Goal: Task Accomplishment & Management: Use online tool/utility

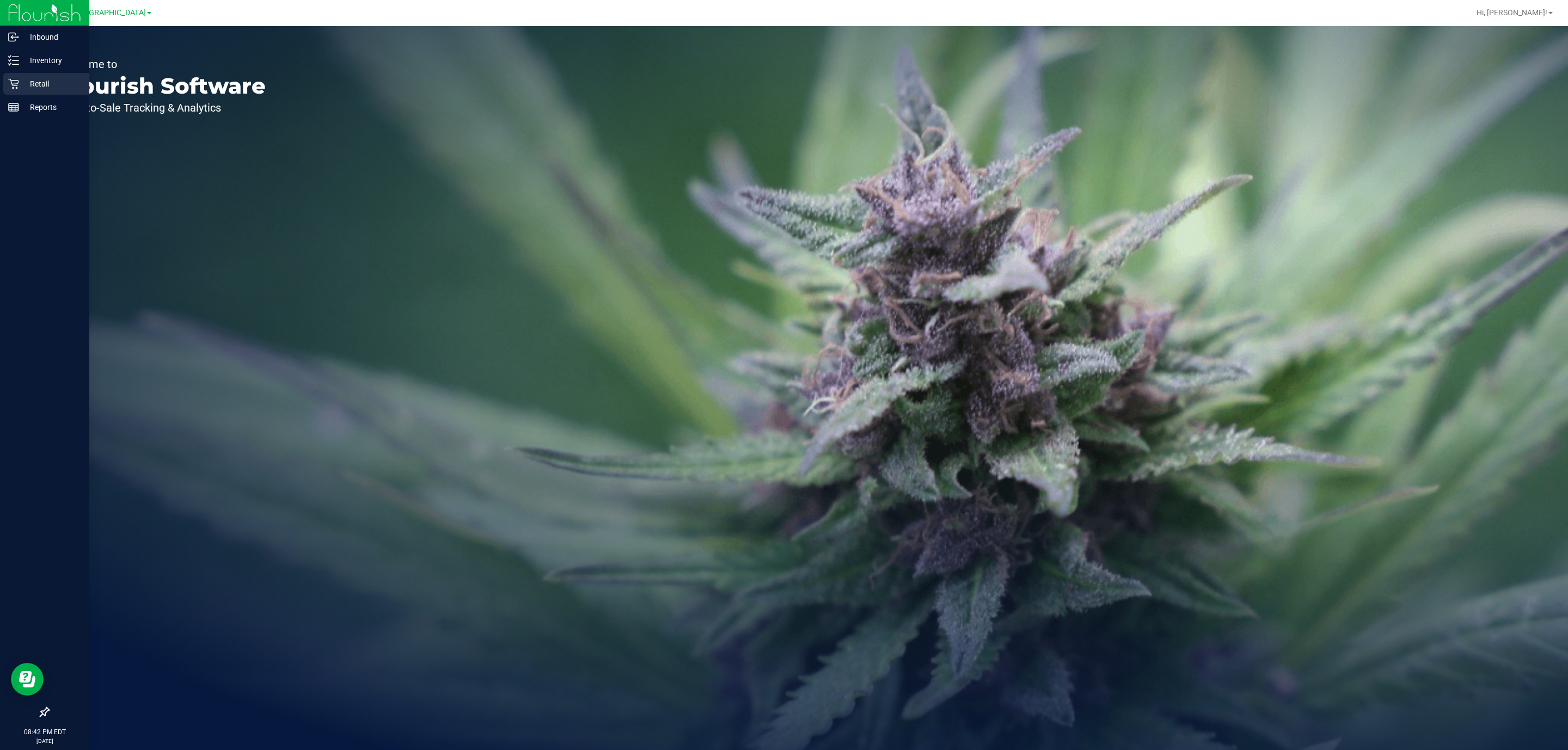
click at [43, 87] on p "Retail" at bounding box center [52, 83] width 66 height 13
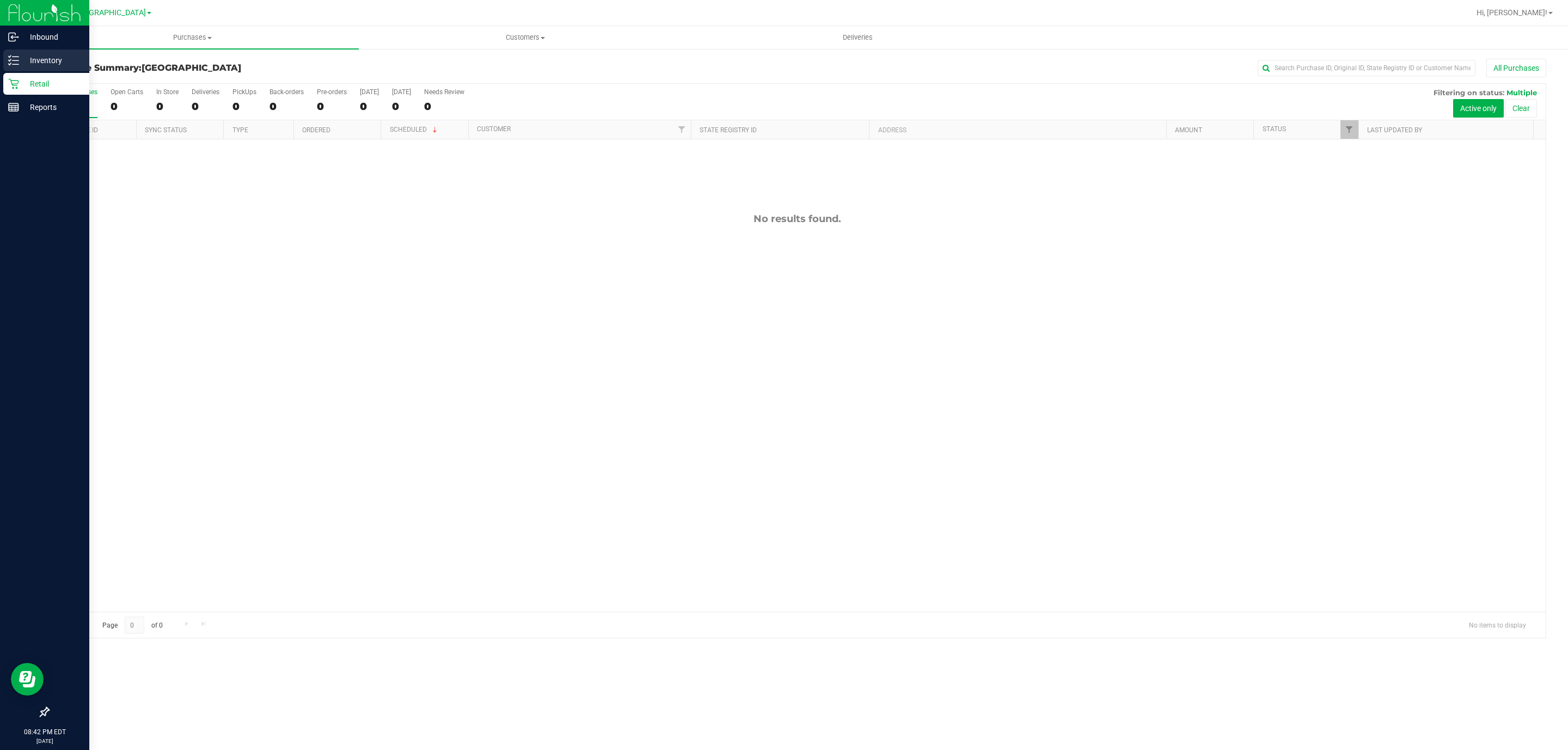
click at [46, 60] on p "Inventory" at bounding box center [52, 60] width 66 height 13
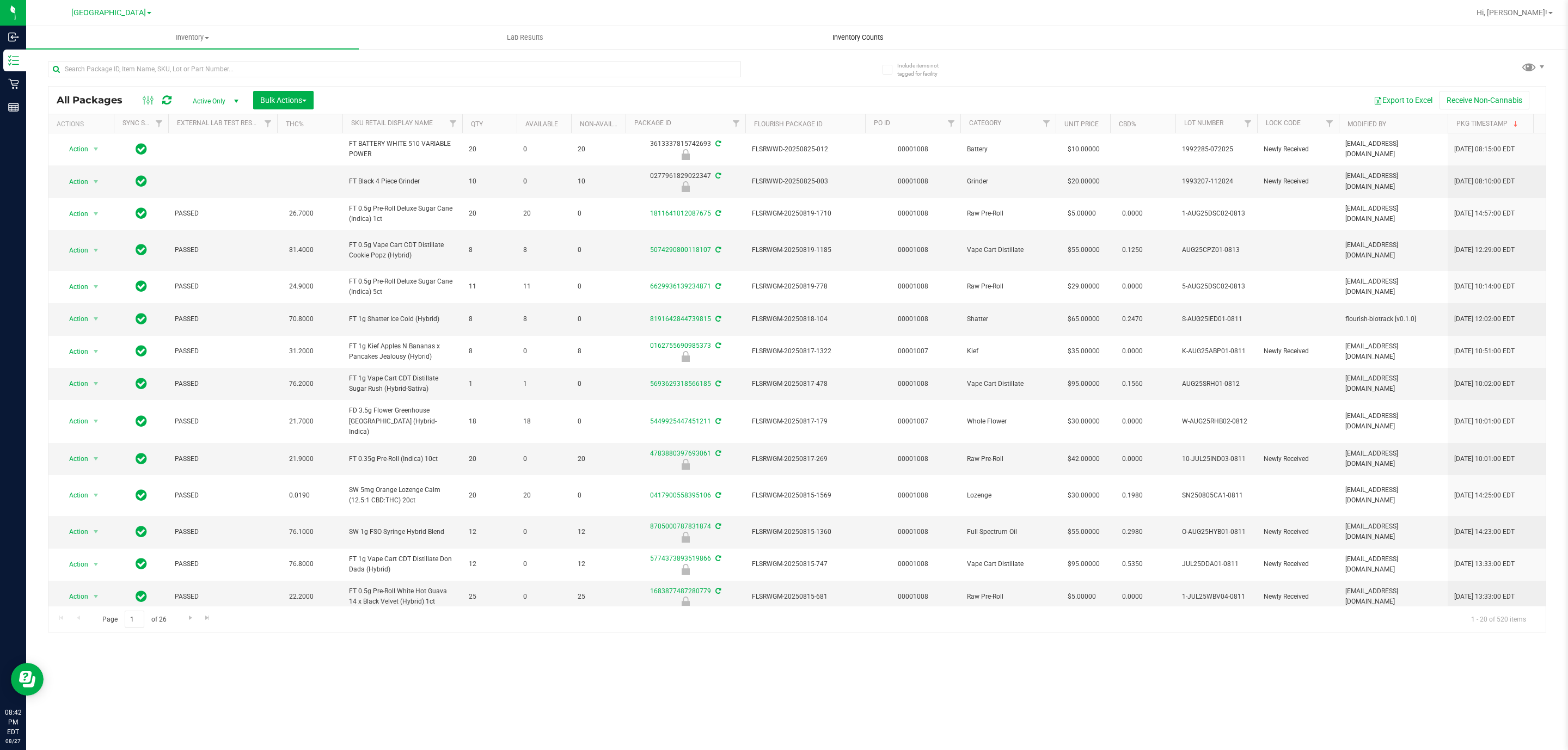
click at [849, 44] on uib-tab-heading "Inventory Counts" at bounding box center [858, 38] width 332 height 22
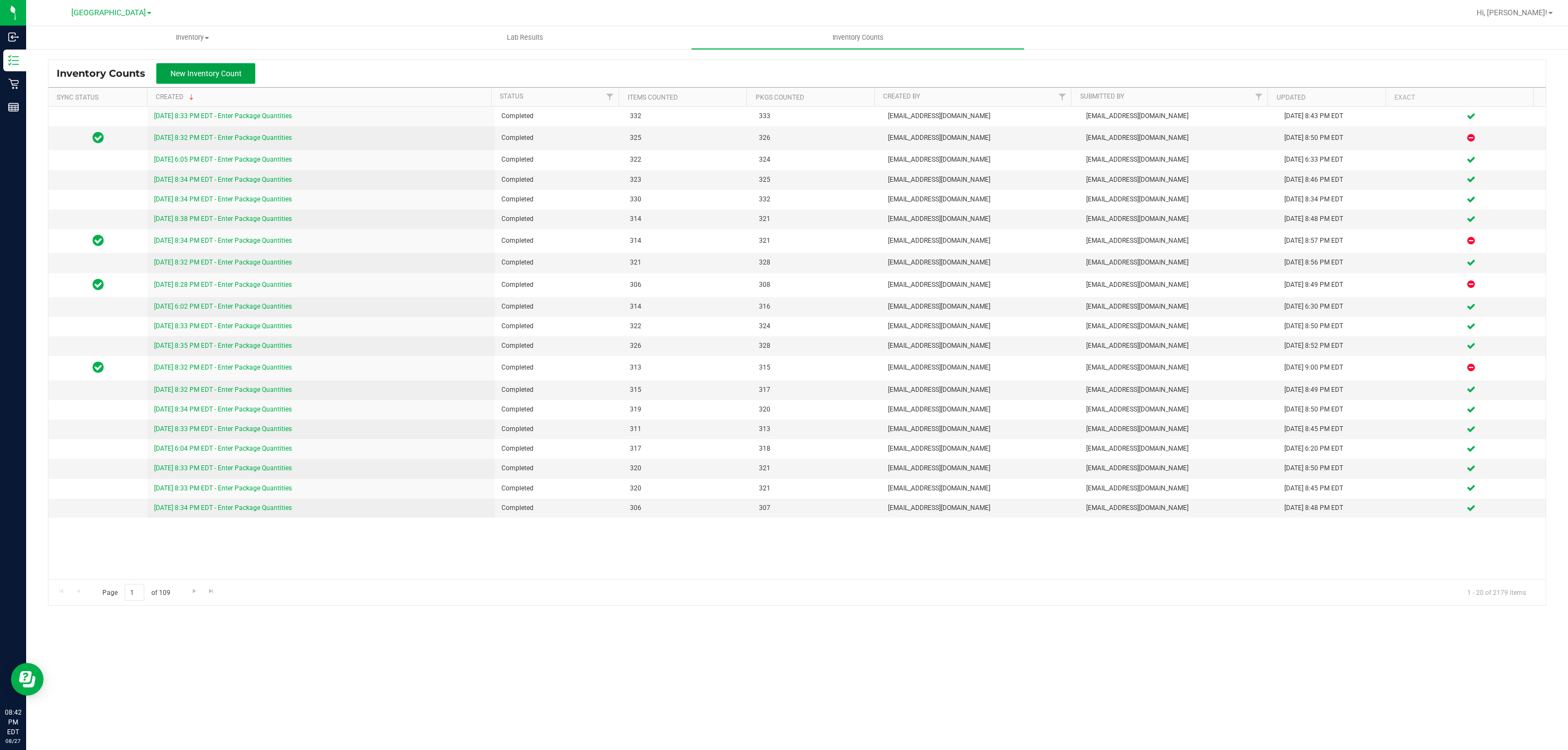
click at [209, 73] on span "New Inventory Count" at bounding box center [206, 73] width 71 height 8
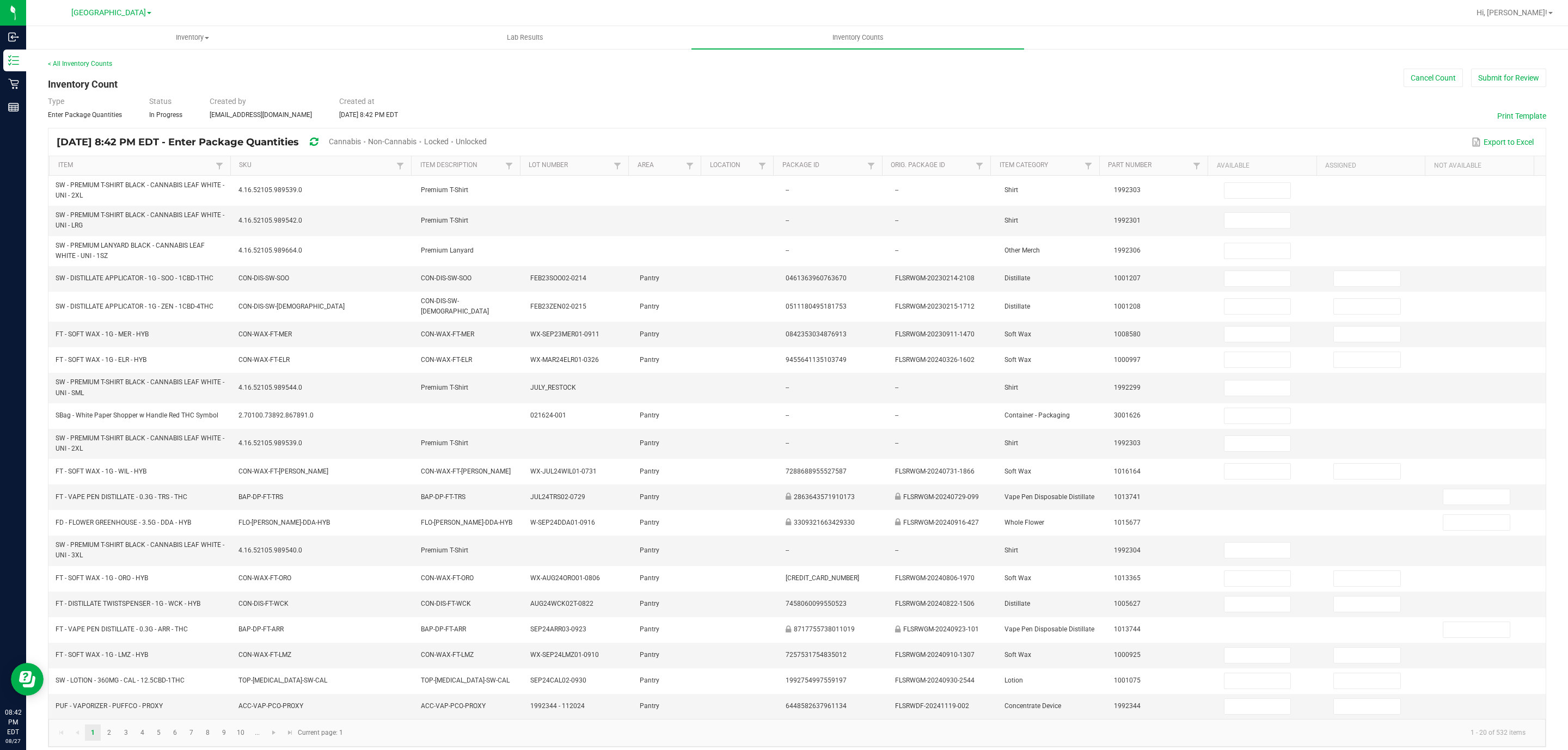
click at [361, 143] on span "Cannabis" at bounding box center [345, 141] width 32 height 8
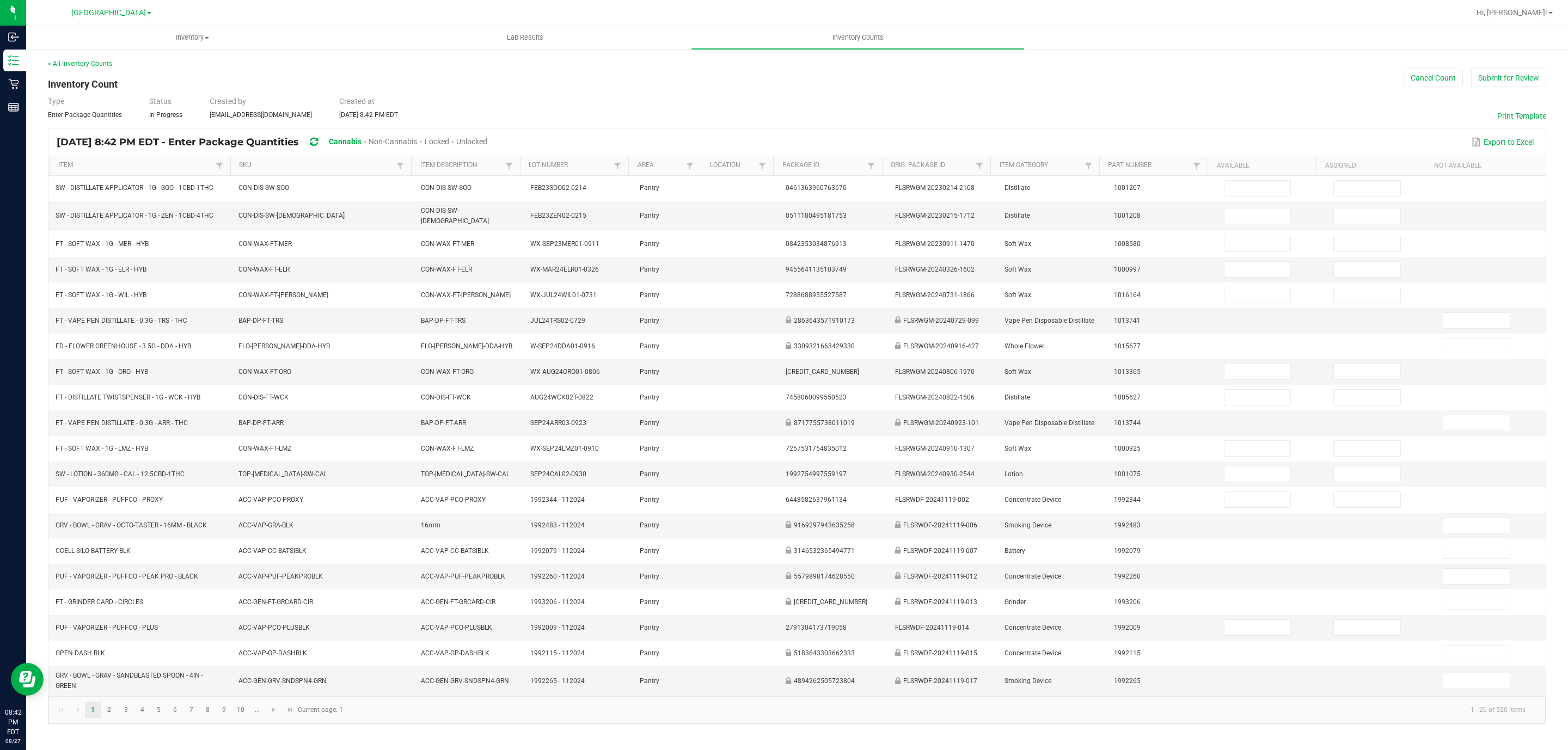
click at [488, 142] on span "Unlocked" at bounding box center [471, 141] width 31 height 8
click at [301, 165] on link "SKU" at bounding box center [316, 165] width 155 height 8
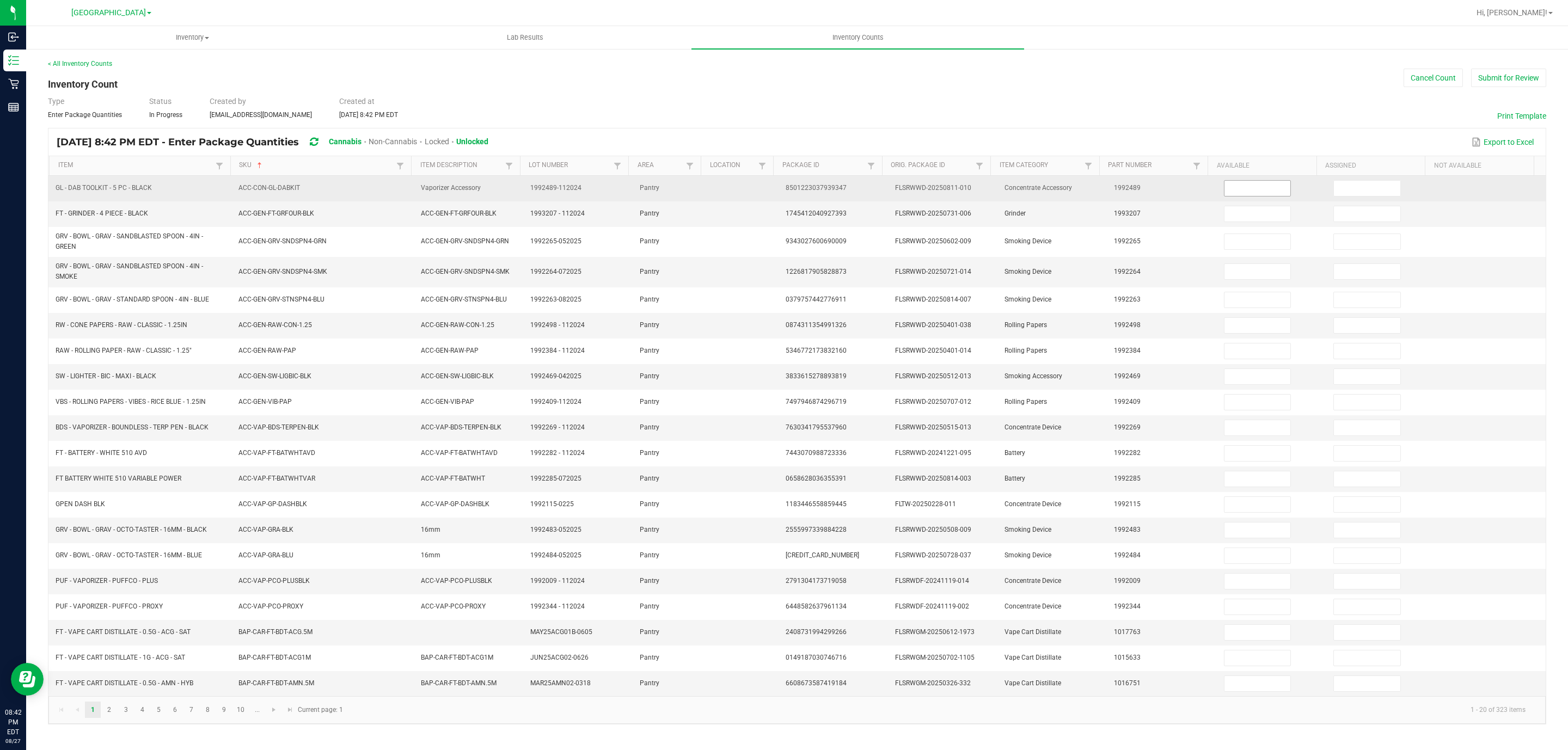
click at [1225, 188] on input at bounding box center [1258, 188] width 66 height 15
click at [1225, 188] on input at bounding box center [1258, 188] width 66 height 15
type input "5"
type input "0"
type input "2"
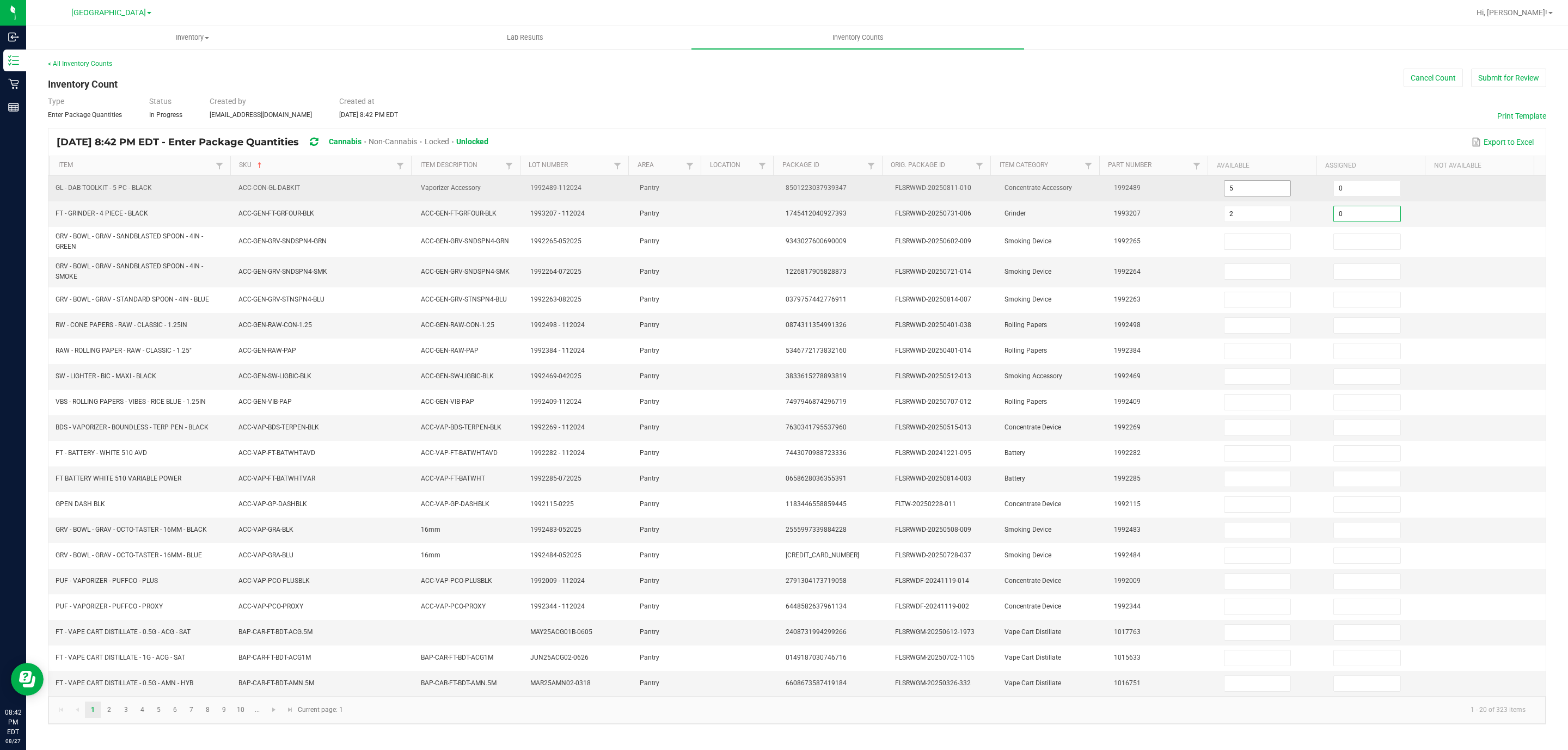
type input "0"
type input "1"
type input "0"
type input "4"
type input "0"
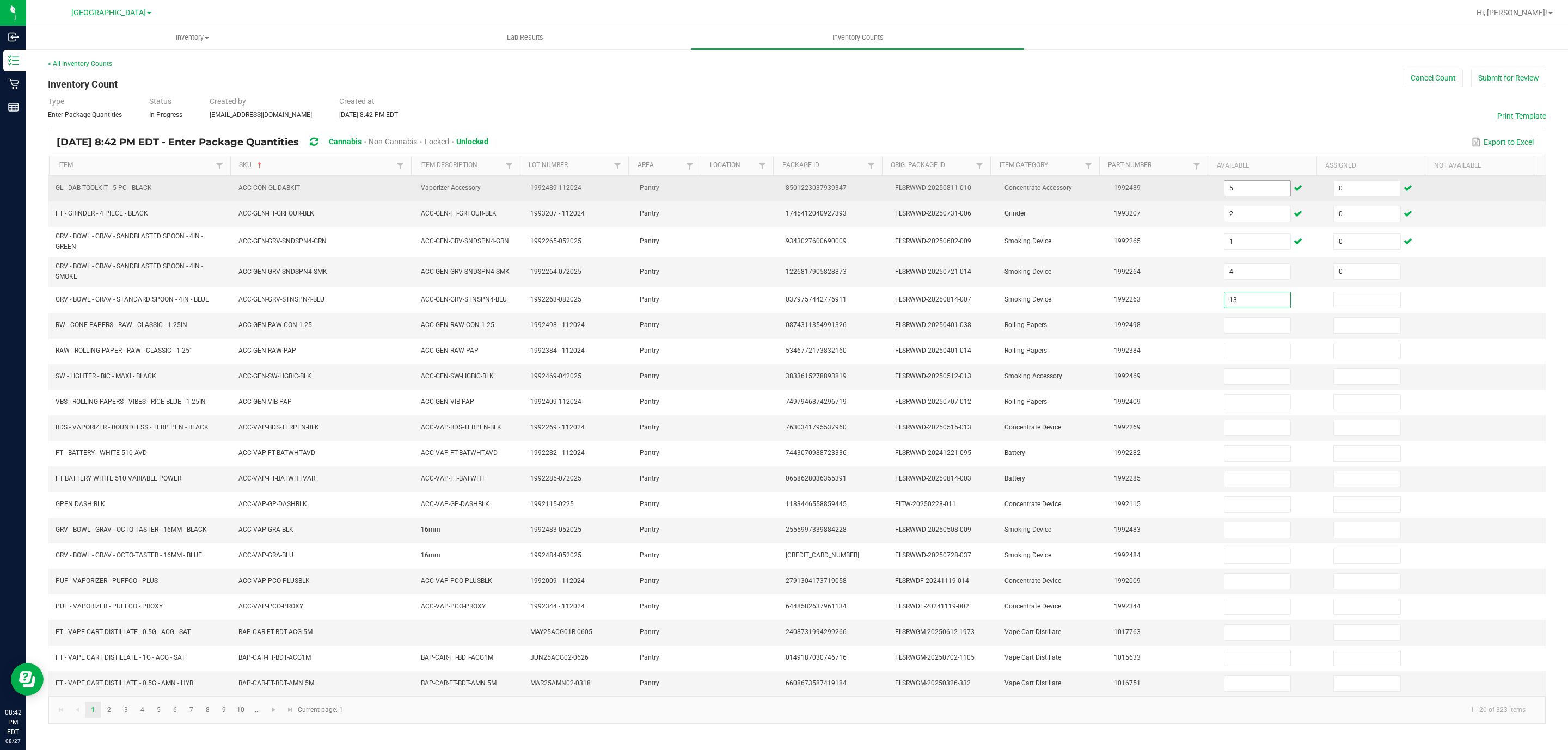
type input "13"
type input "0"
type input "24"
type input "0"
type input "23"
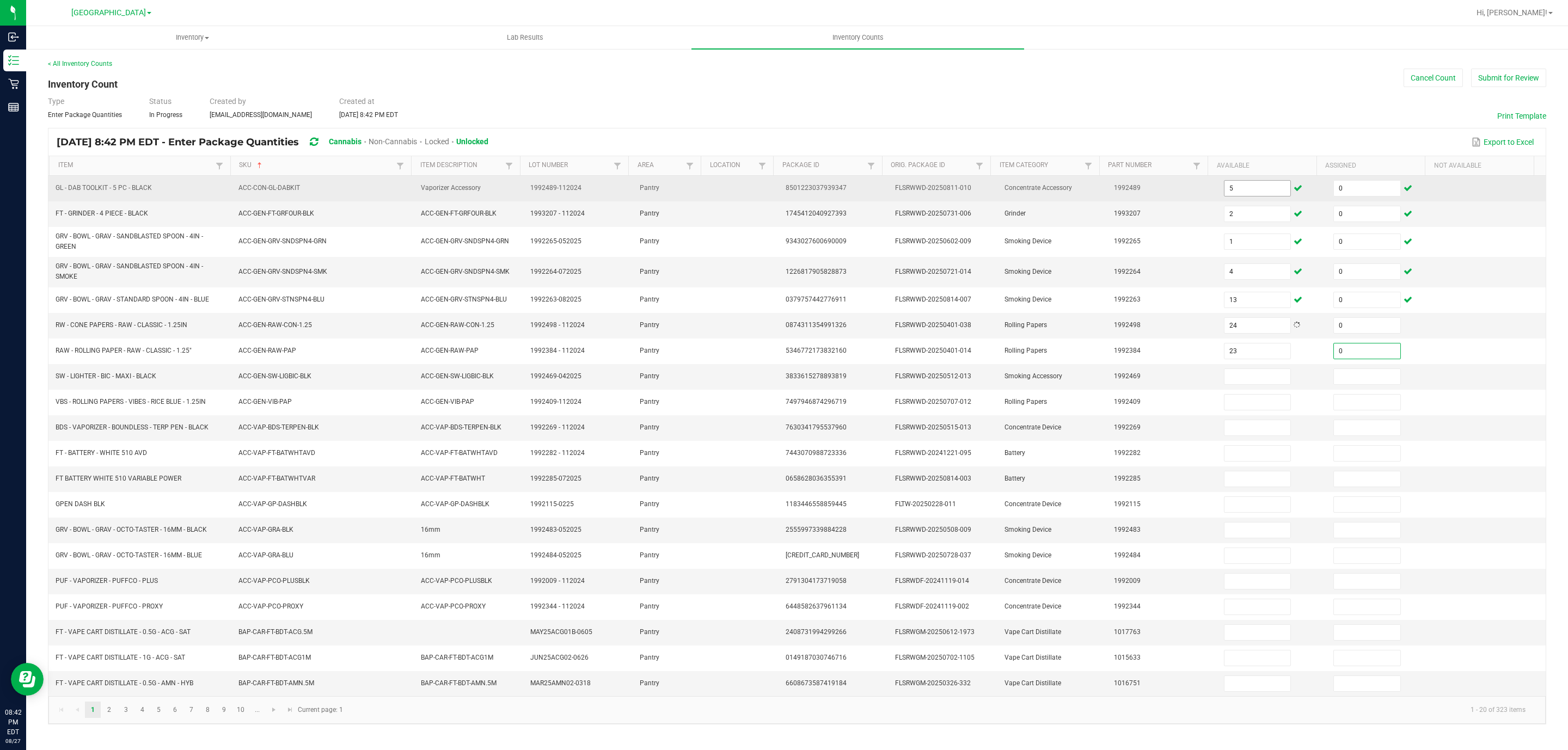
type input "0"
type input "24"
type input "0"
type input "45"
type input "0"
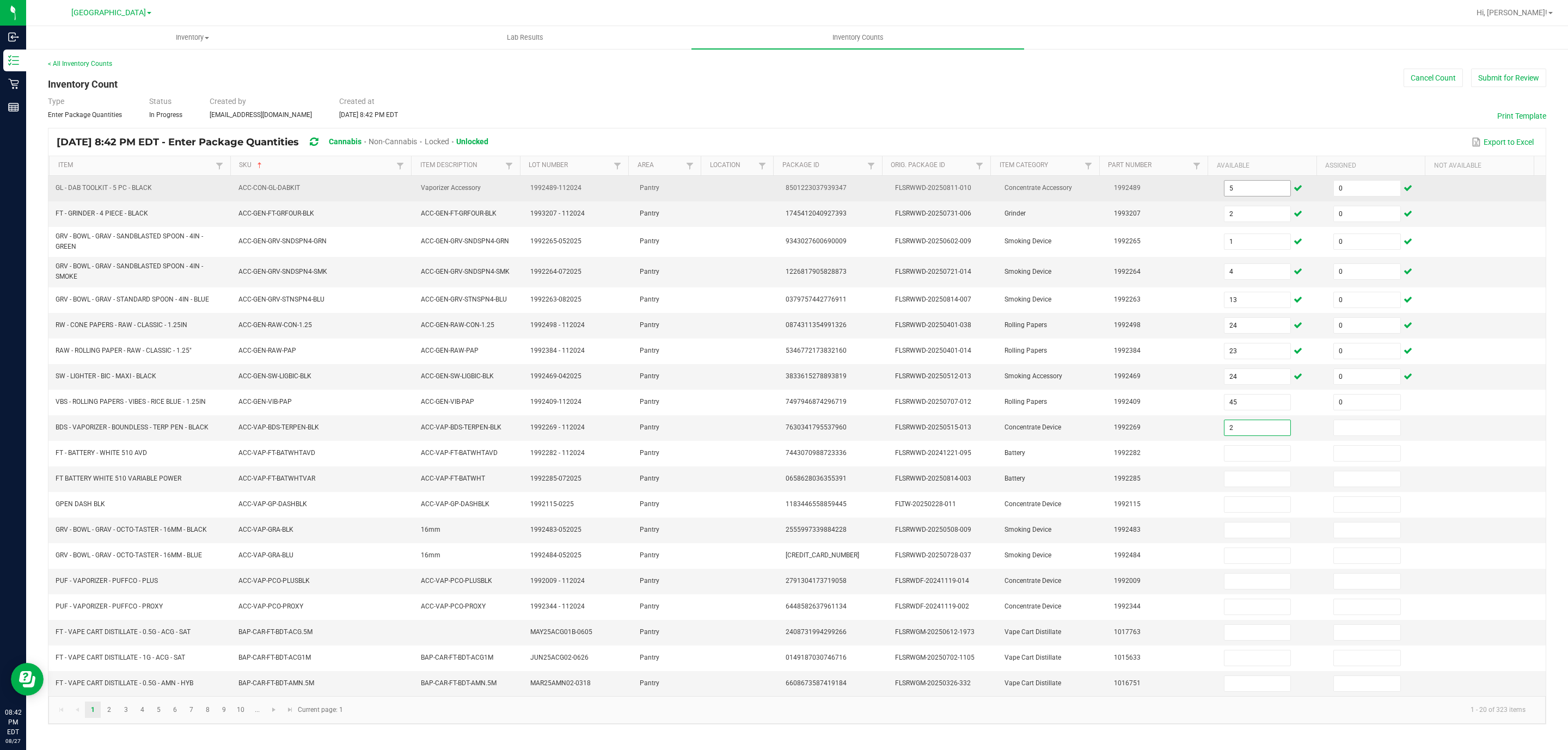
type input "2"
type input "0"
type input "22"
type input "0"
type input "5"
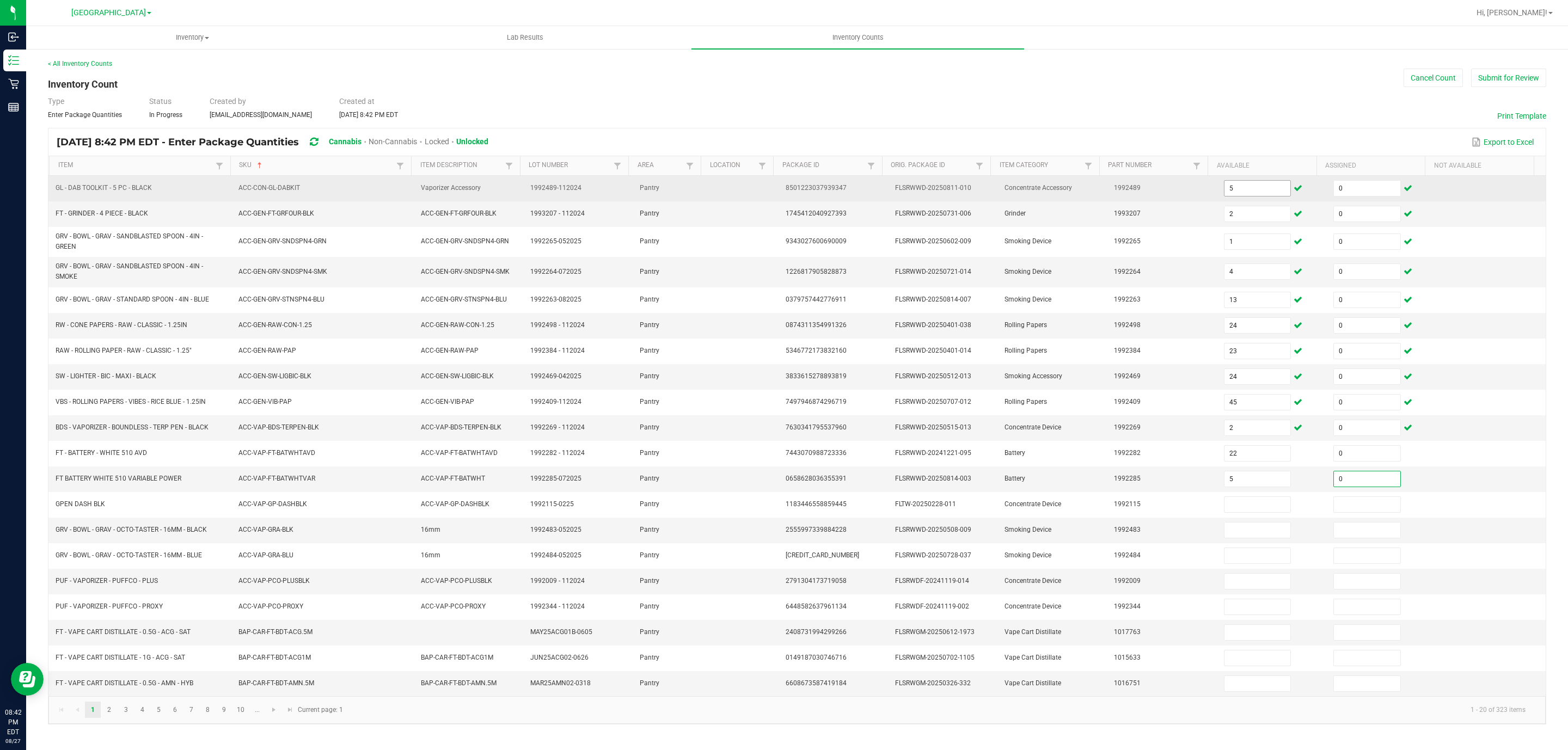
type input "0"
type input "4"
type input "0"
type input "4"
type input "0"
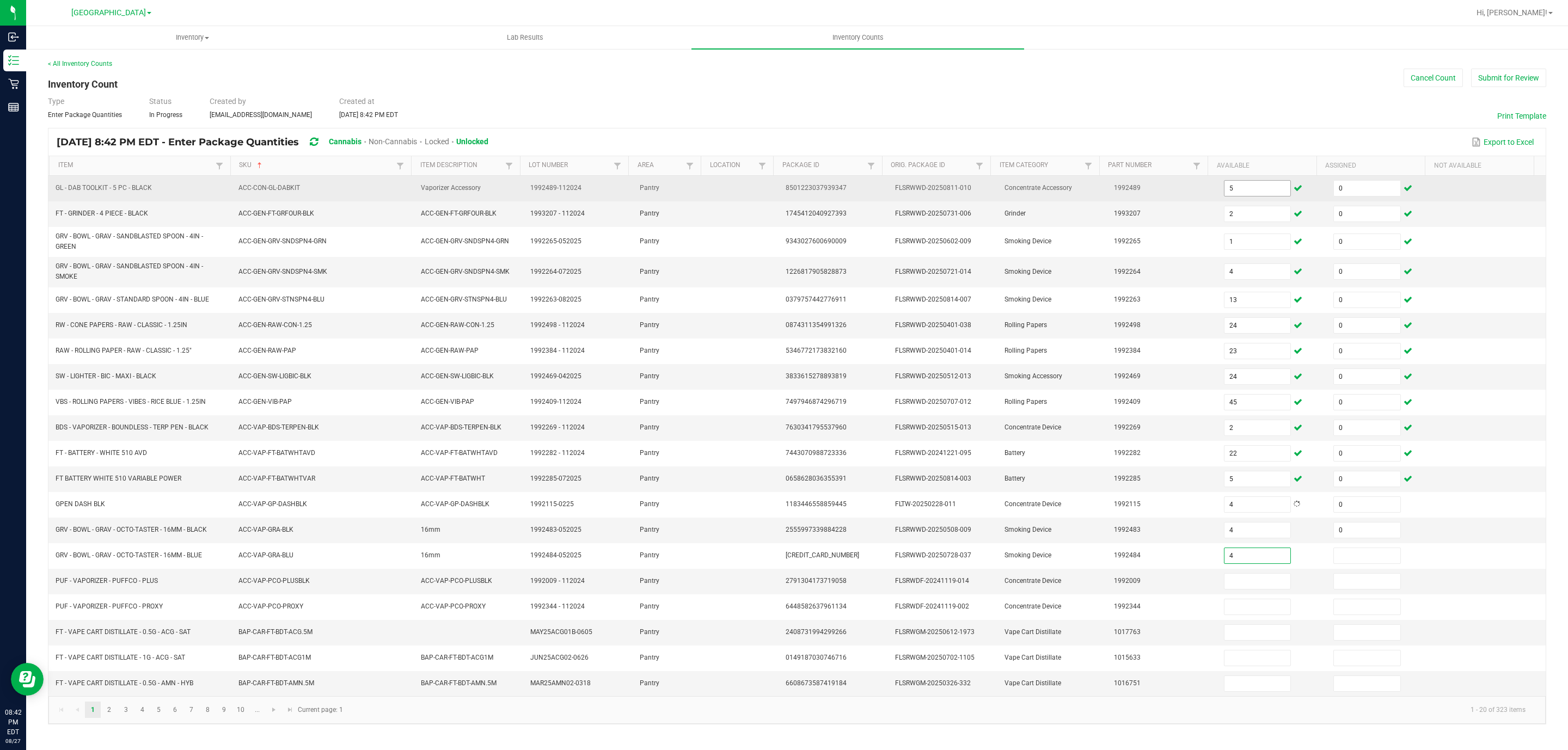
type input "4"
type input "0"
type input "5"
type input "0"
type input "10"
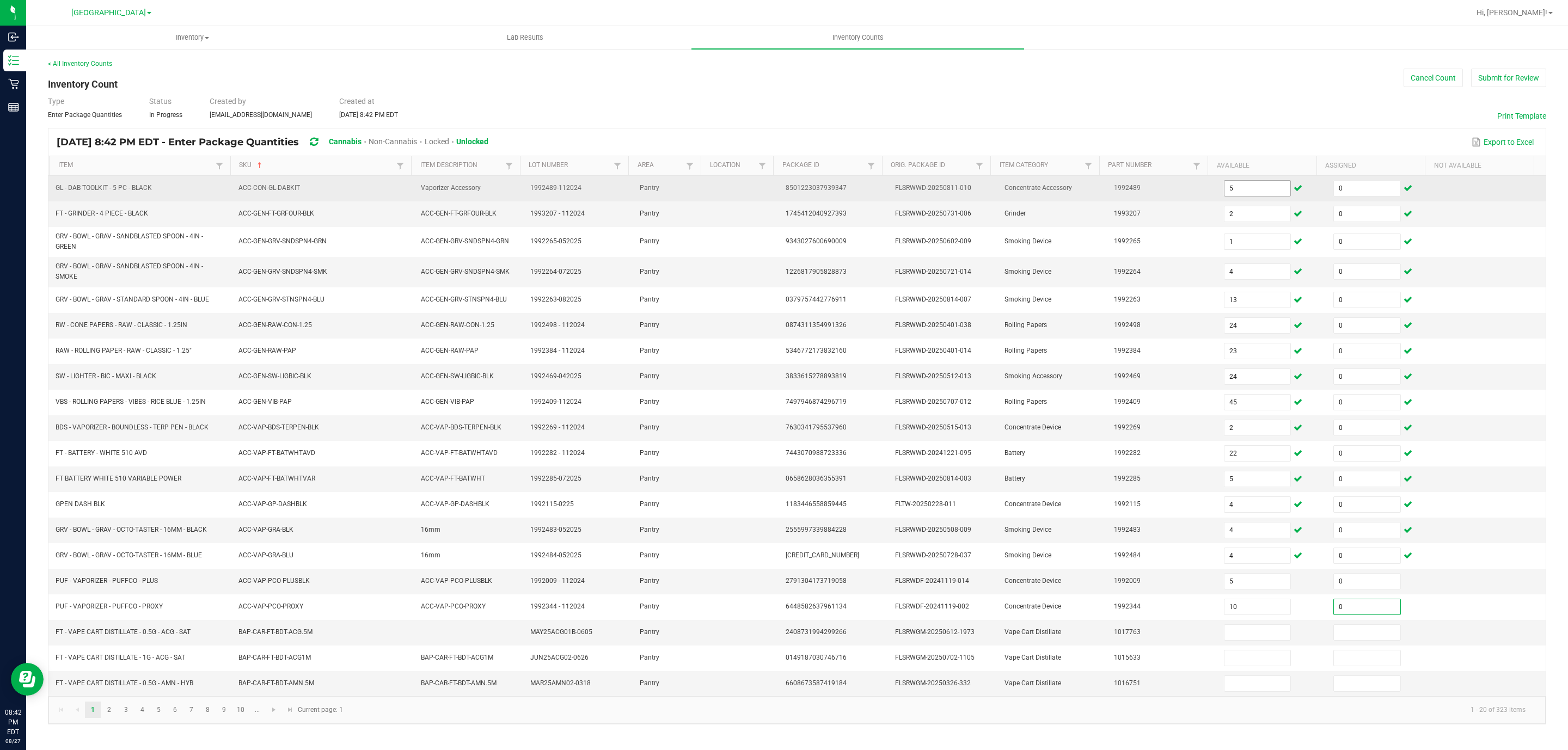
type input "0"
type input "3"
type input "6"
type input "0"
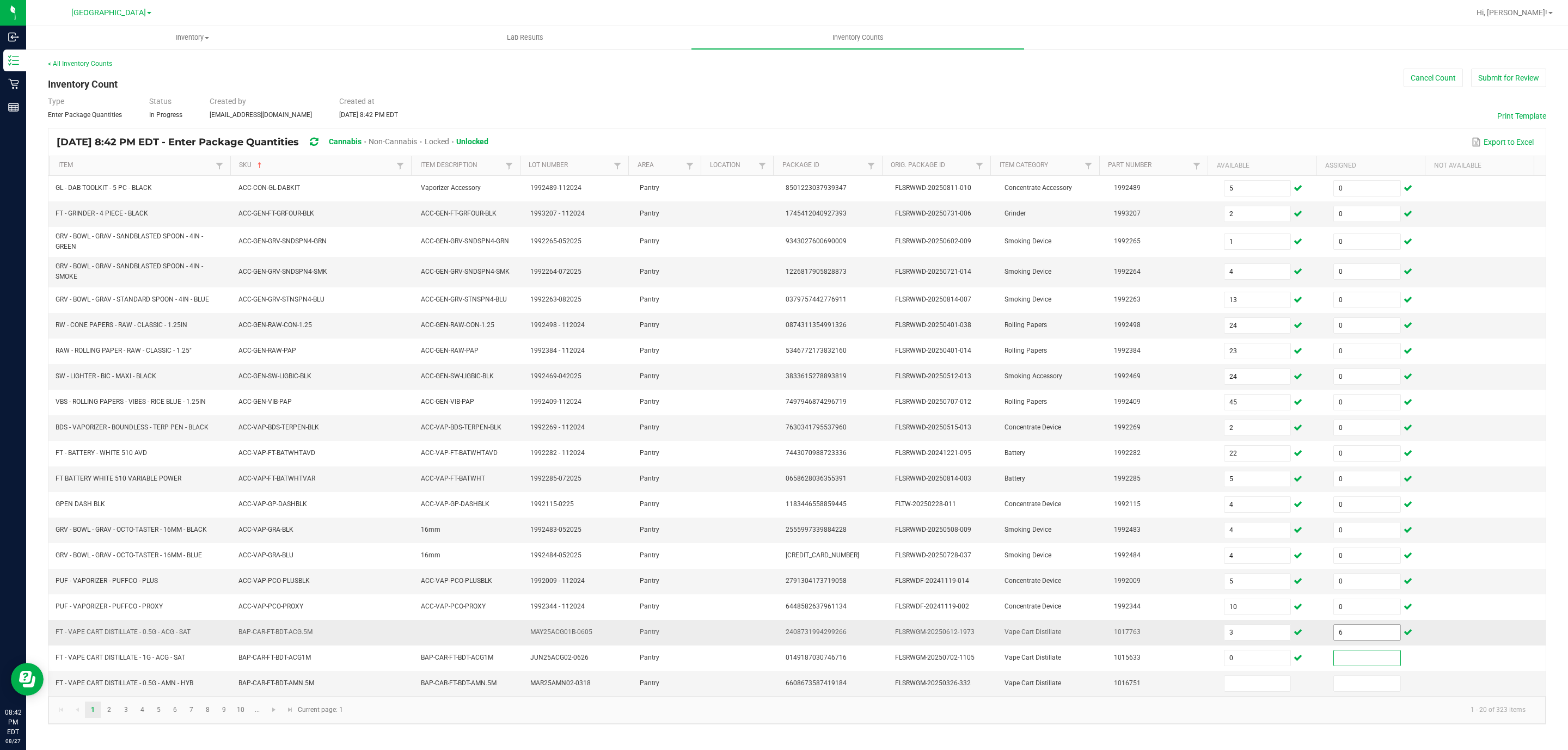
click at [1335, 640] on input "6" at bounding box center [1367, 633] width 66 height 15
type input "0"
type input "6"
type input "0"
type input "4"
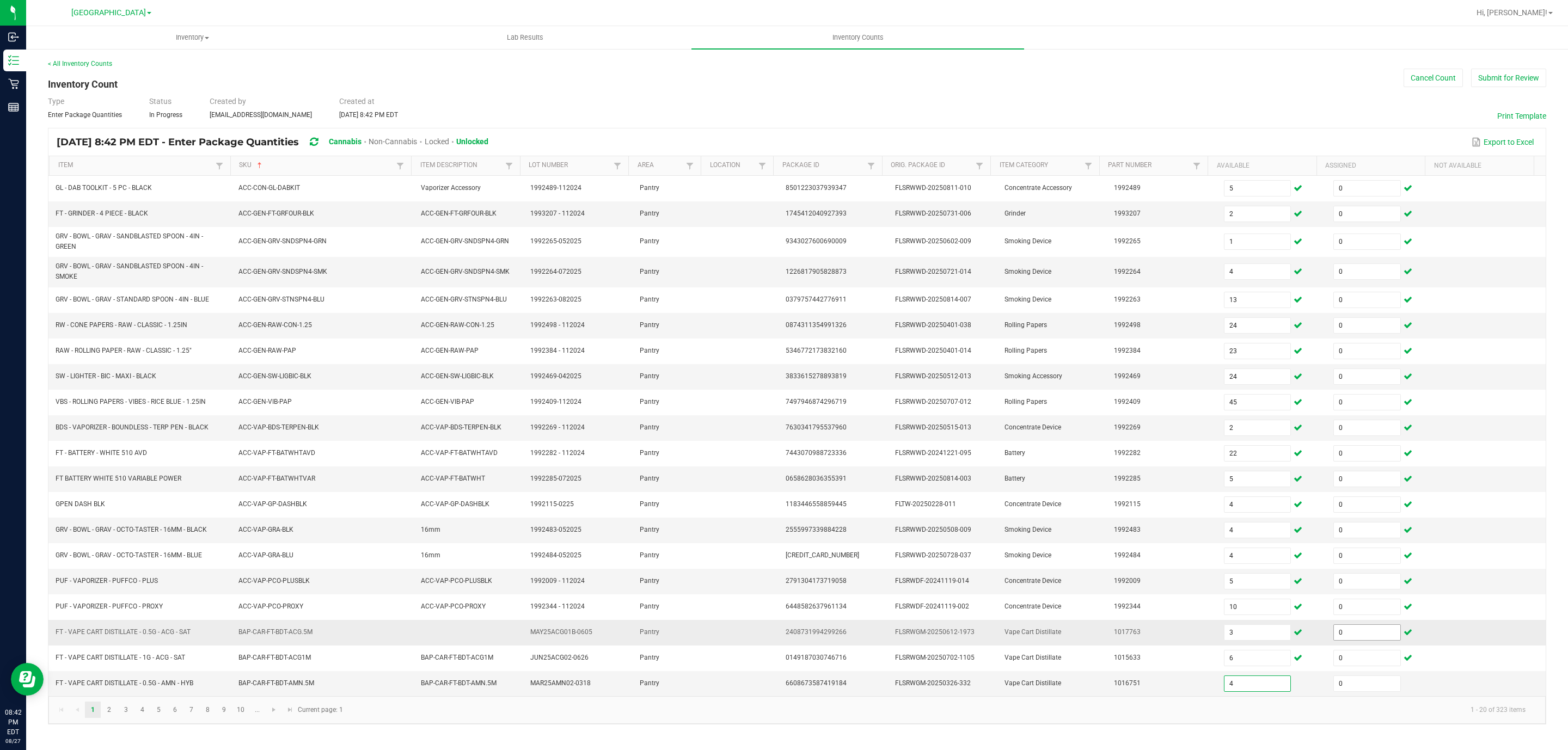
type input "0"
click at [105, 718] on link "2" at bounding box center [109, 709] width 15 height 16
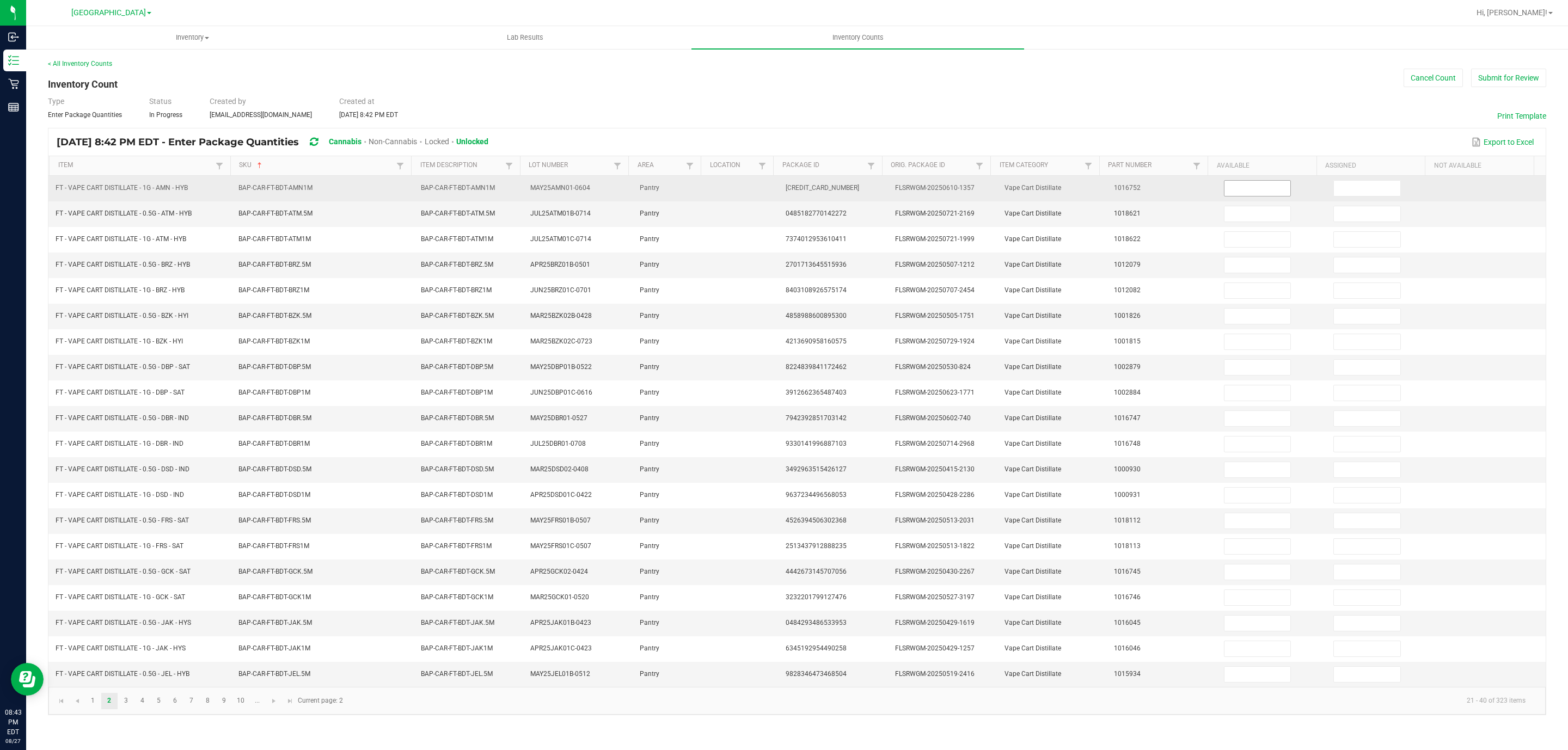
click at [1252, 183] on input at bounding box center [1258, 188] width 66 height 15
type input "4"
type input "0"
type input "1"
type input "0"
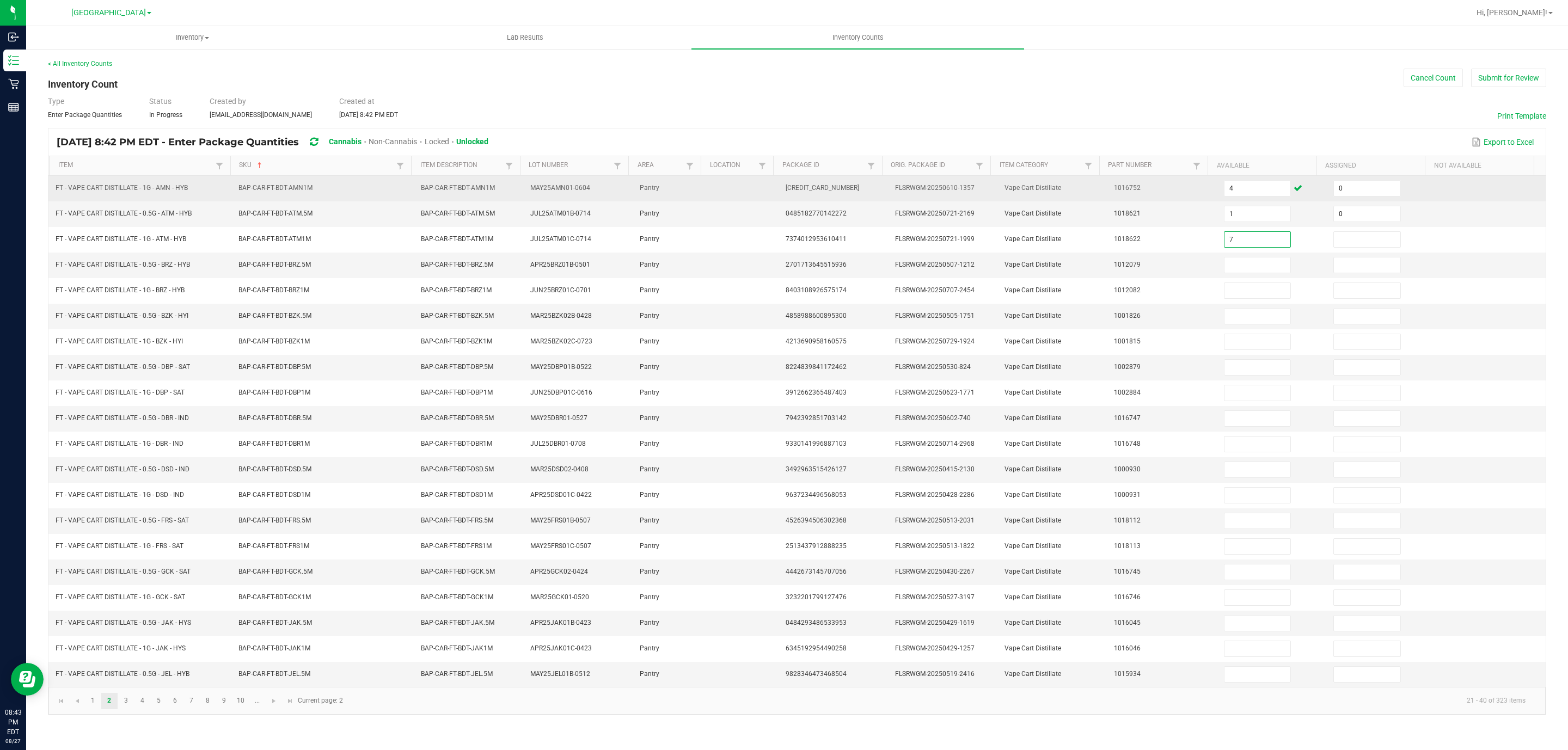
type input "7"
type input "0"
type input "2"
type input "0"
type input "8"
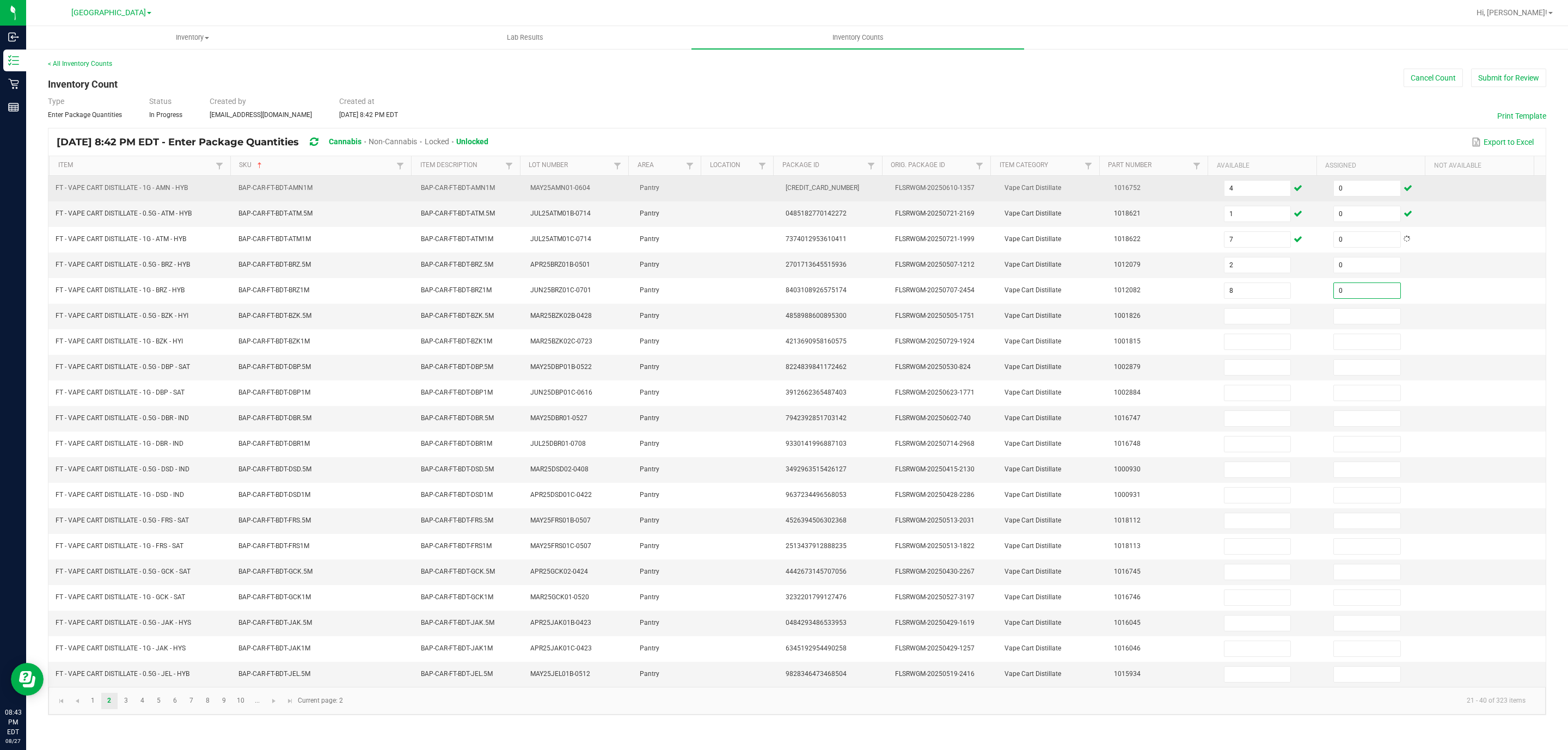
type input "0"
type input "12"
type input "0"
type input "4"
type input "0"
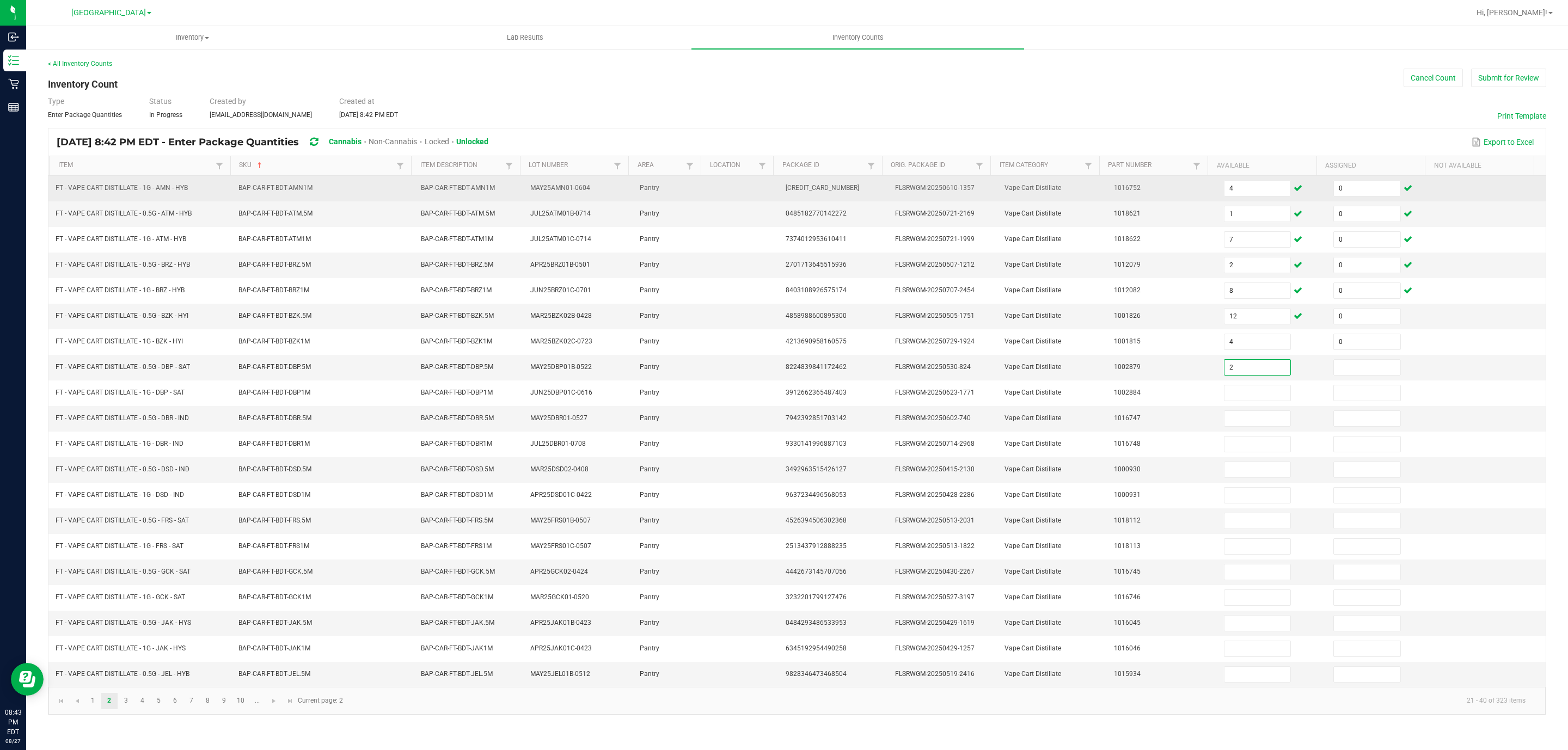
type input "2"
type input "0"
type input "6"
type input "0"
type input "3"
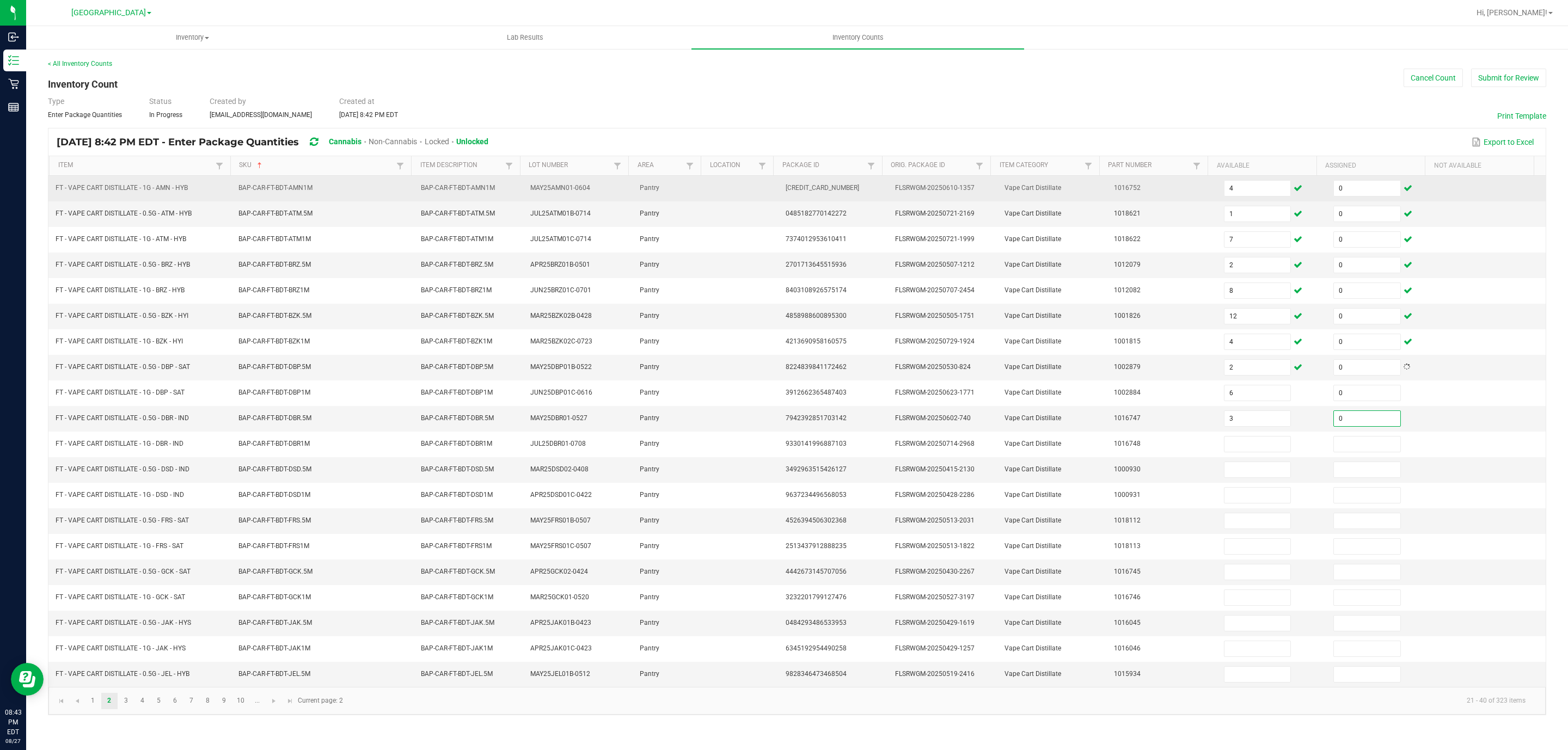
type input "0"
type input "10"
type input "0"
type input "12"
type input "0"
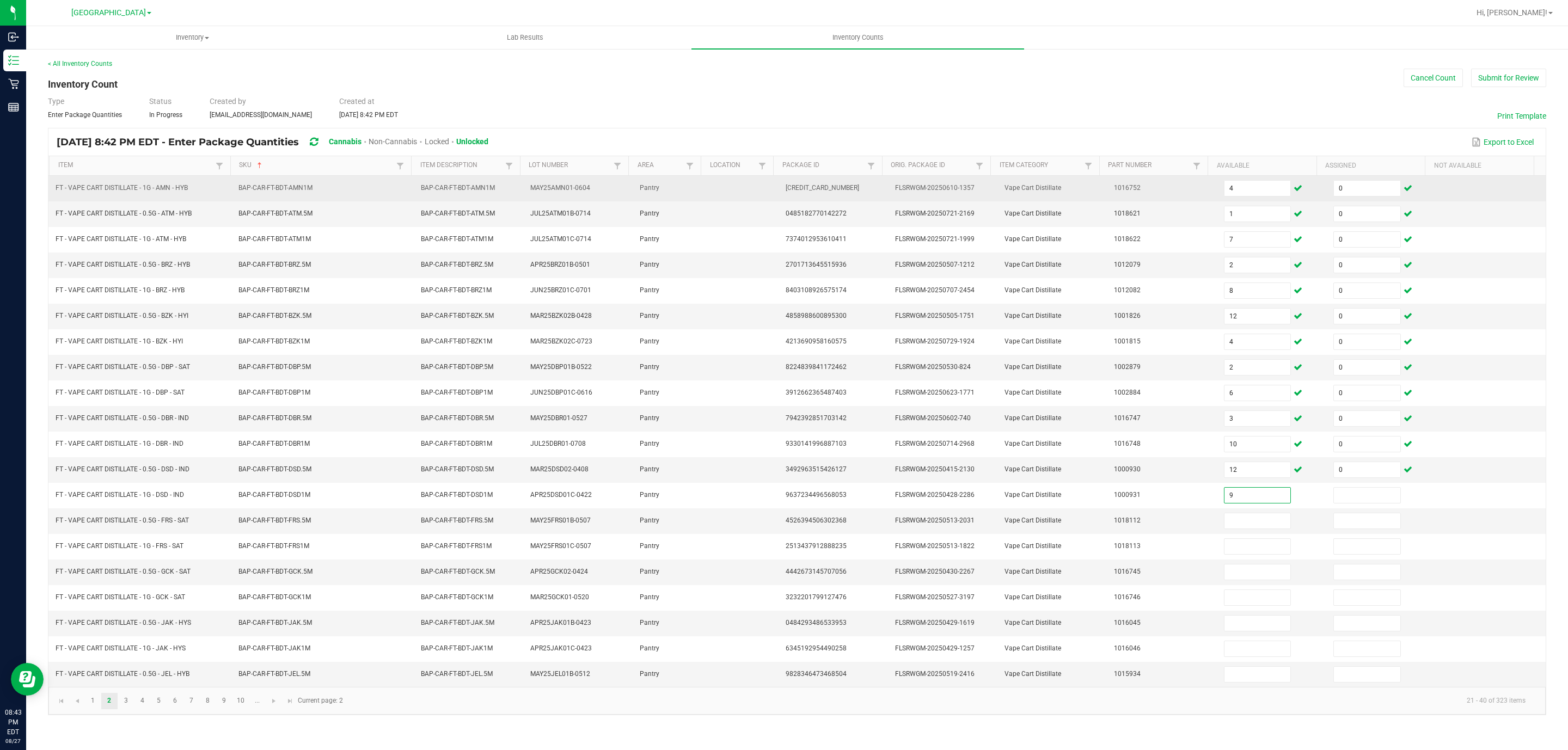
type input "9"
type input "0"
type input "12"
type input "0"
type input "7"
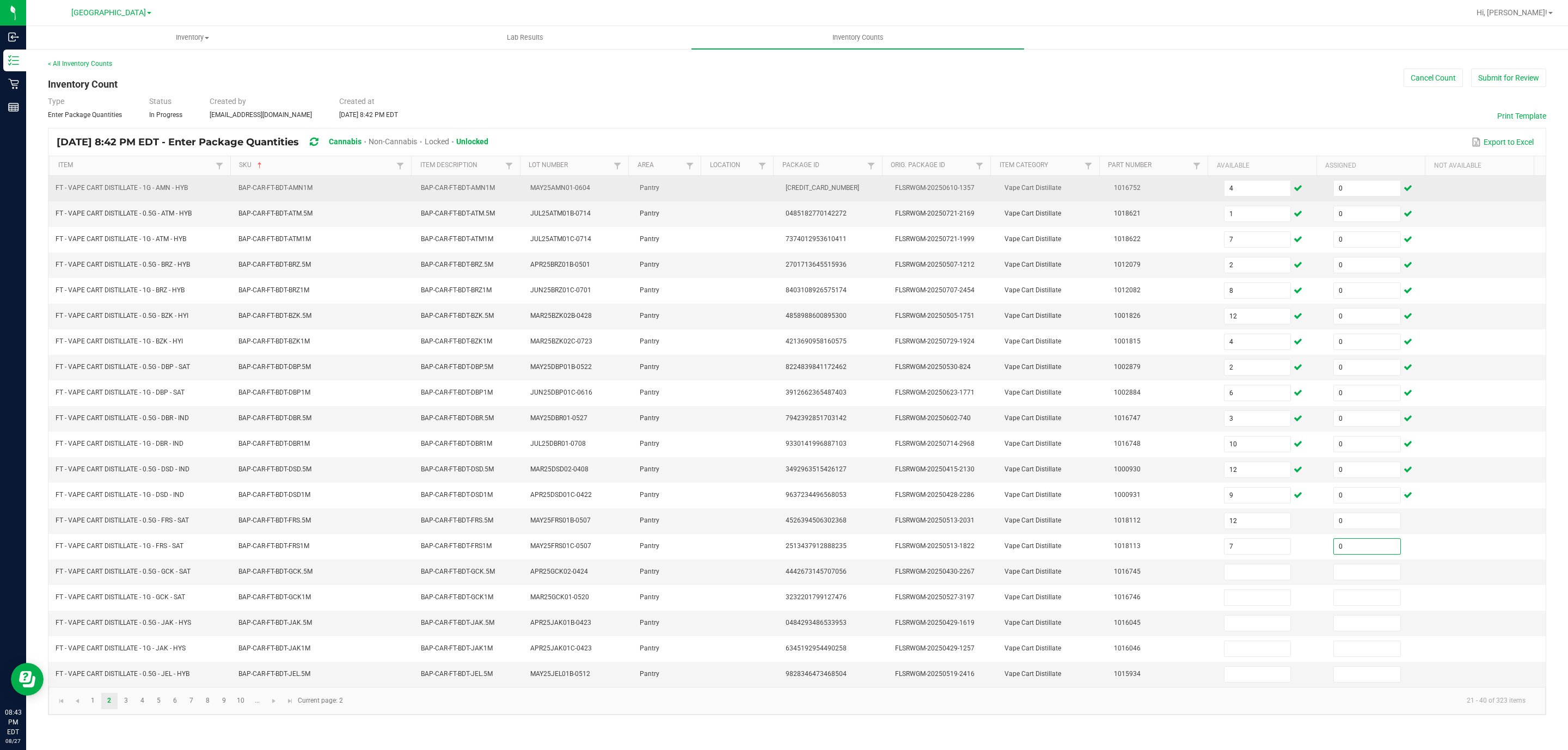
type input "0"
type input "8"
type input "0"
type input "2"
type input "0"
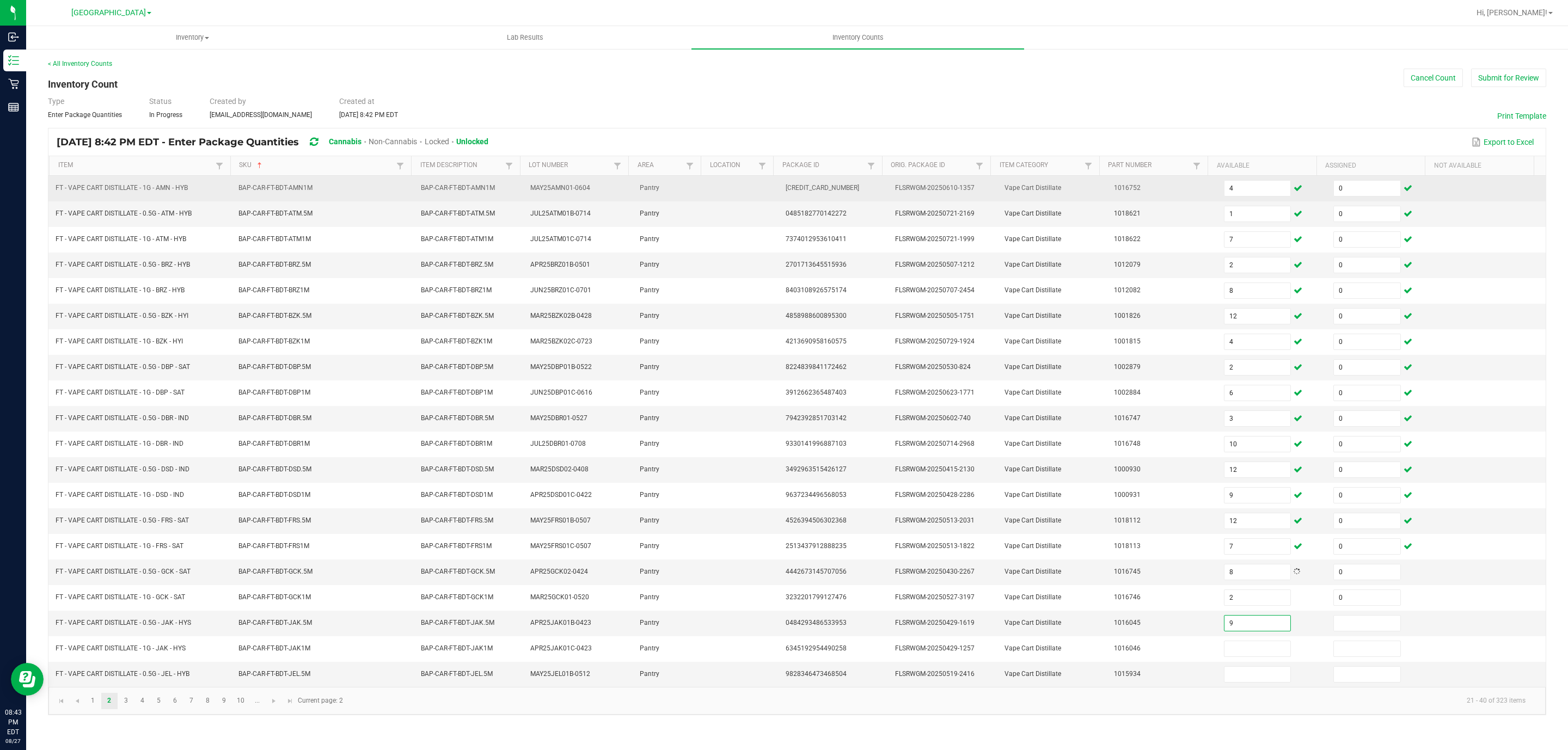
type input "9"
type input "0"
type input "6"
type input "0"
type input "3"
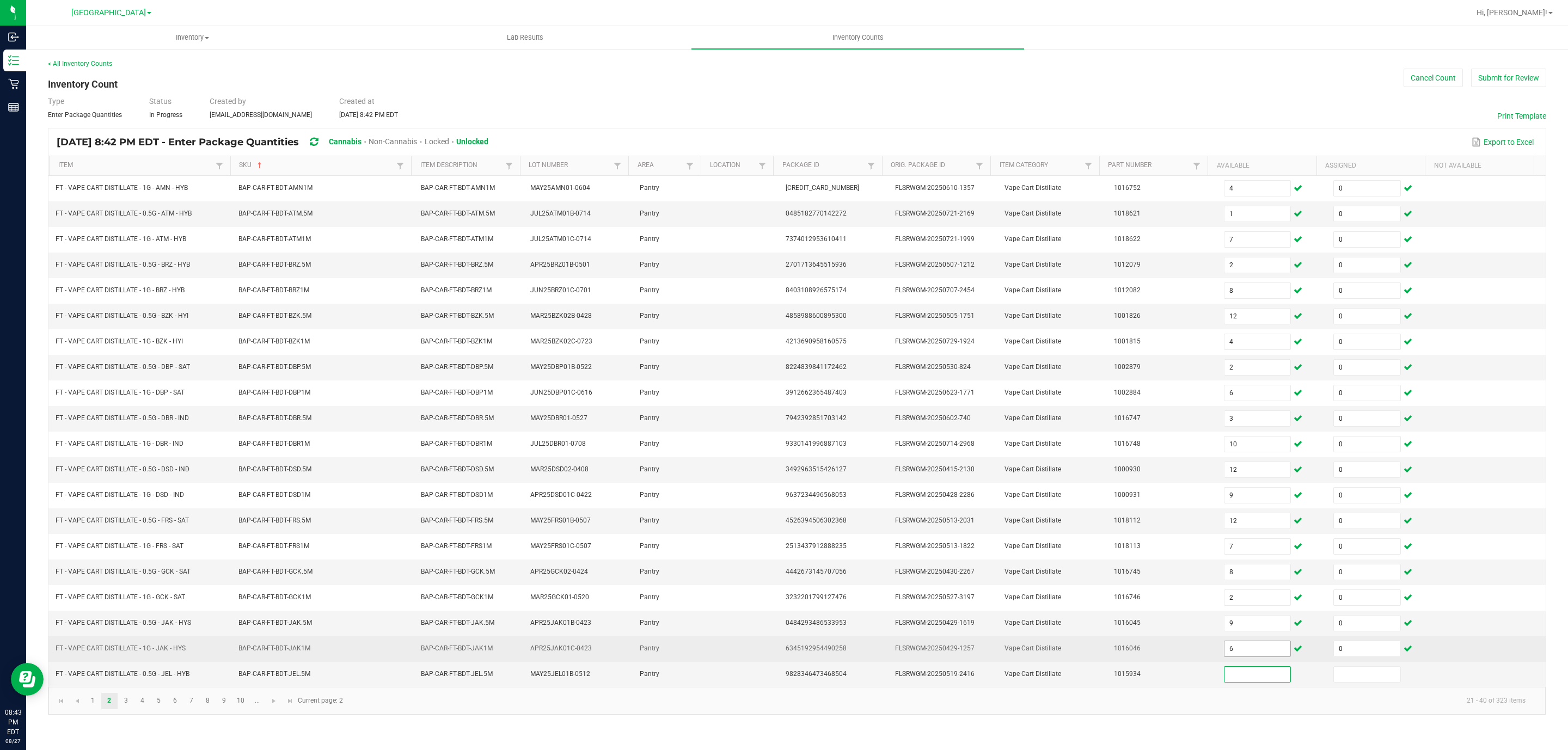
click at [1245, 657] on input "6" at bounding box center [1258, 649] width 66 height 15
type input "3"
type input "2"
type input "0"
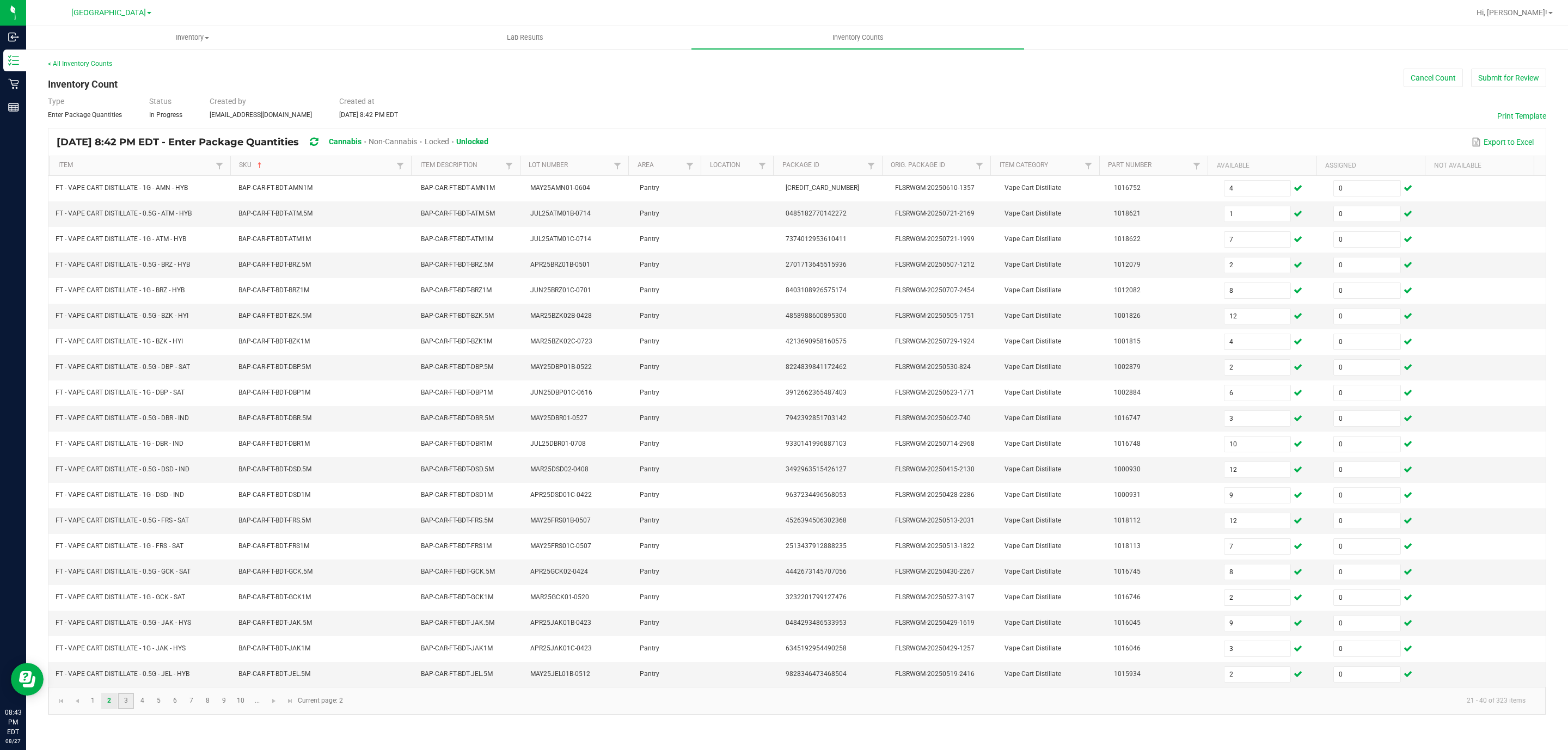
click at [128, 709] on link "3" at bounding box center [126, 701] width 15 height 16
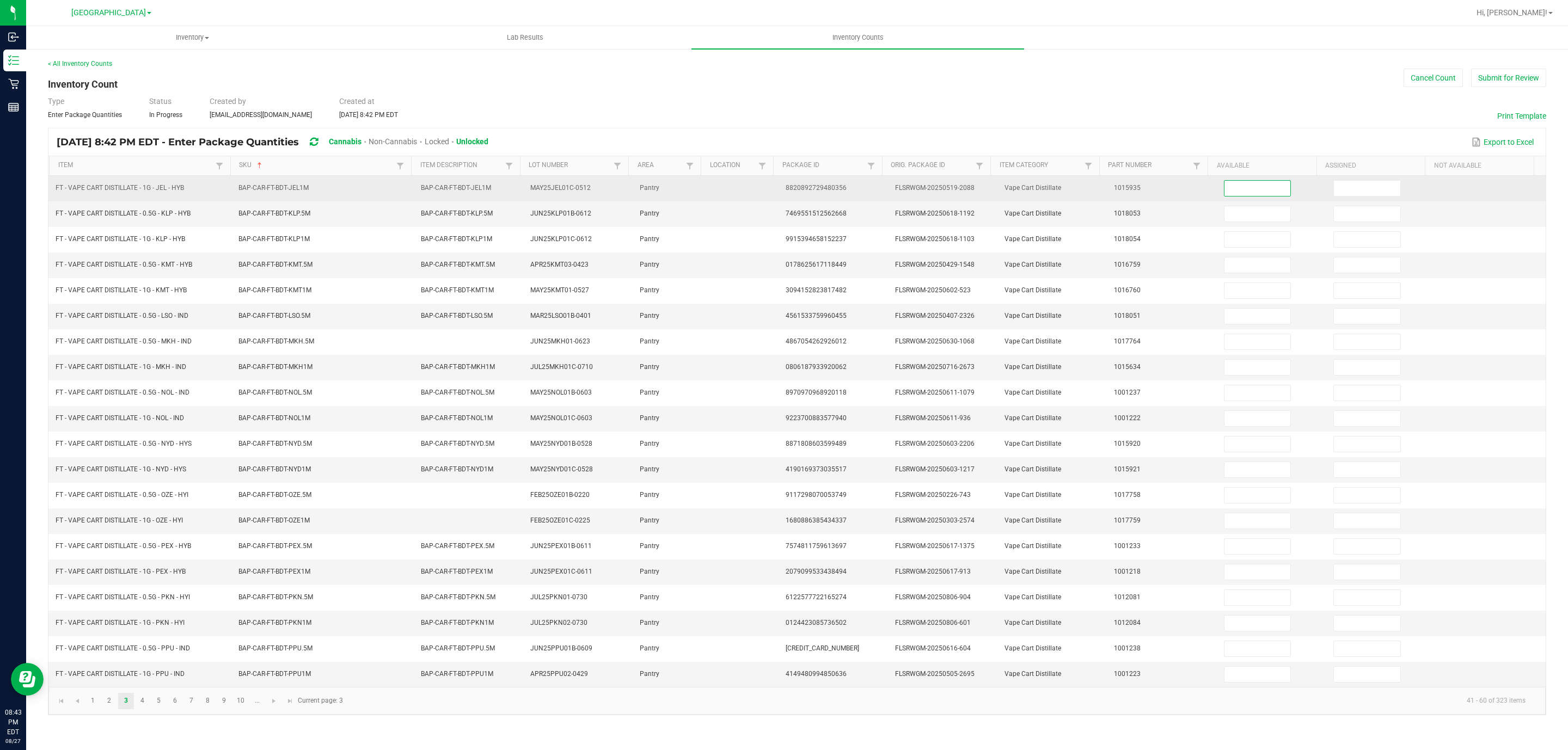
click at [1225, 183] on input at bounding box center [1258, 188] width 66 height 15
type input "10"
type input "0"
type input "8"
type input "0"
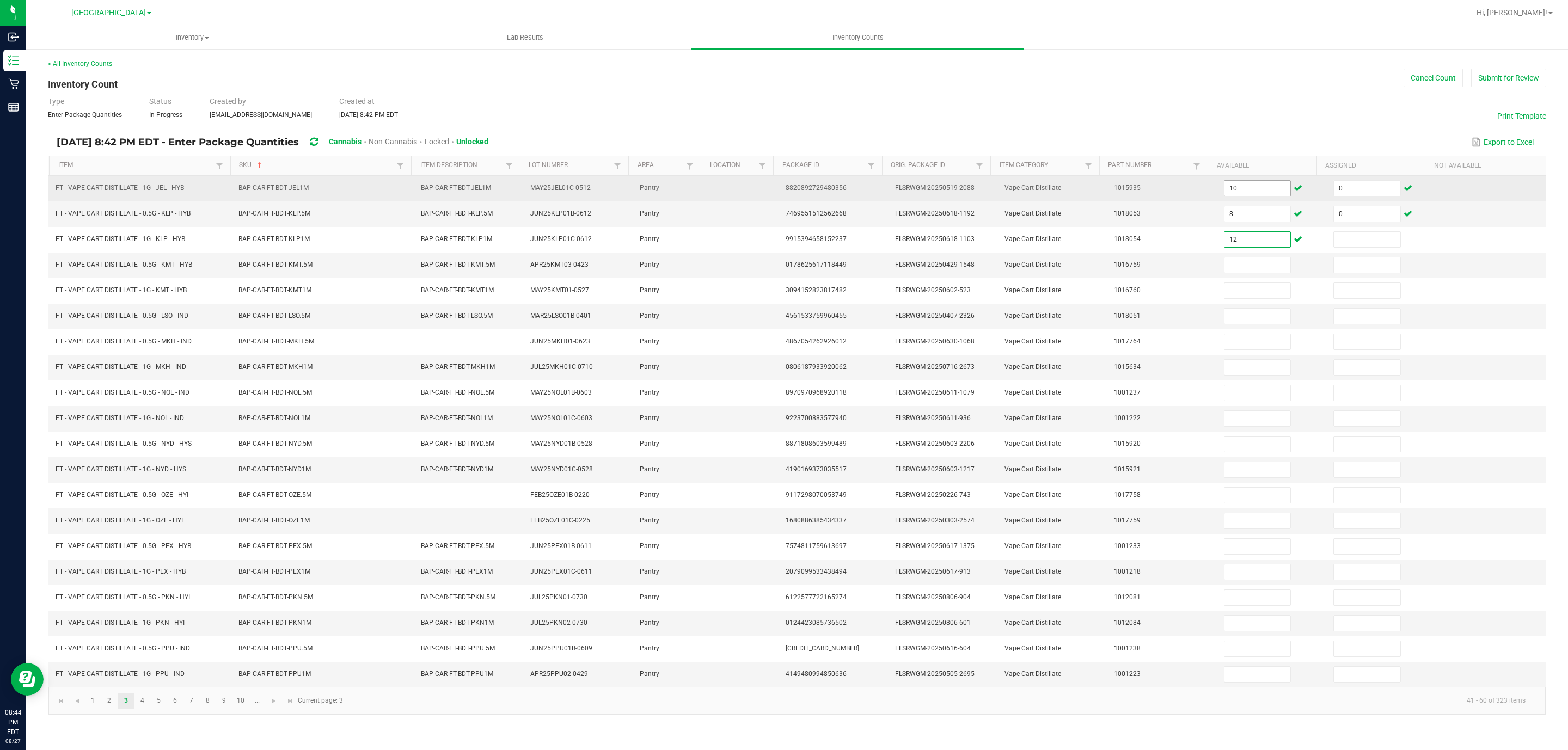
type input "12"
type input "0"
type input "10"
type input "0"
type input "4"
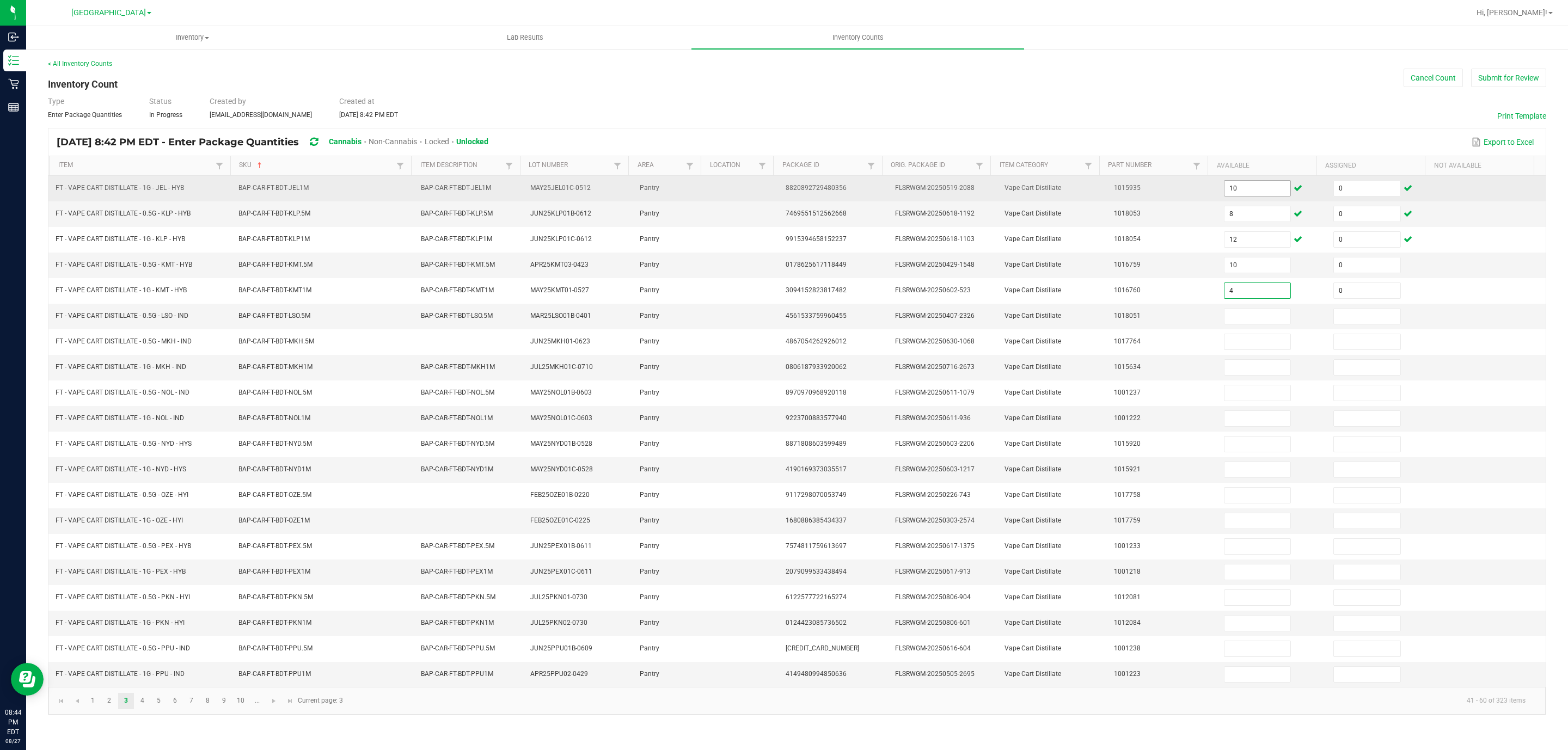
type input "0"
type input "8"
type input "0"
type input "8"
type input "0"
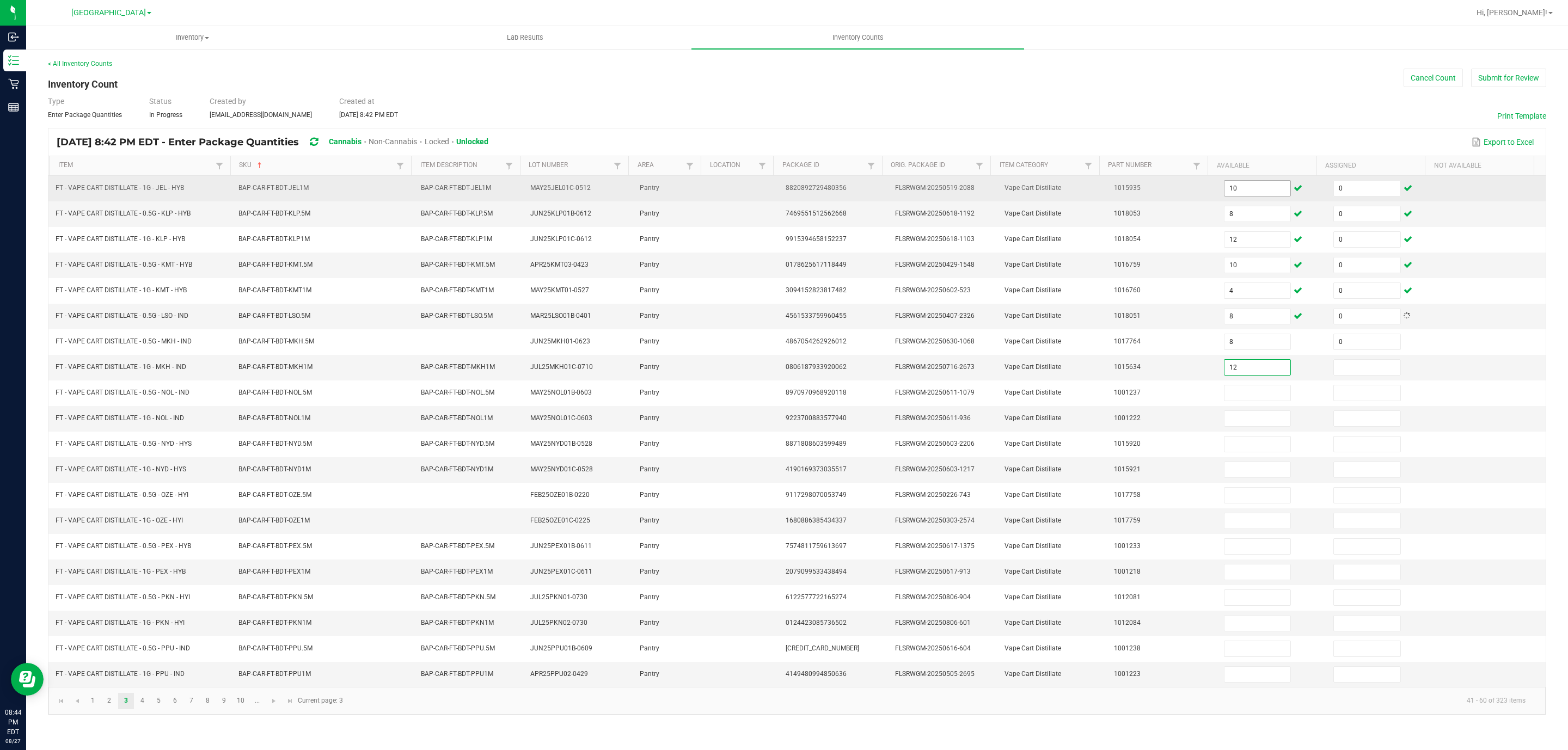
type input "12"
type input "0"
type input "11"
type input "0"
type input "11"
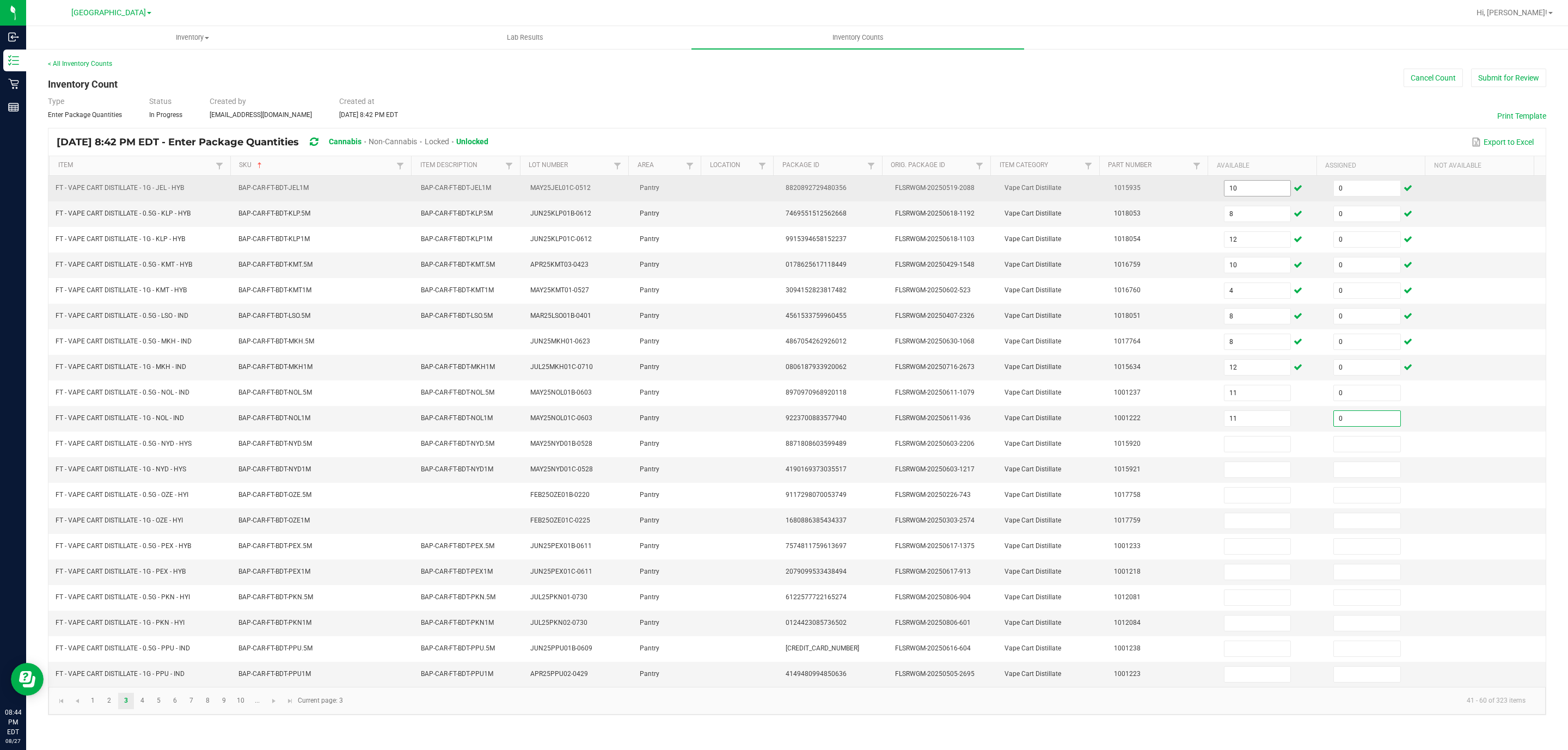
type input "0"
type input "8"
type input "0"
type input "4"
type input "0"
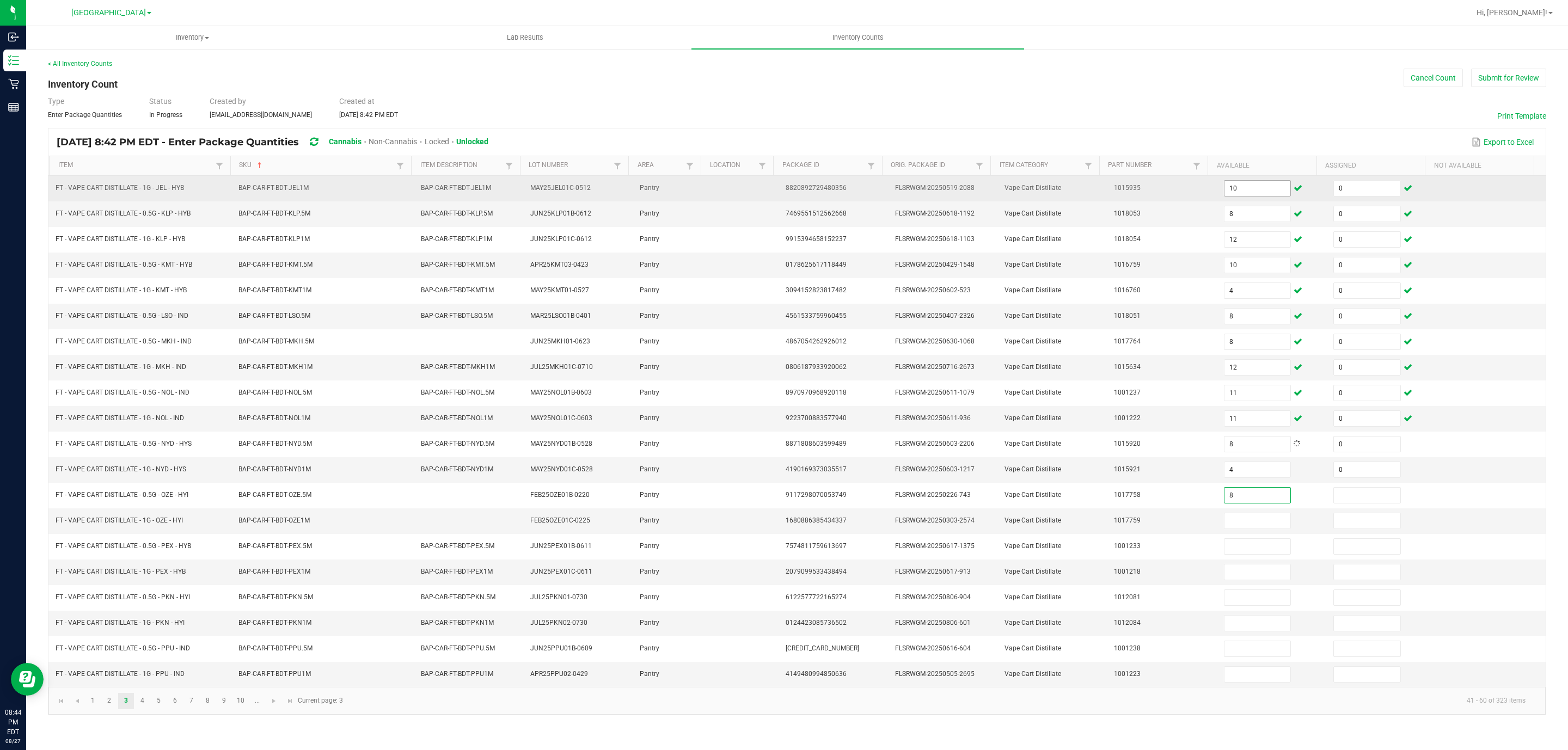
type input "8"
type input "0"
type input "7"
type input "0"
type input "10"
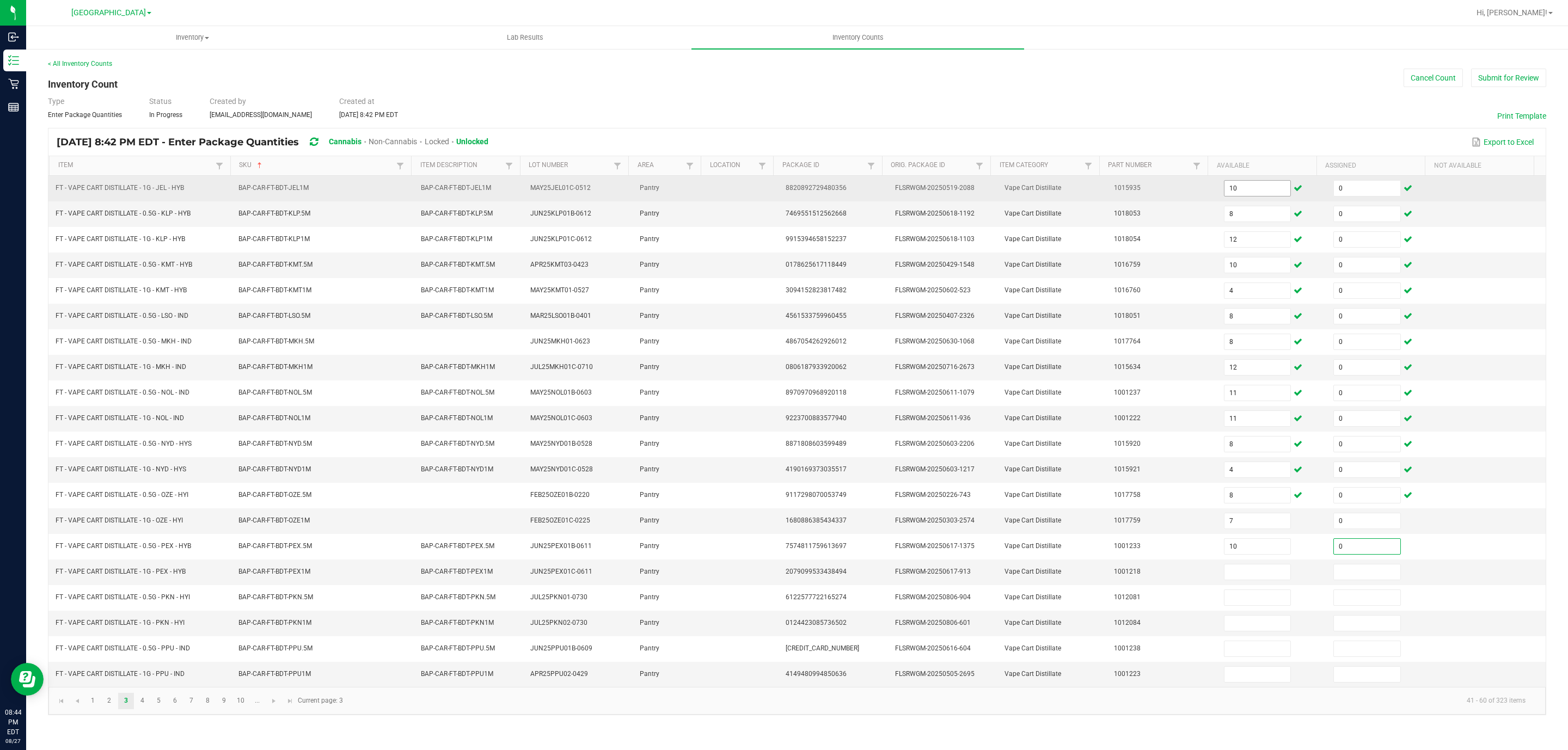
type input "0"
type input "12"
type input "0"
type input "9"
type input "0"
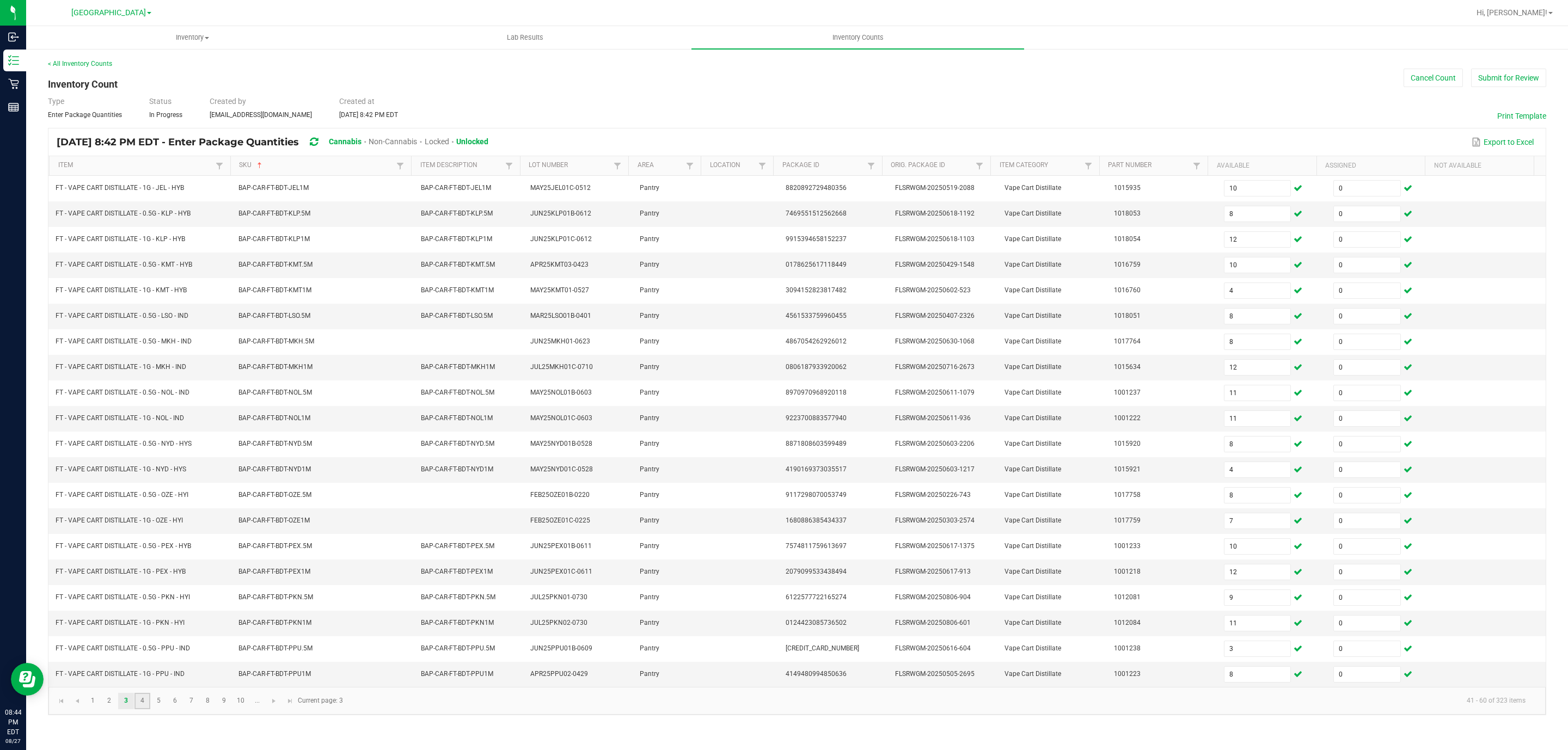
click at [145, 709] on link "4" at bounding box center [142, 701] width 15 height 16
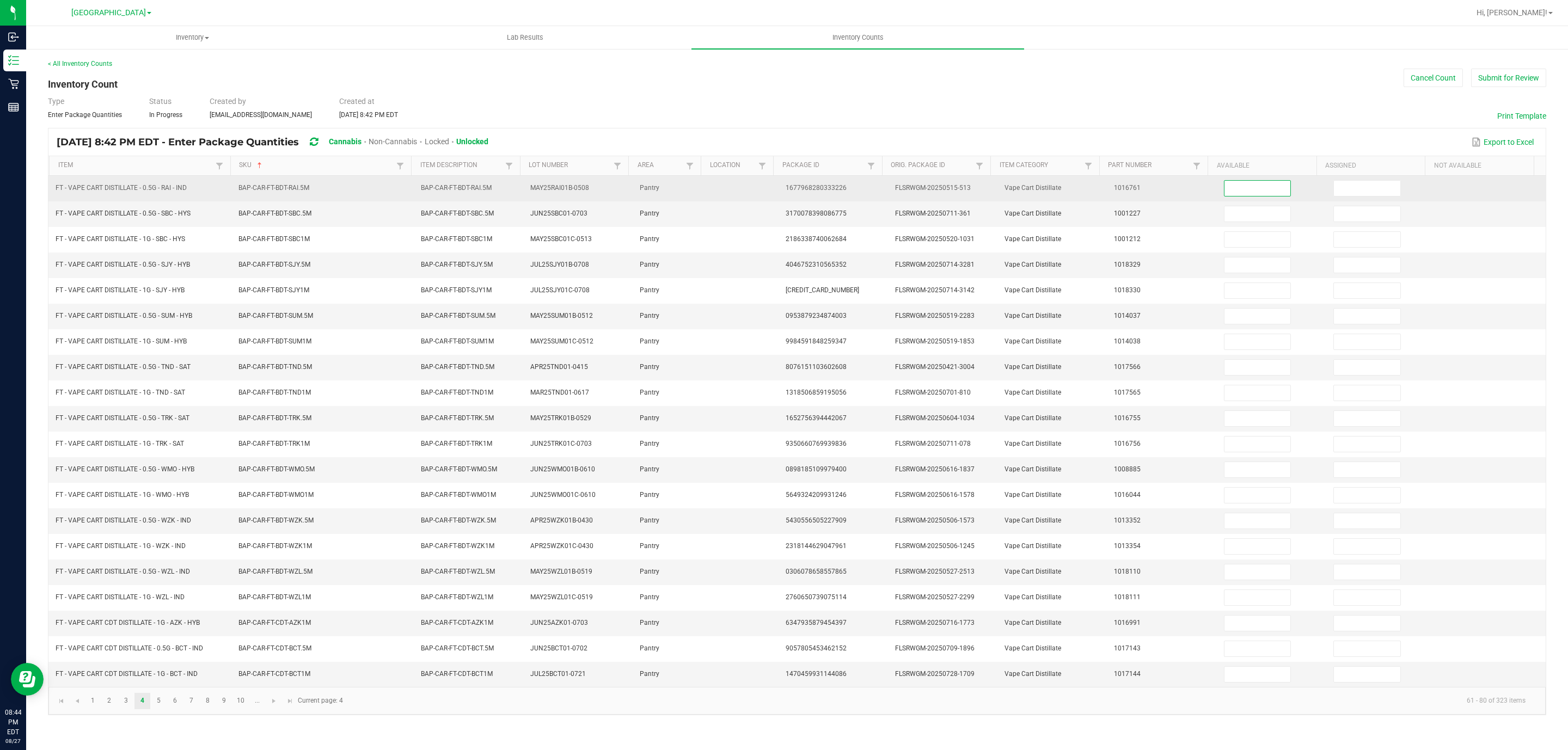
click at [1258, 188] on input at bounding box center [1258, 188] width 66 height 15
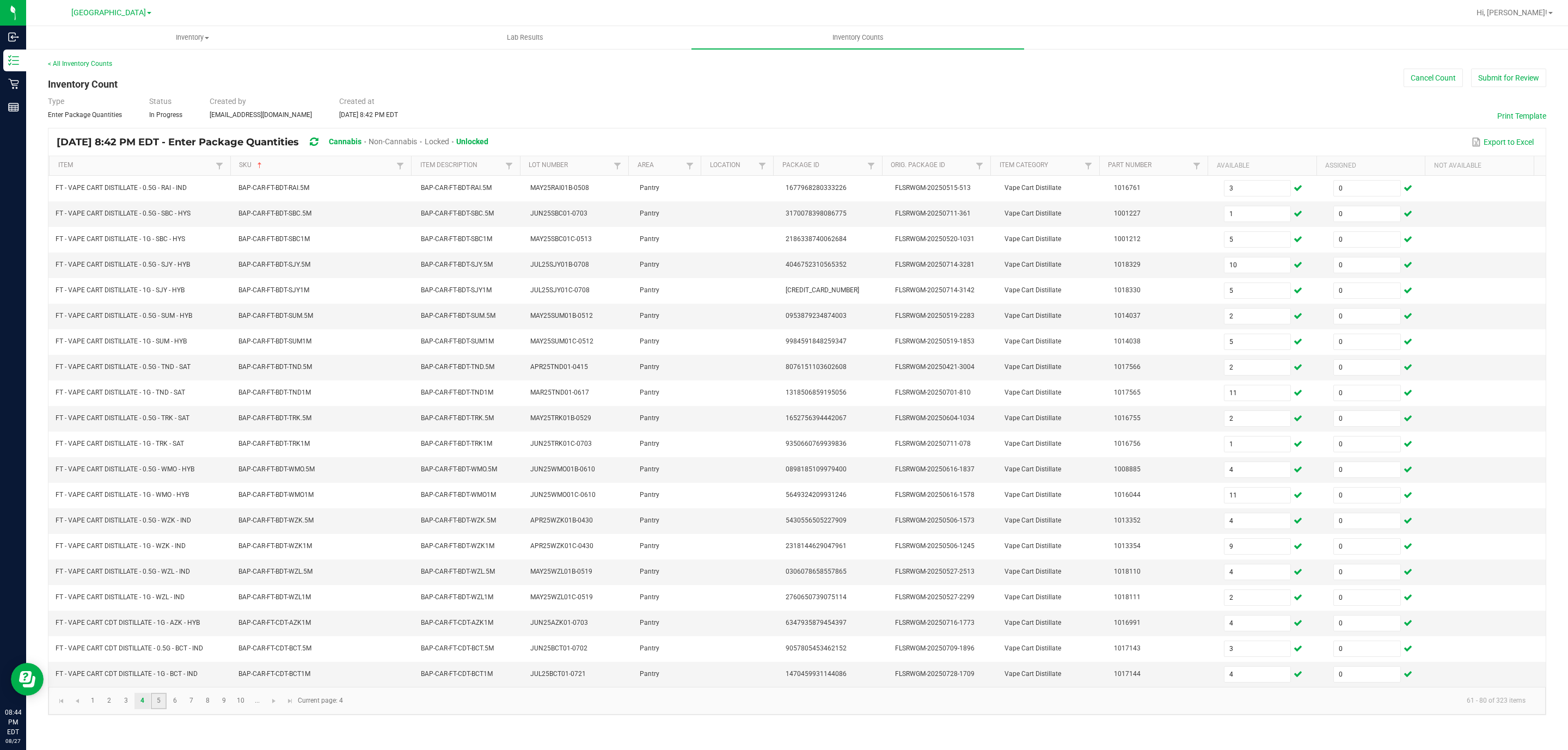
click at [156, 709] on link "5" at bounding box center [158, 701] width 15 height 16
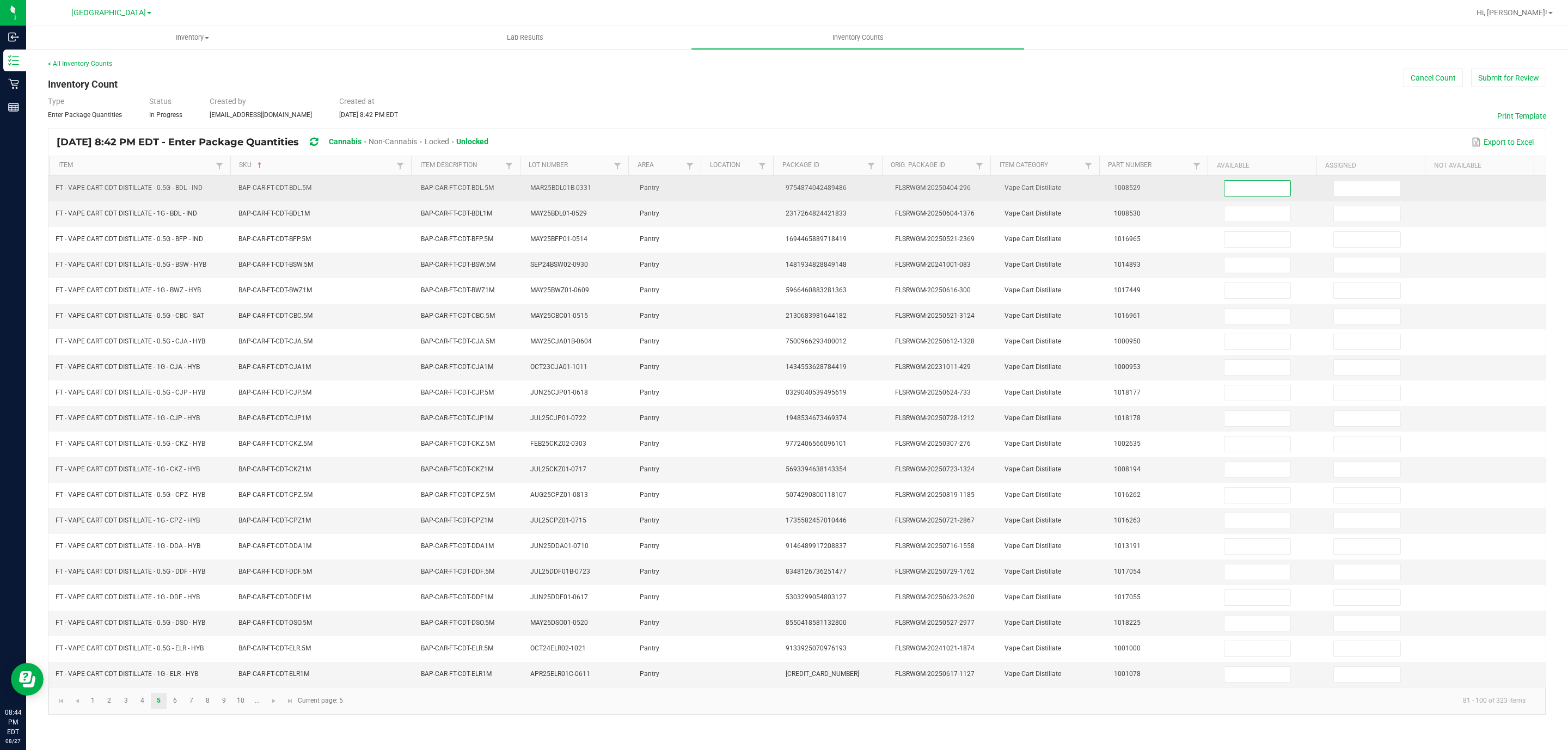
click at [1227, 195] on input at bounding box center [1258, 188] width 66 height 15
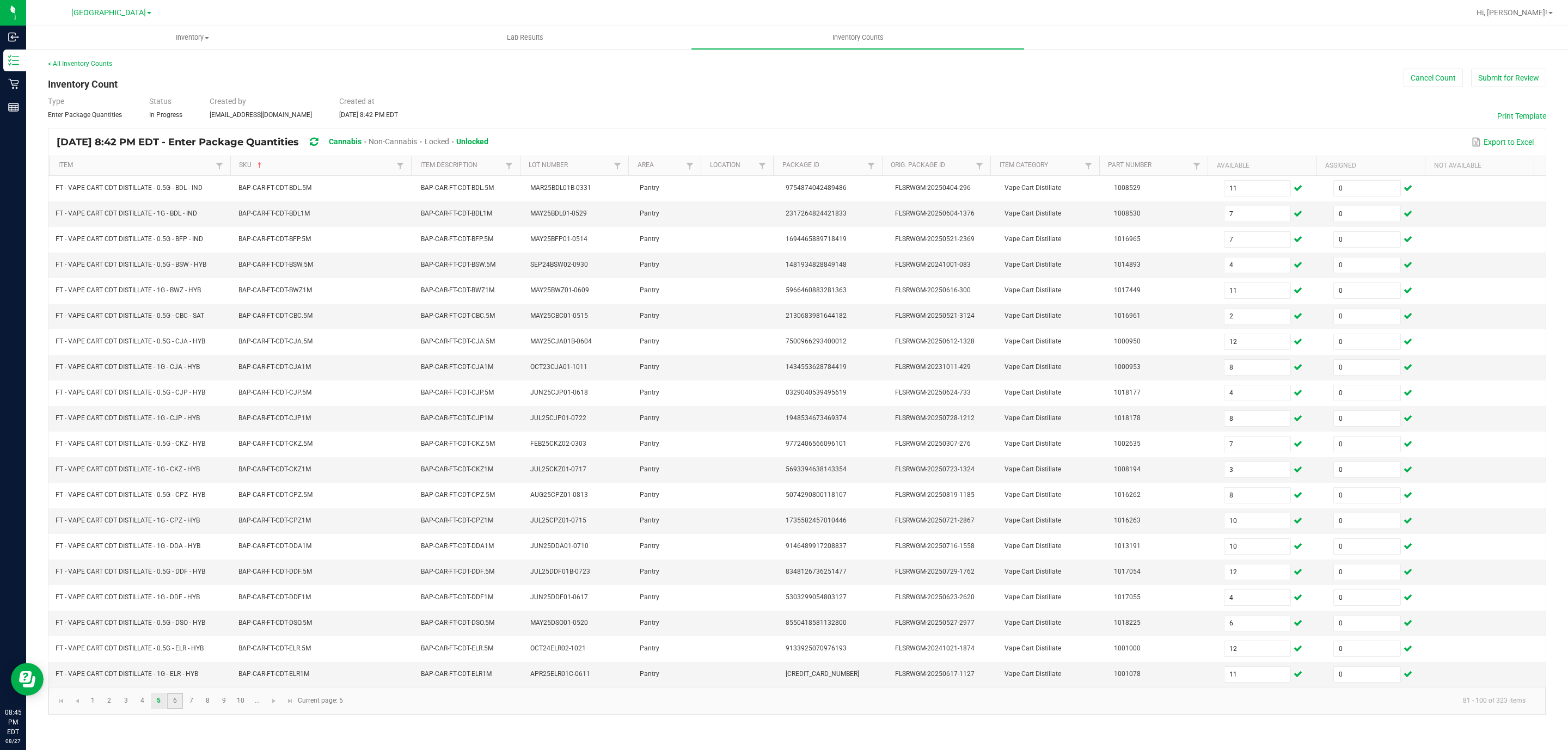
click at [179, 709] on link "6" at bounding box center [175, 701] width 15 height 16
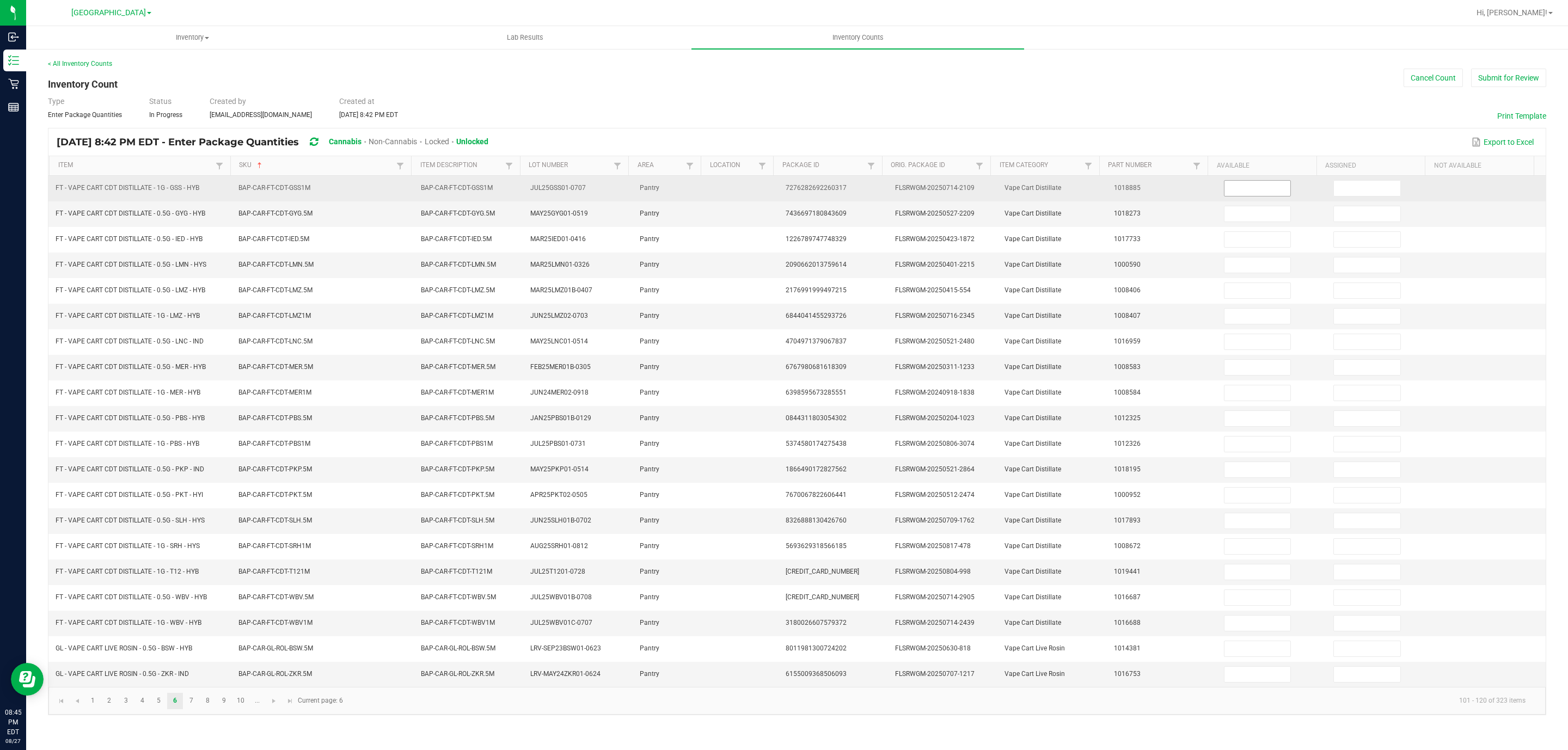
click at [1240, 190] on input at bounding box center [1258, 188] width 66 height 15
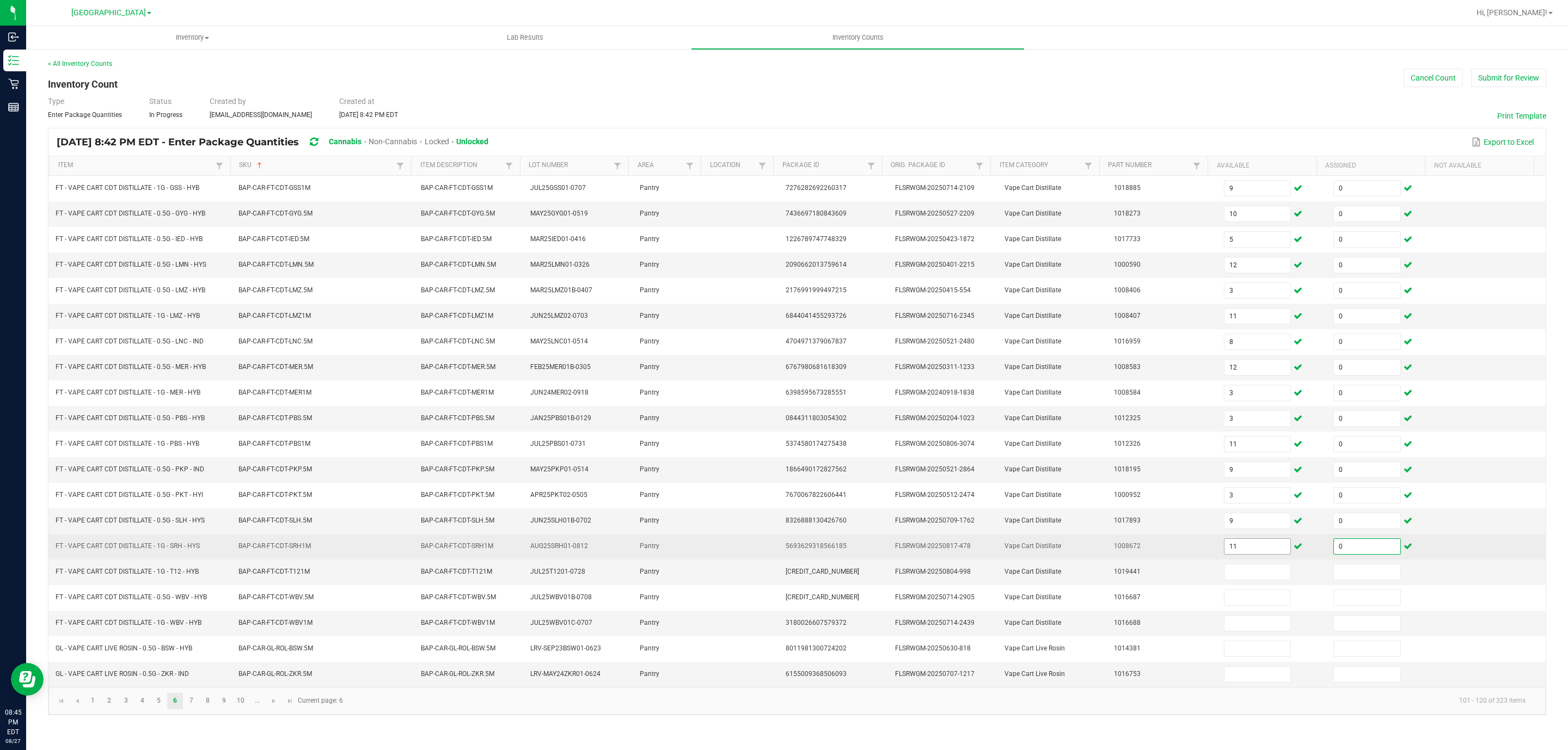
click at [1234, 554] on input "11" at bounding box center [1258, 547] width 66 height 15
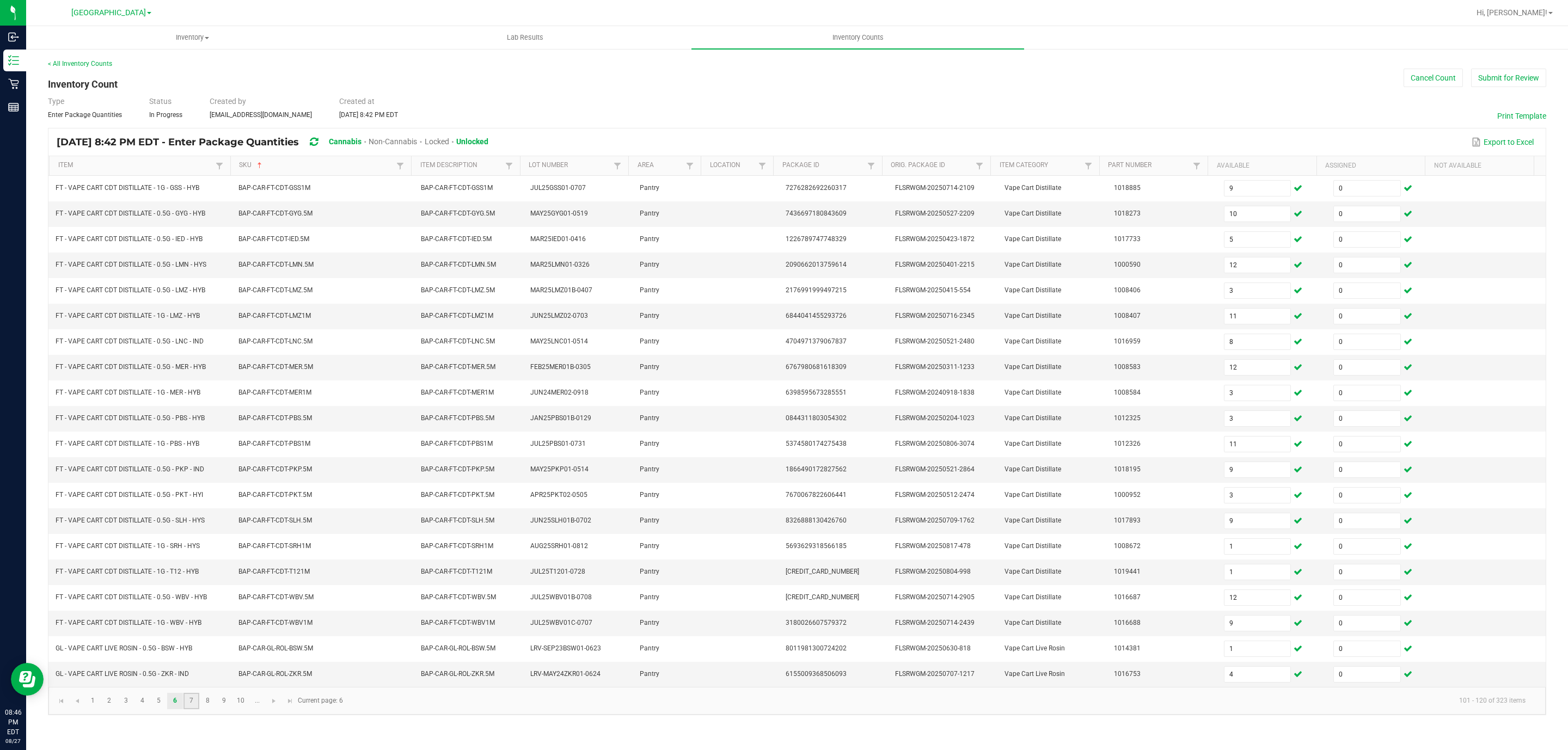
click at [189, 709] on link "7" at bounding box center [191, 701] width 15 height 16
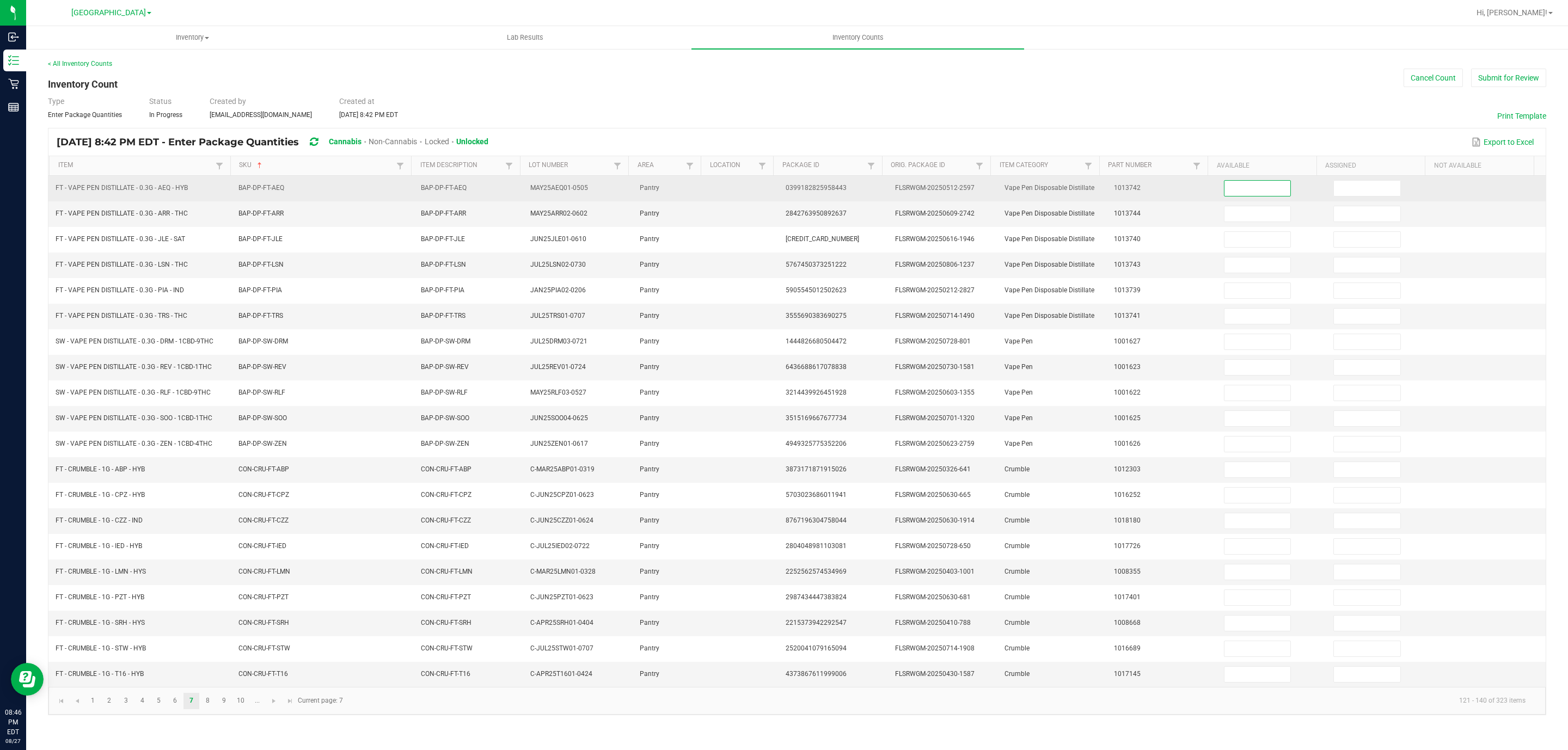
click at [1239, 191] on input at bounding box center [1258, 188] width 66 height 15
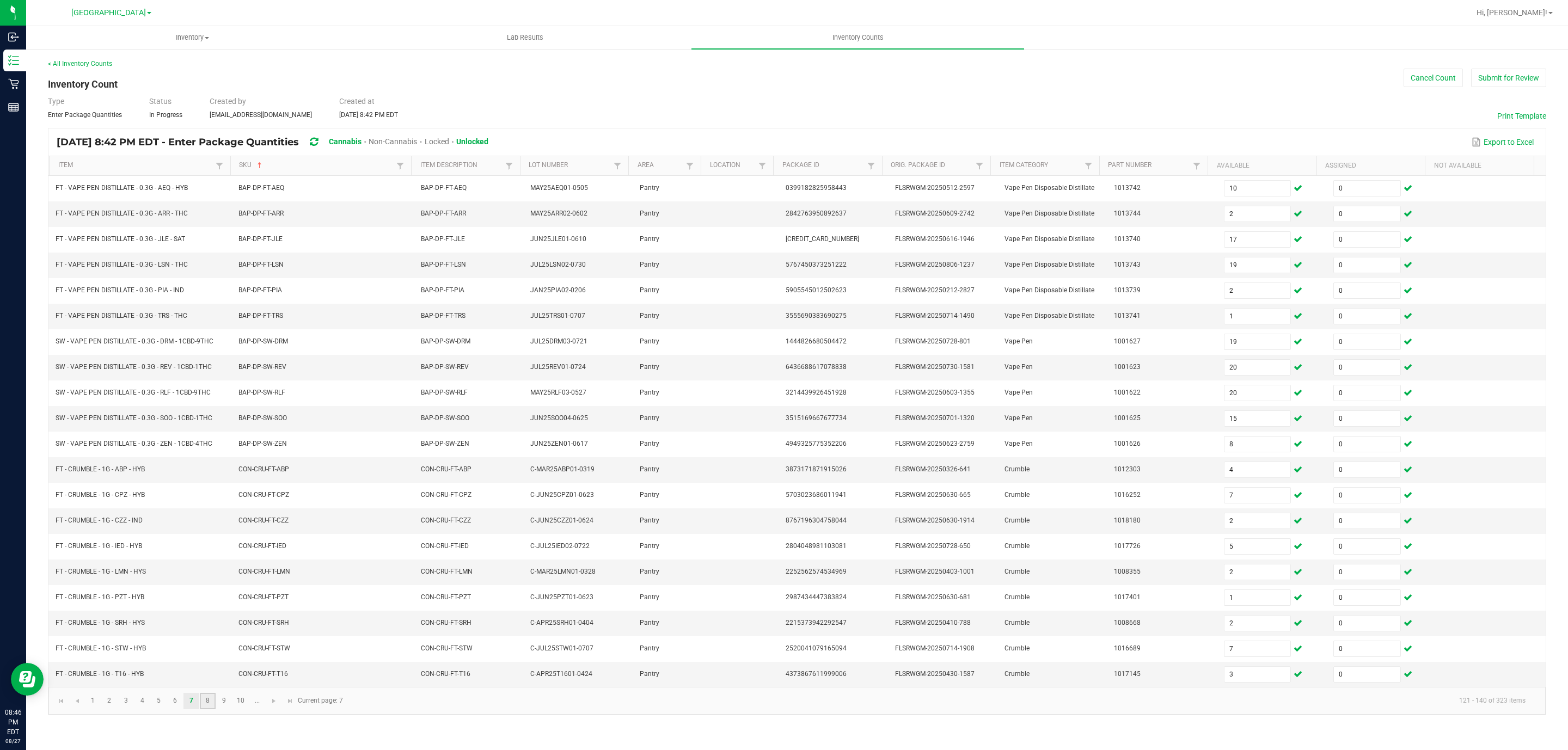
click at [205, 709] on link "8" at bounding box center [208, 701] width 15 height 16
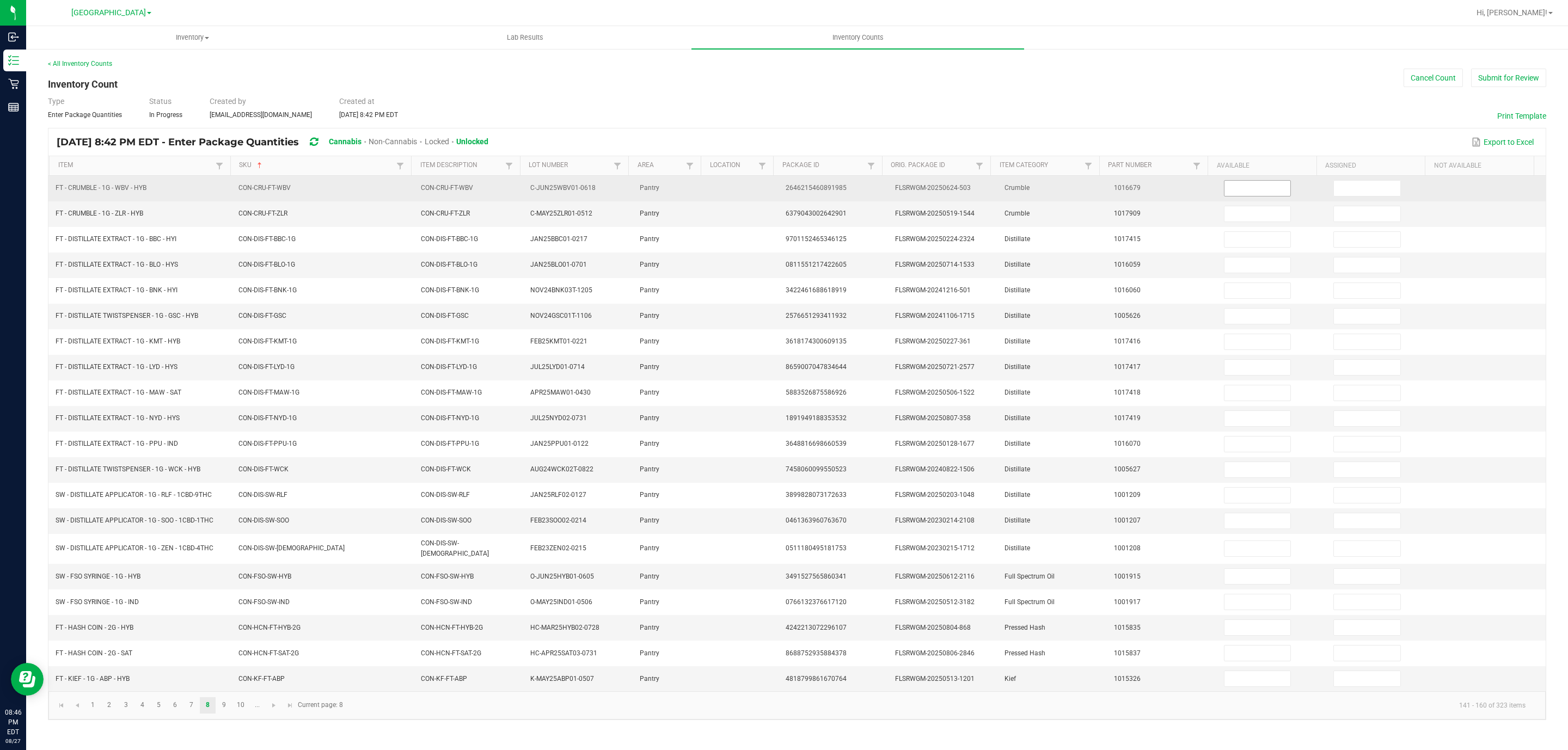
click at [1247, 193] on input at bounding box center [1258, 188] width 66 height 15
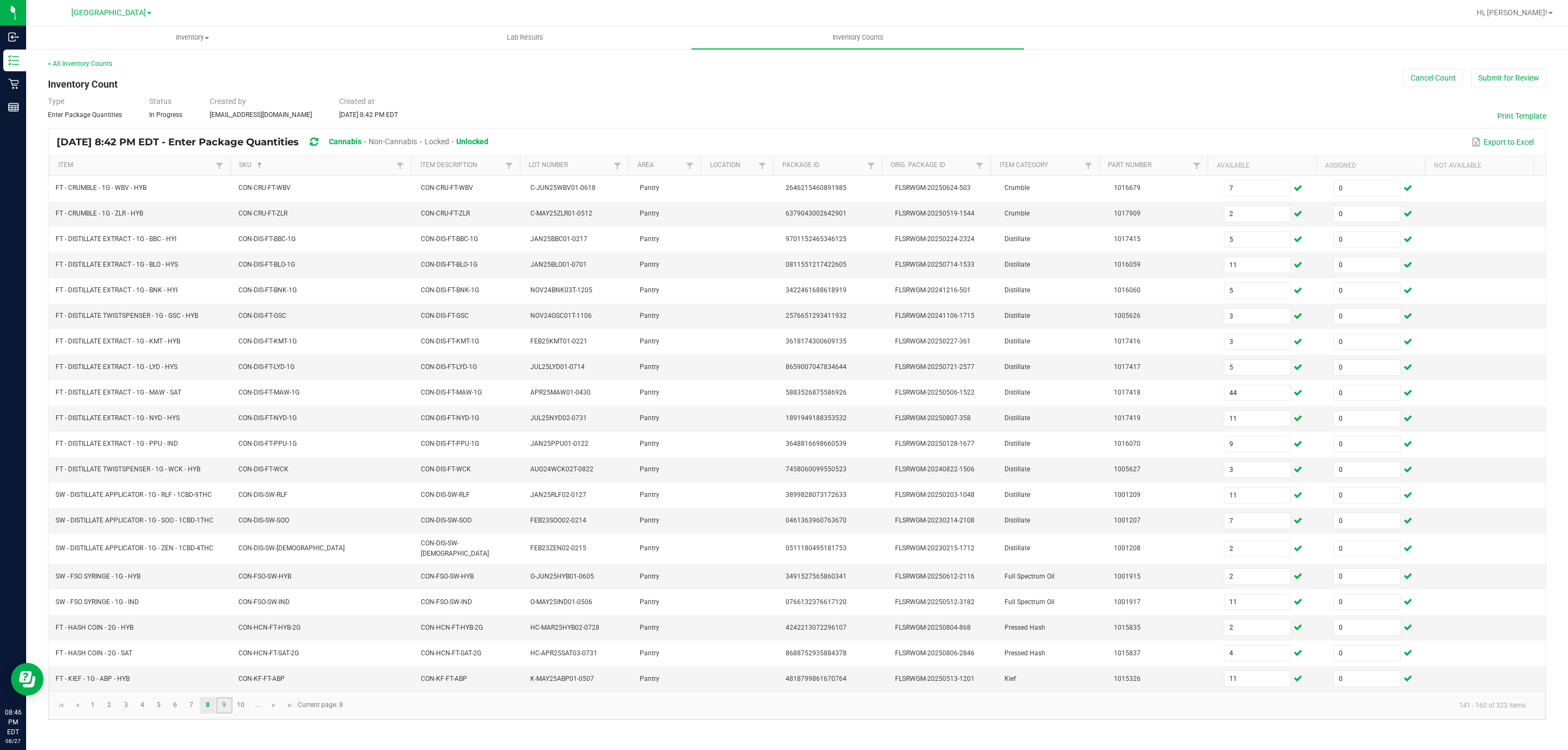
click at [224, 714] on link "9" at bounding box center [224, 705] width 15 height 16
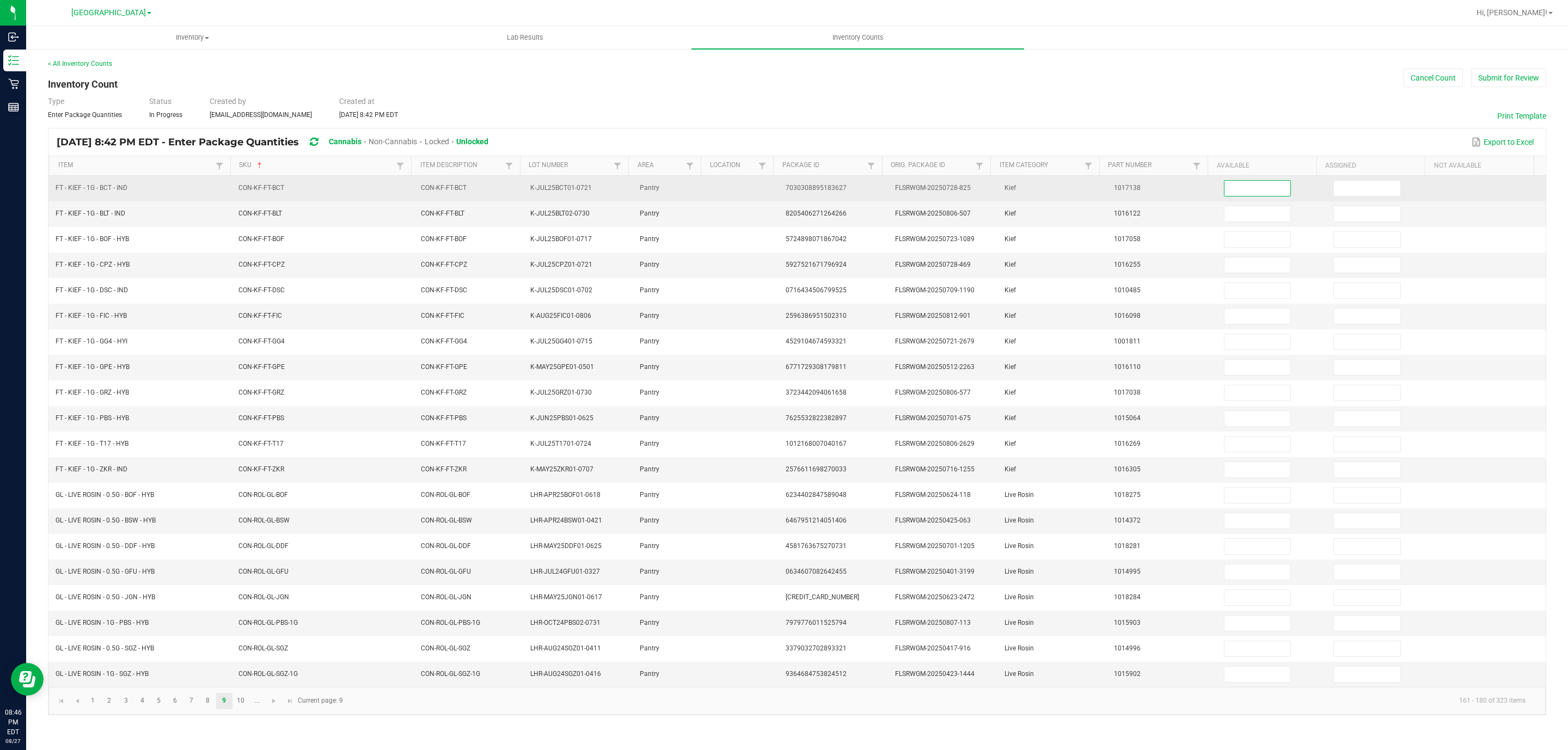
click at [1225, 188] on input at bounding box center [1258, 188] width 66 height 15
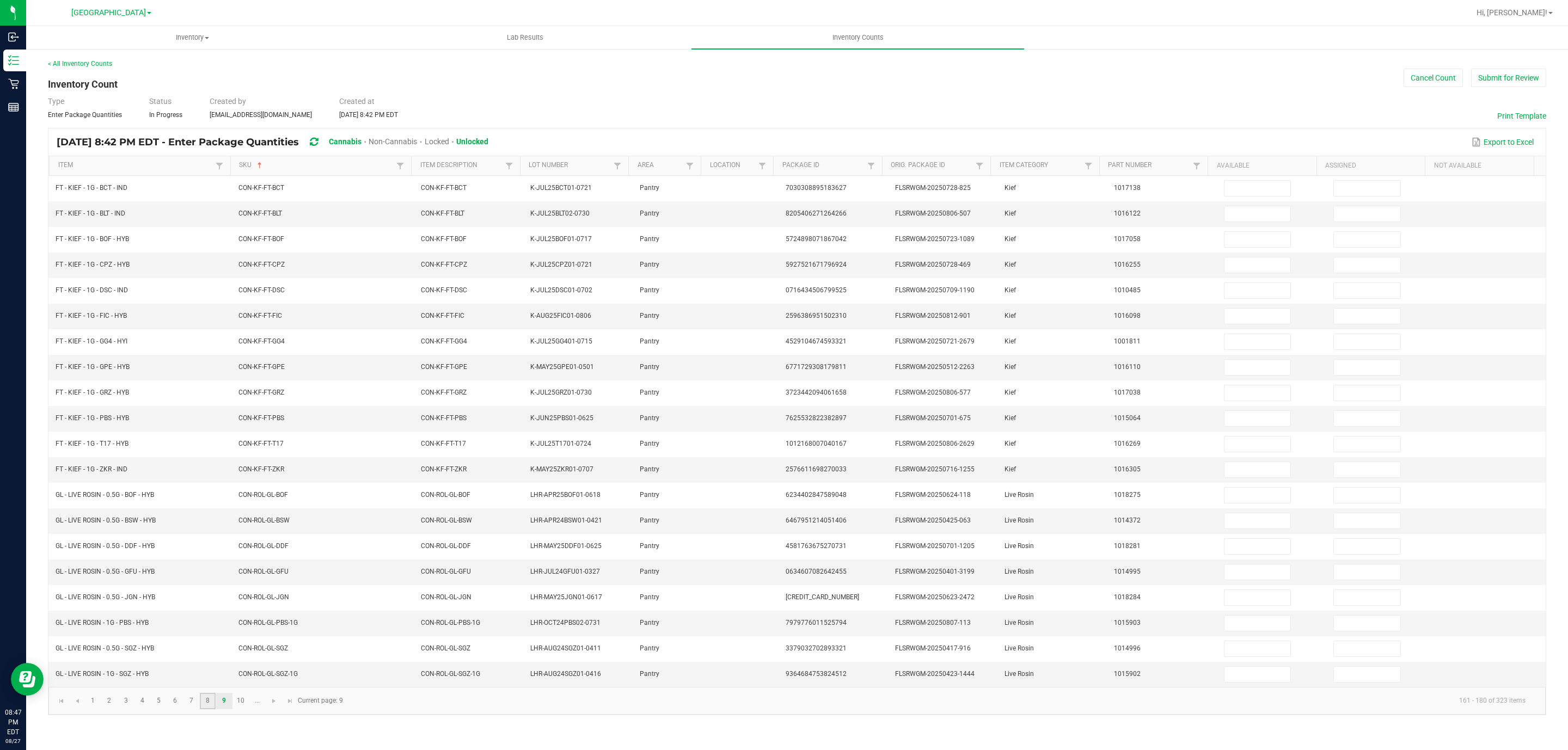
click at [202, 709] on link "8" at bounding box center [208, 701] width 15 height 16
click at [1240, 686] on input "11" at bounding box center [1258, 679] width 66 height 15
click at [226, 714] on link "9" at bounding box center [224, 705] width 15 height 16
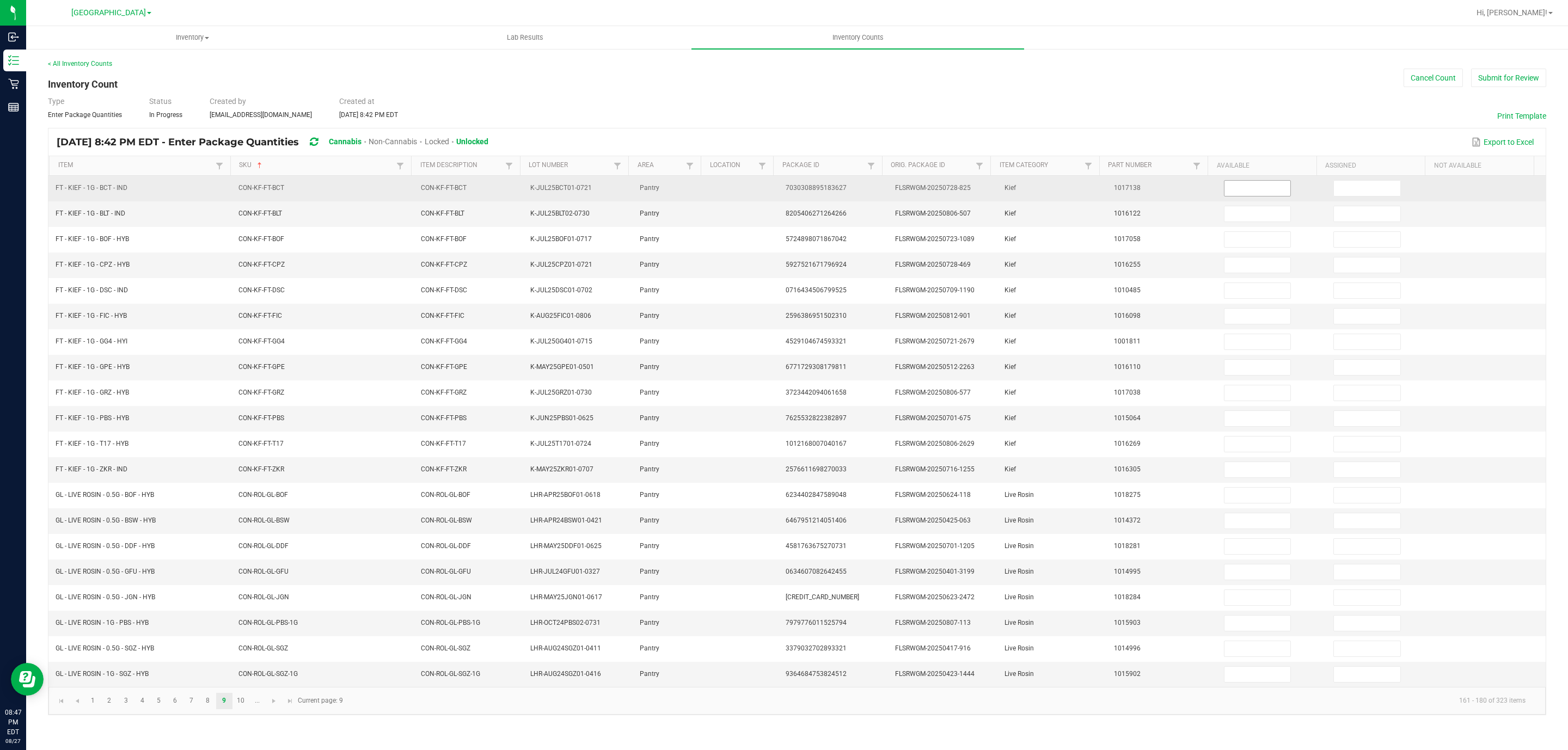
click at [1247, 196] on input at bounding box center [1258, 188] width 66 height 15
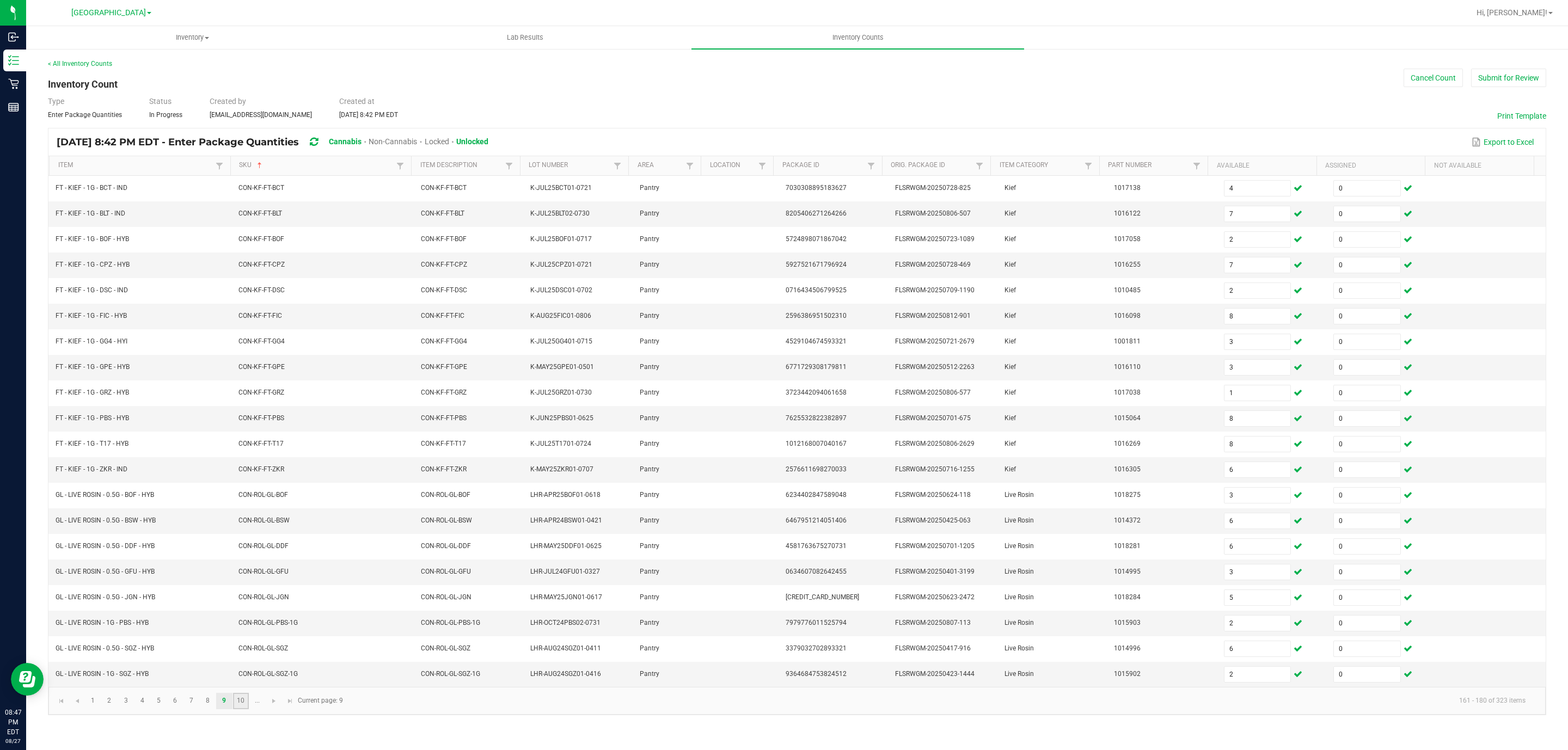
click at [240, 709] on link "10" at bounding box center [241, 701] width 15 height 16
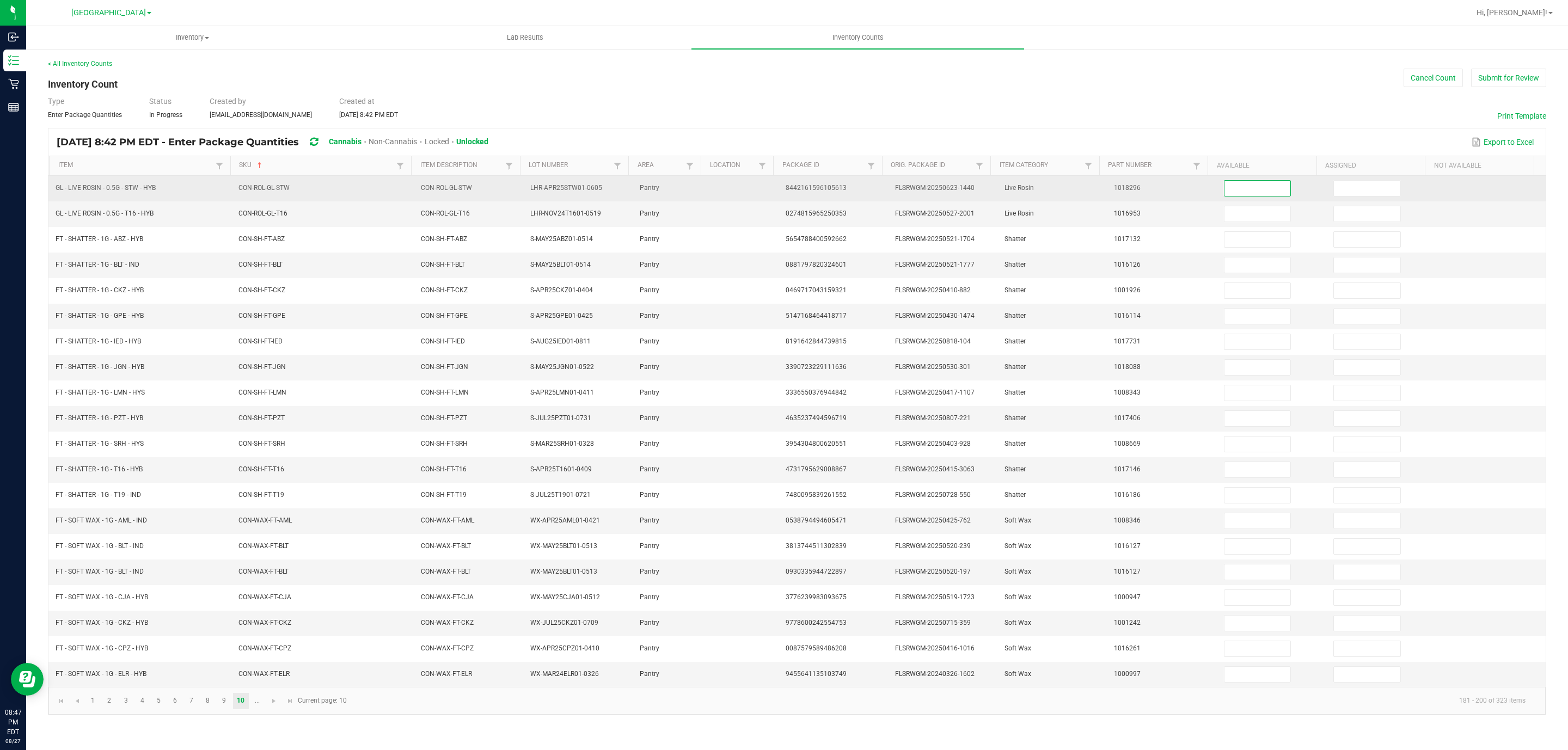
click at [1232, 192] on input at bounding box center [1258, 188] width 66 height 15
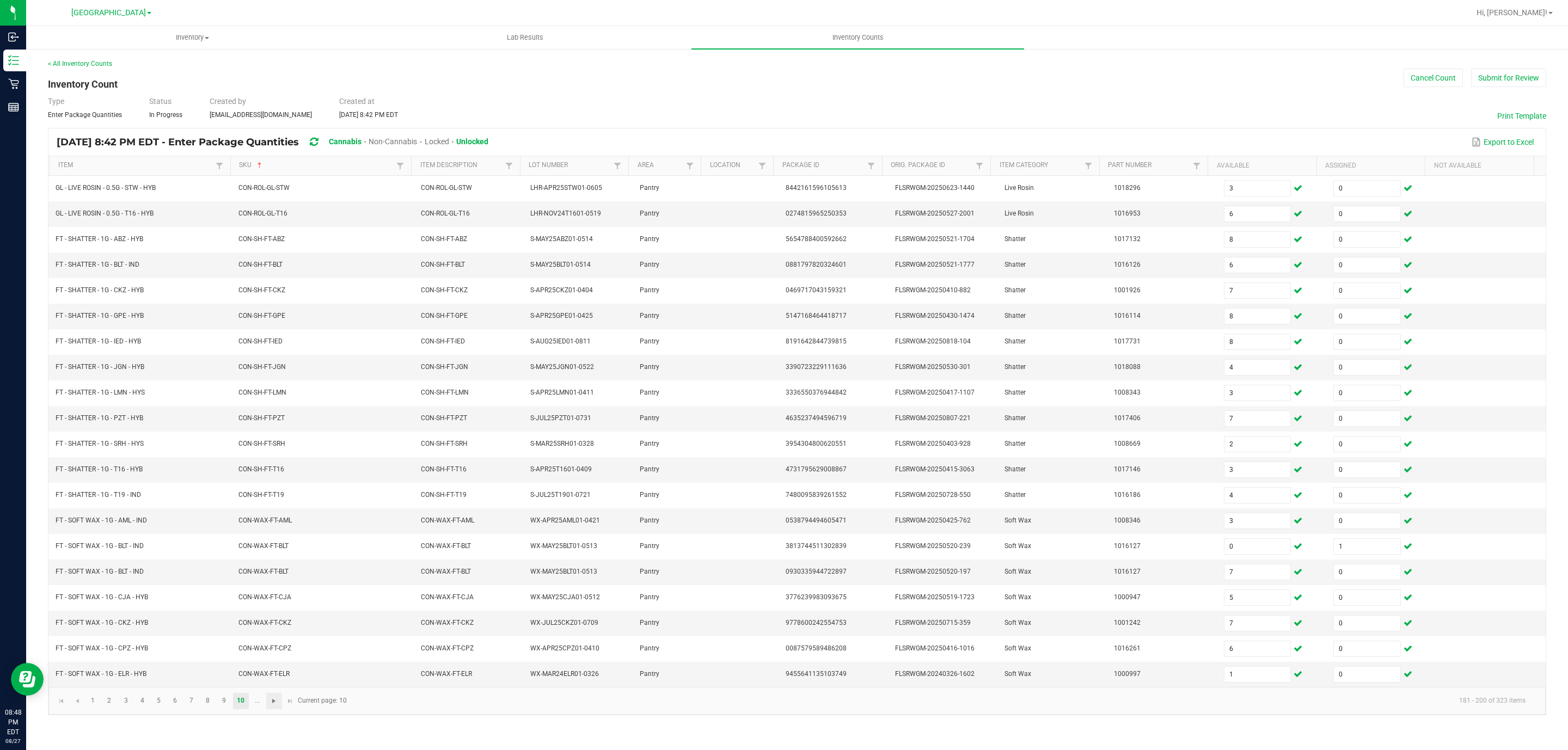
click at [273, 705] on span "Go to the next page" at bounding box center [274, 701] width 9 height 8
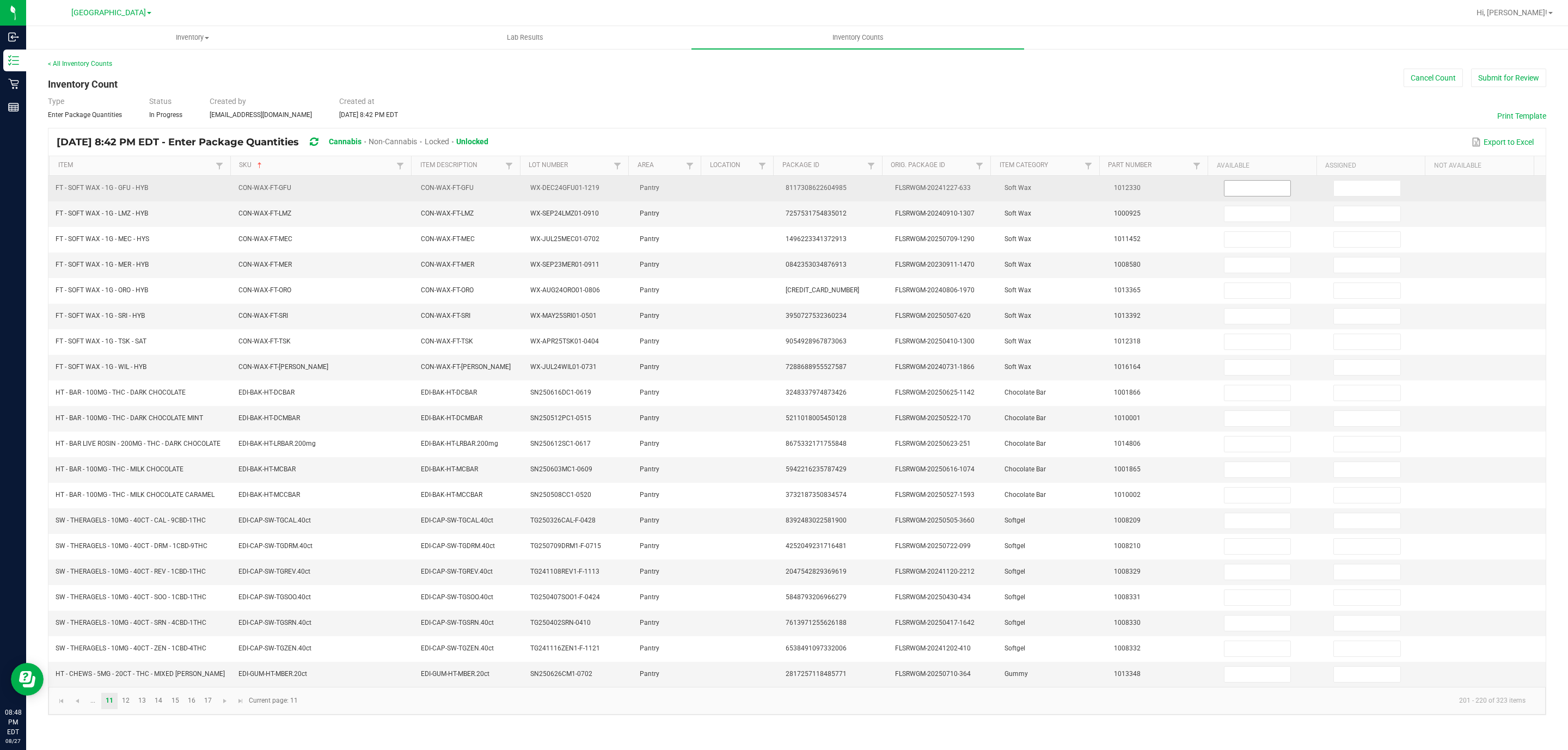
click at [1236, 186] on input at bounding box center [1258, 188] width 66 height 15
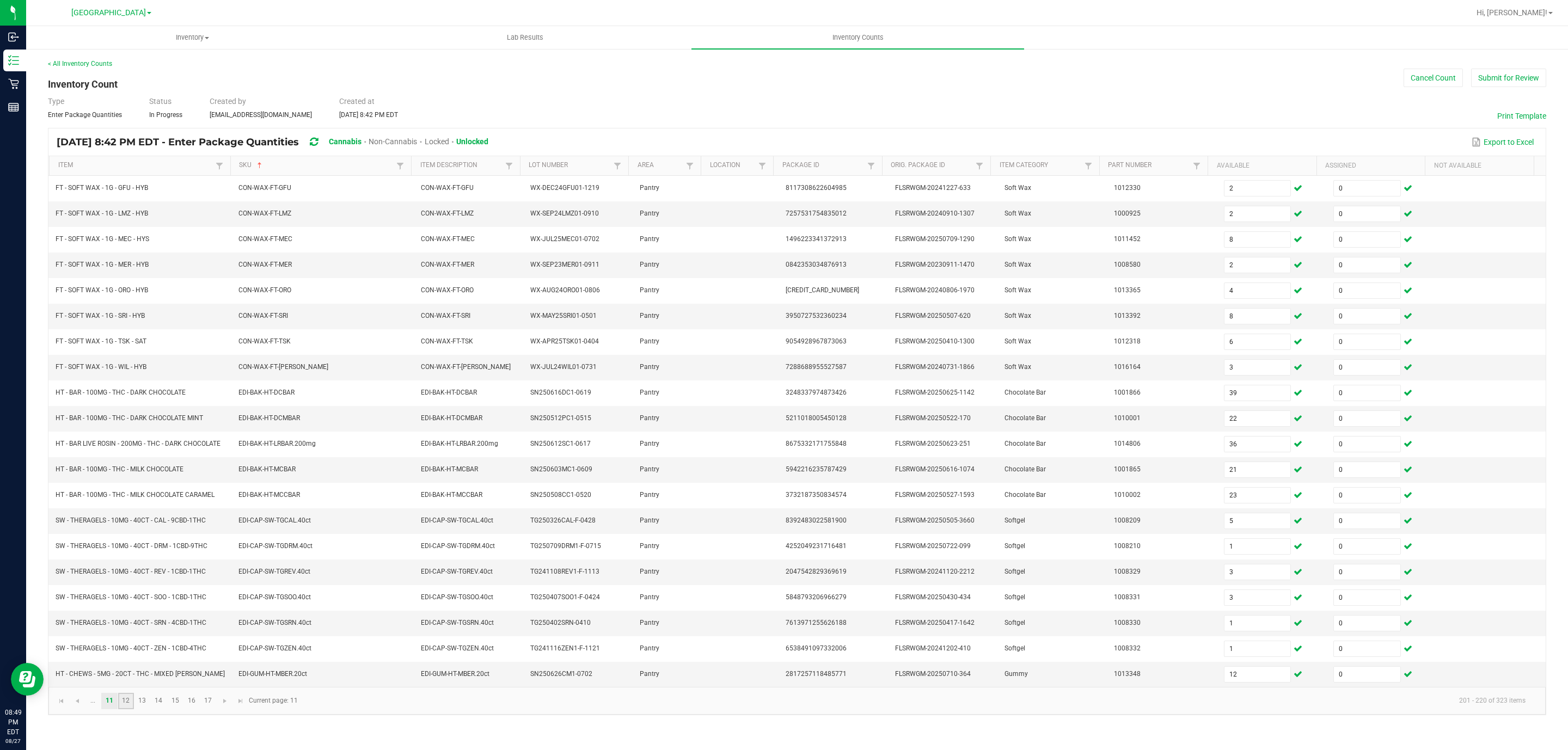
click at [131, 709] on link "12" at bounding box center [126, 701] width 15 height 16
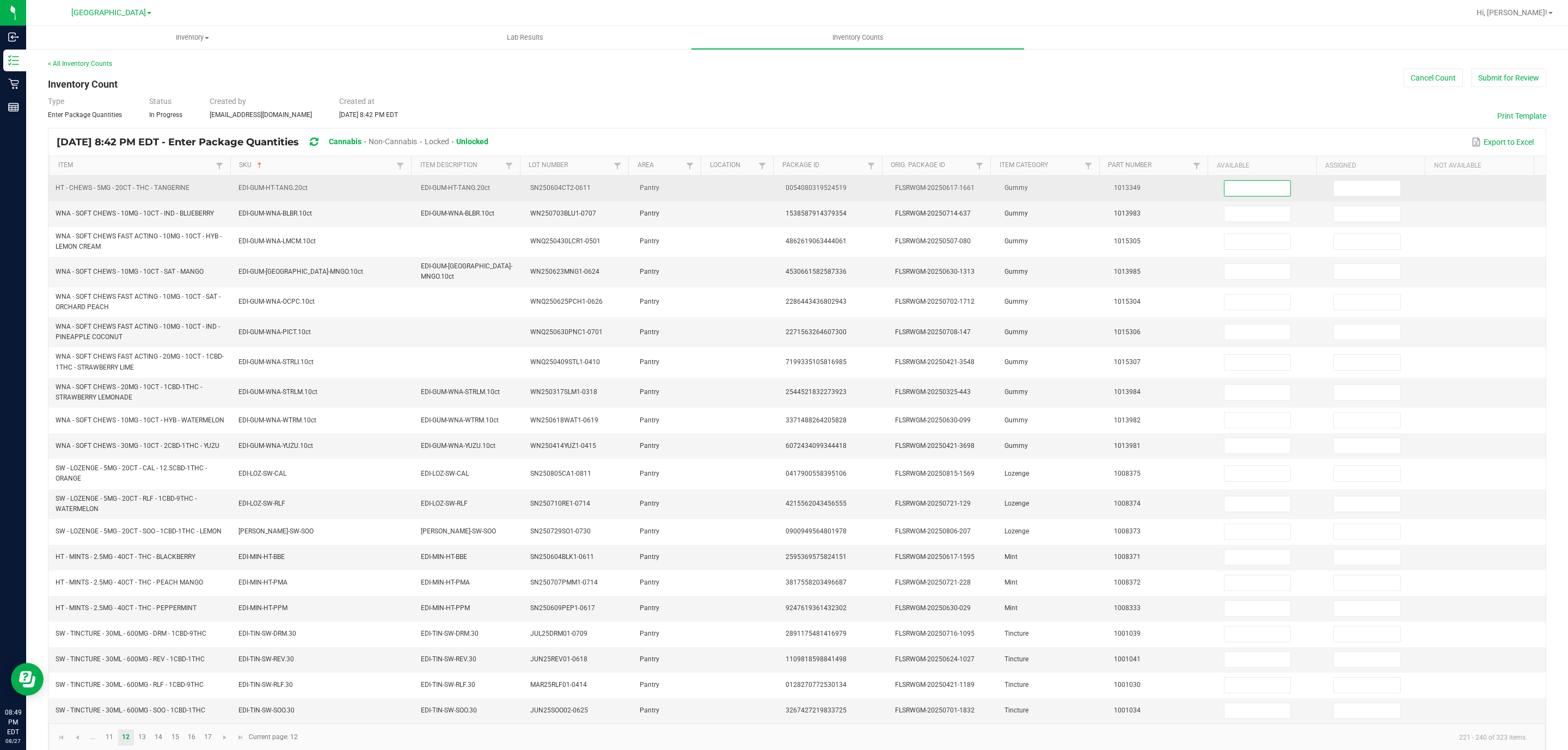
click at [1225, 187] on input at bounding box center [1258, 188] width 66 height 15
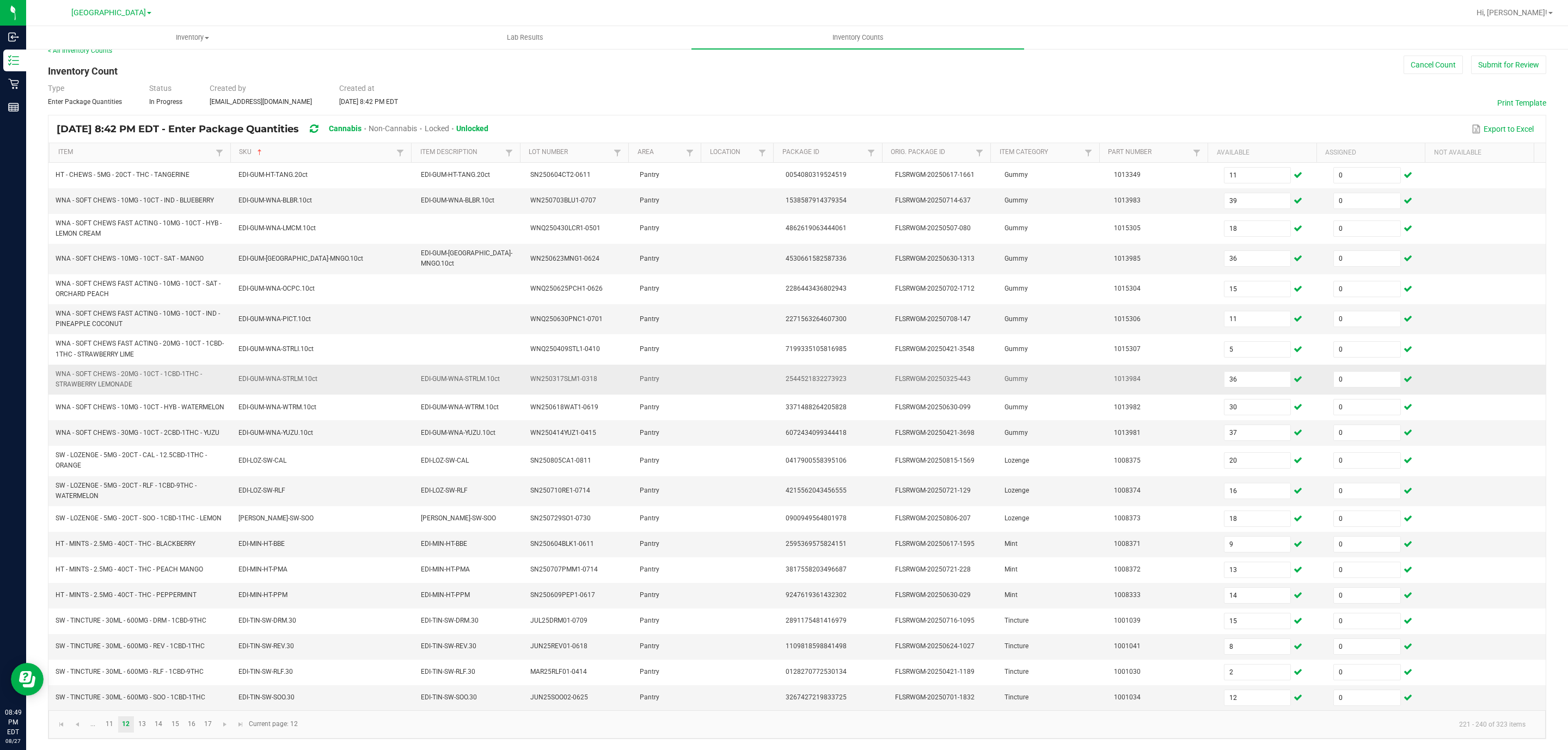
scroll to position [29, 0]
click at [143, 725] on link "13" at bounding box center [142, 724] width 15 height 16
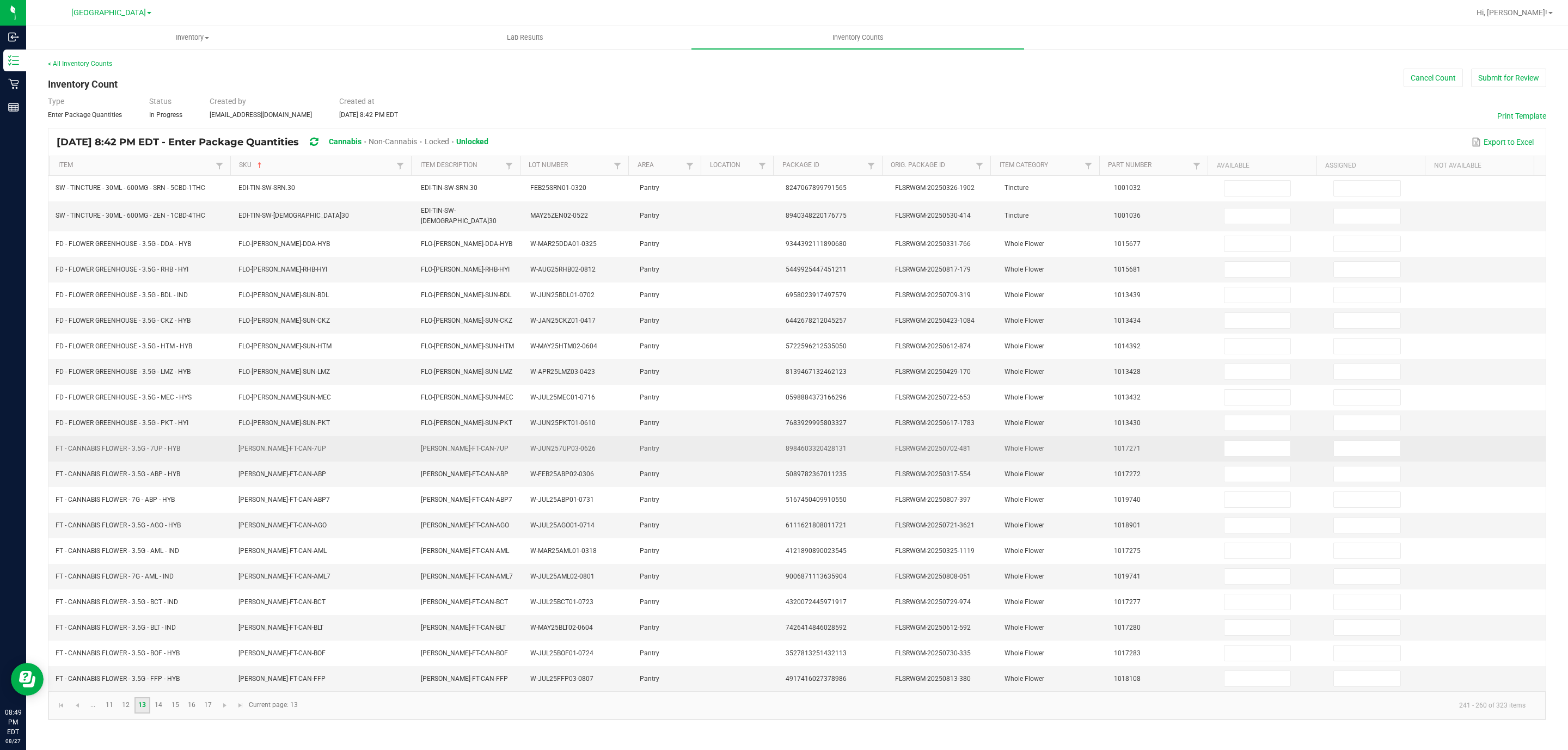
scroll to position [0, 0]
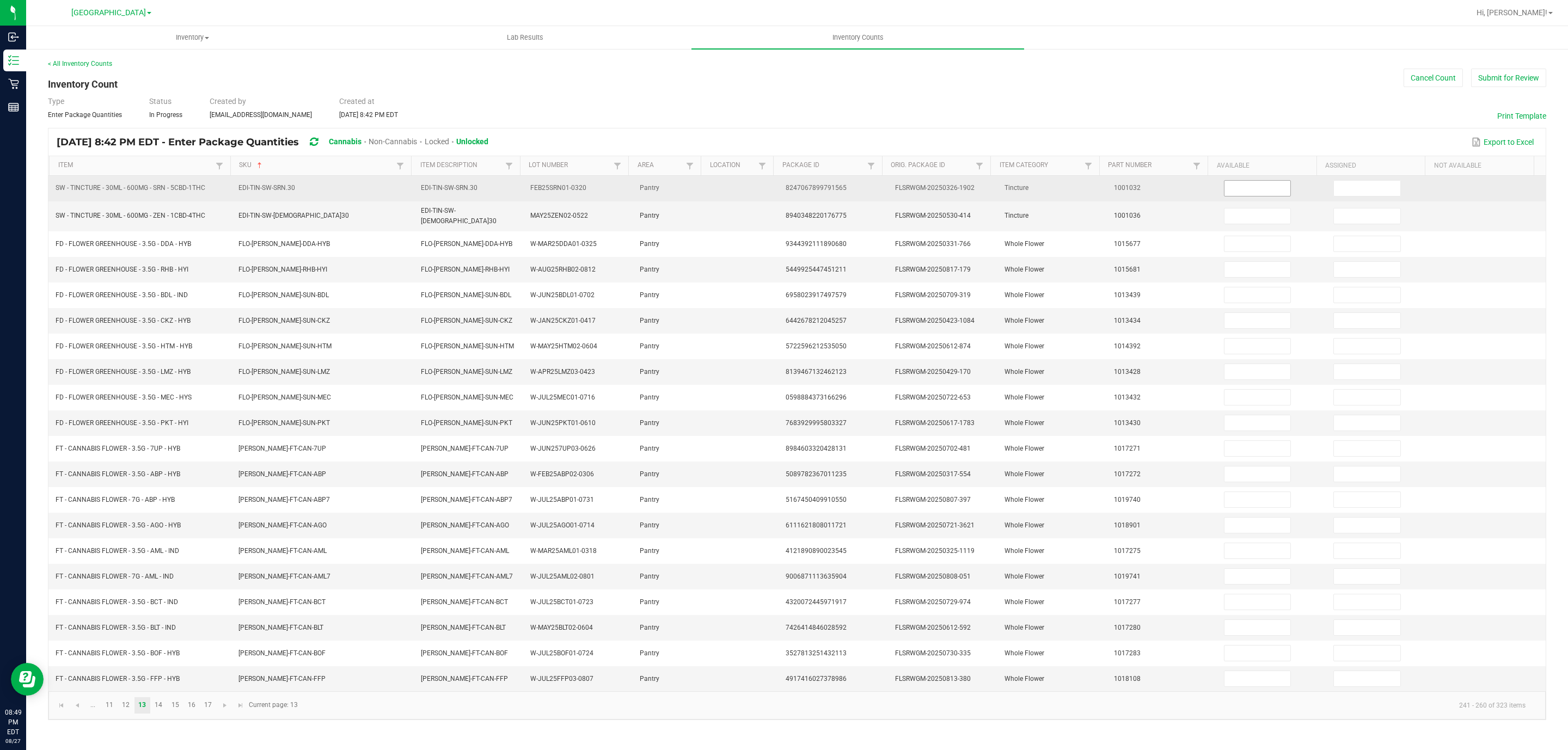
click at [1263, 193] on input at bounding box center [1258, 188] width 66 height 15
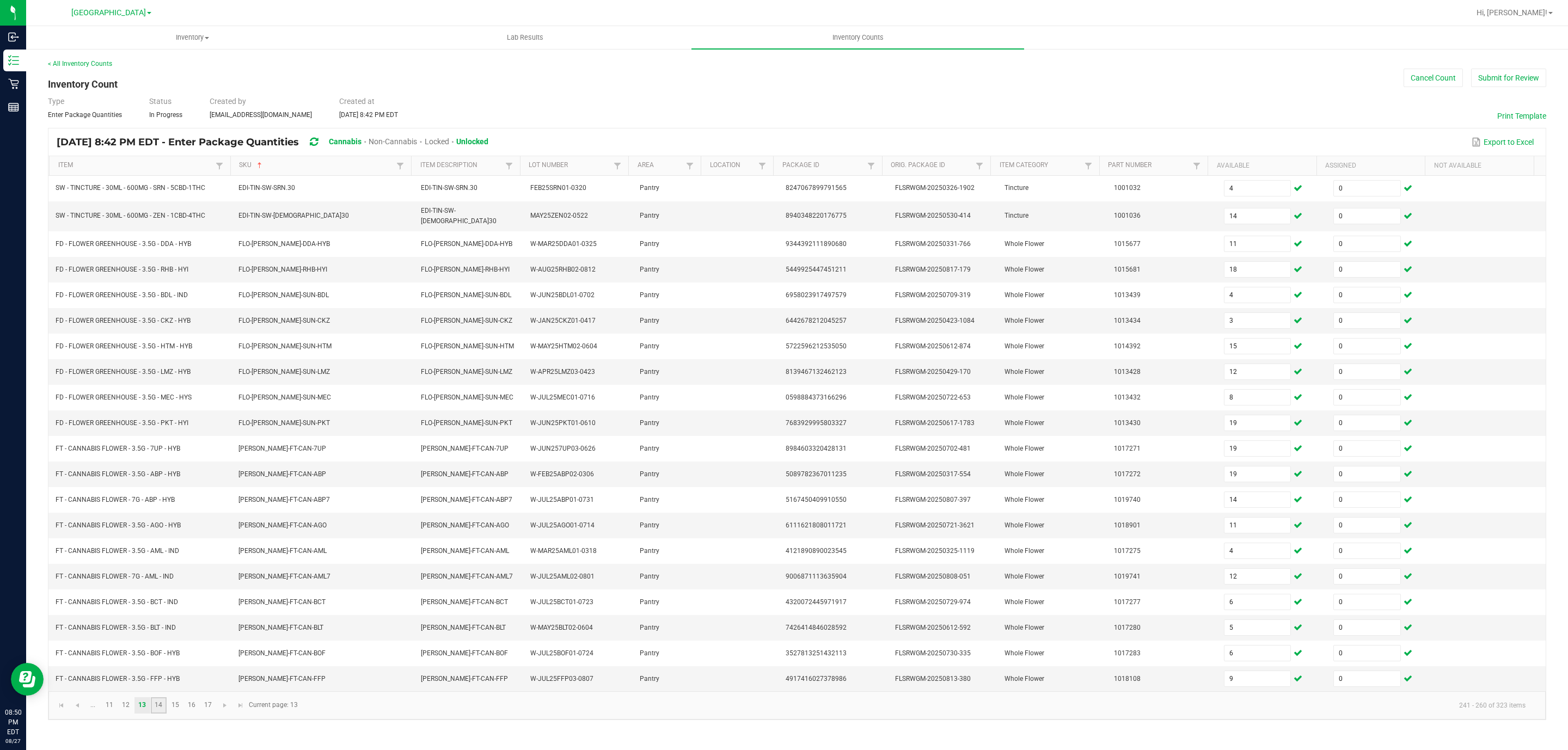
click at [162, 714] on link "14" at bounding box center [158, 705] width 15 height 16
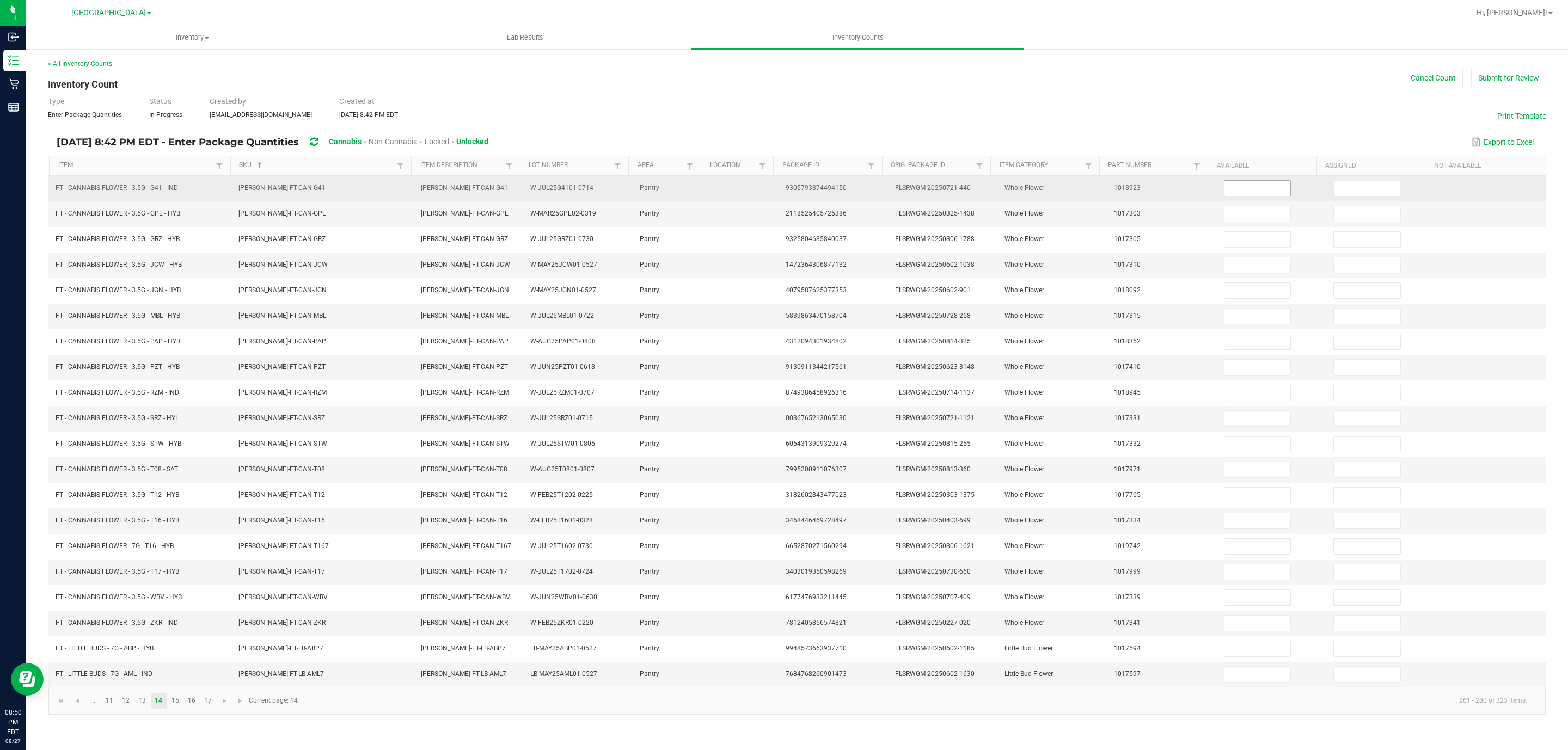
click at [1232, 188] on input at bounding box center [1258, 188] width 66 height 15
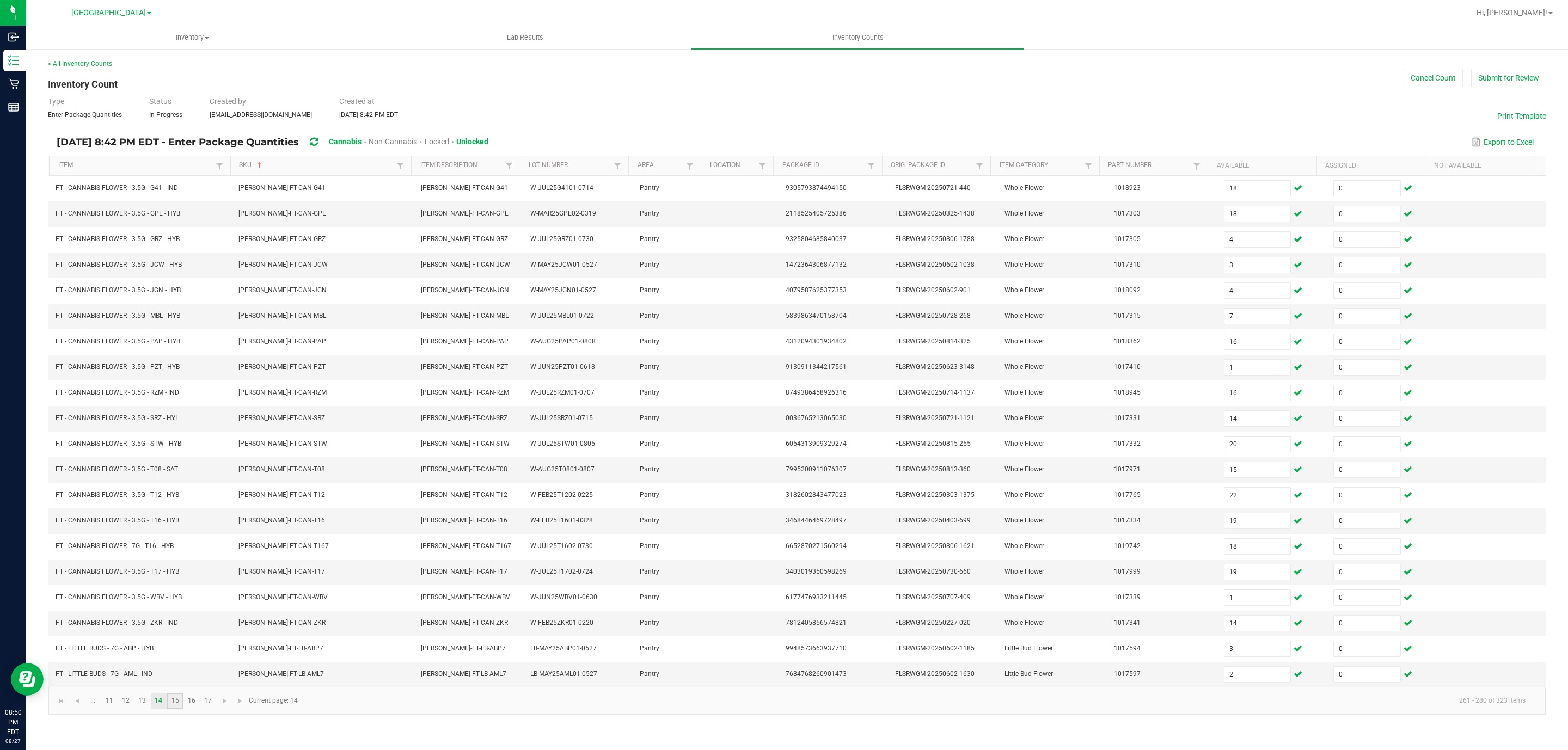
click at [171, 709] on link "15" at bounding box center [175, 701] width 15 height 16
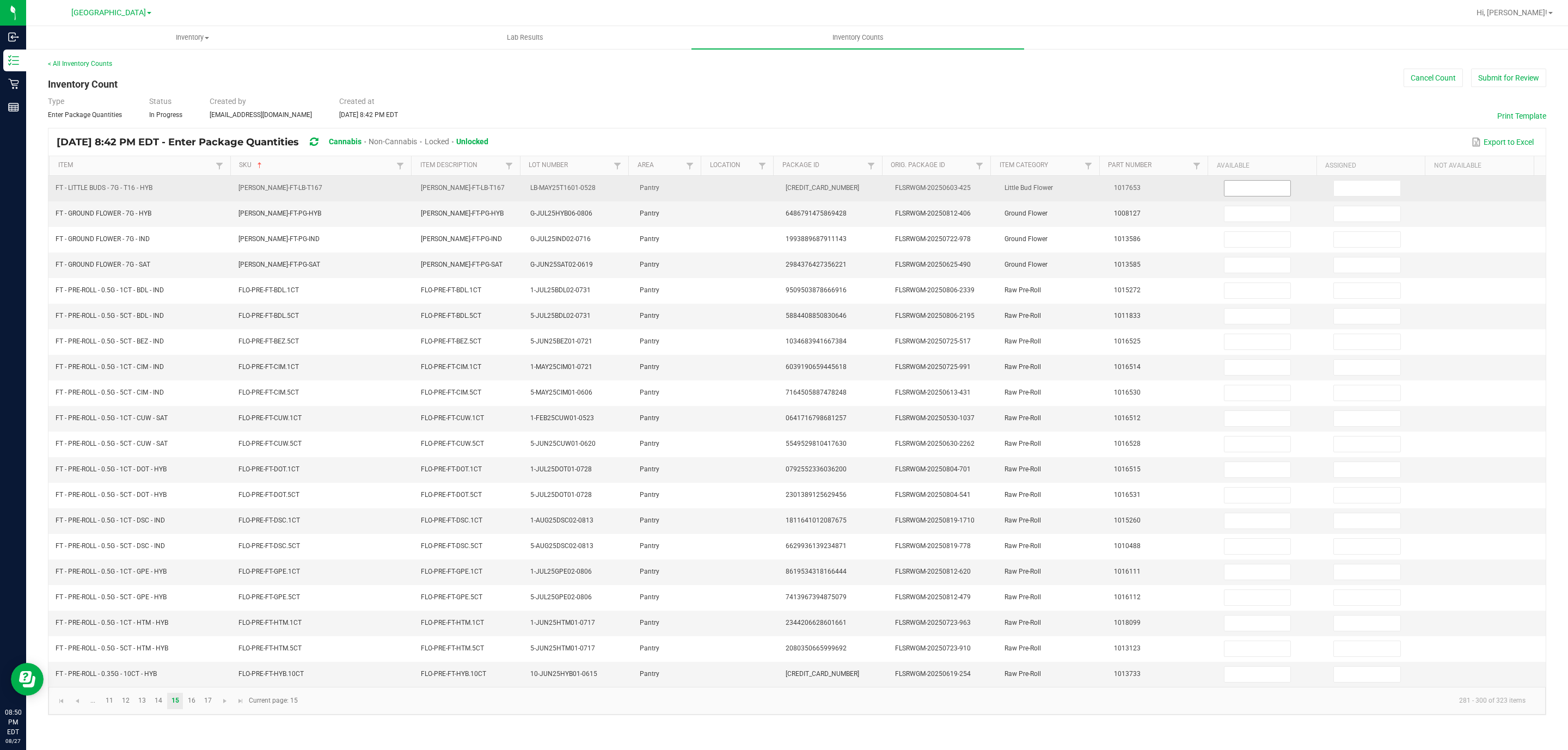
click at [1233, 192] on input at bounding box center [1258, 188] width 66 height 15
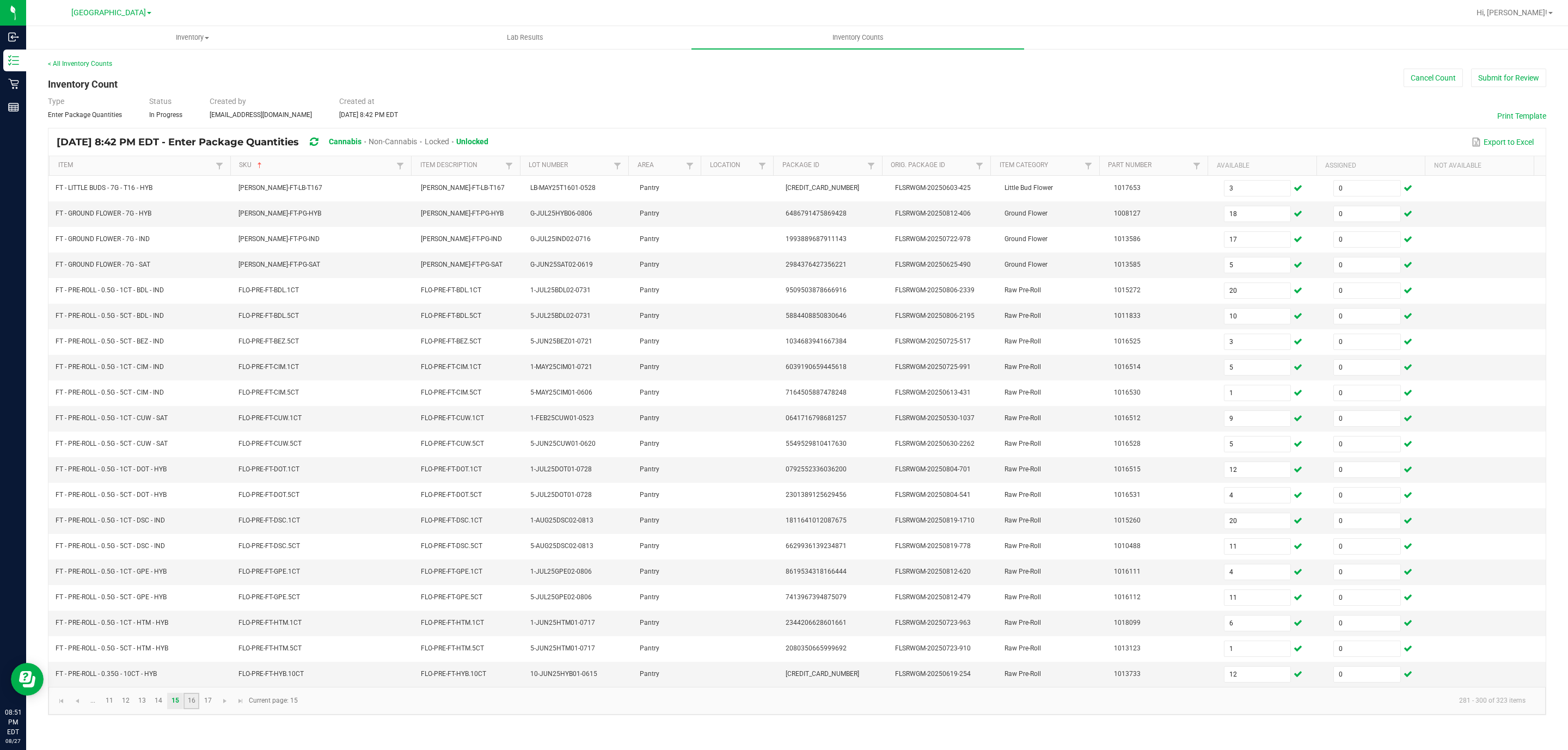
click at [185, 709] on link "16" at bounding box center [191, 701] width 15 height 16
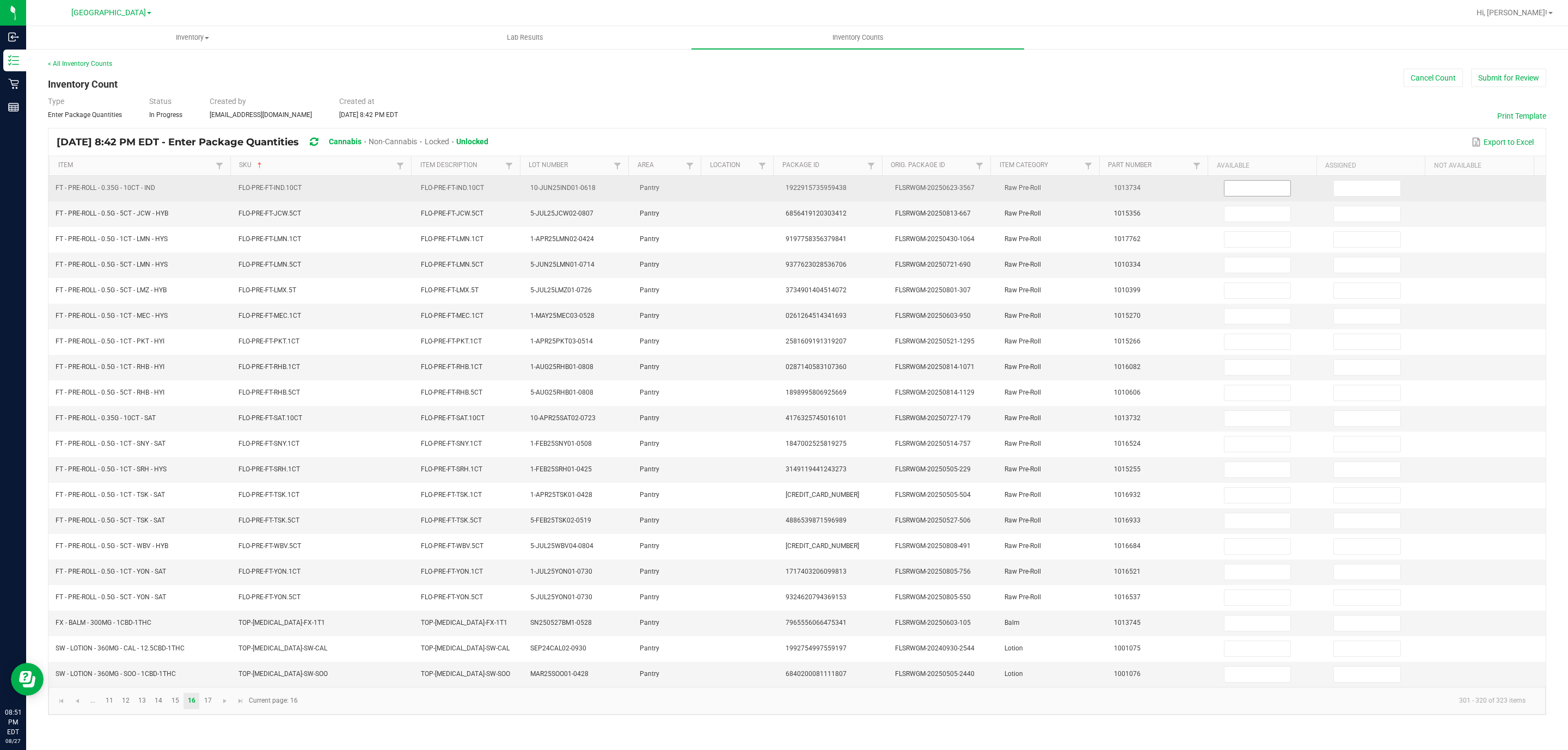
click at [1236, 195] on input at bounding box center [1258, 188] width 66 height 15
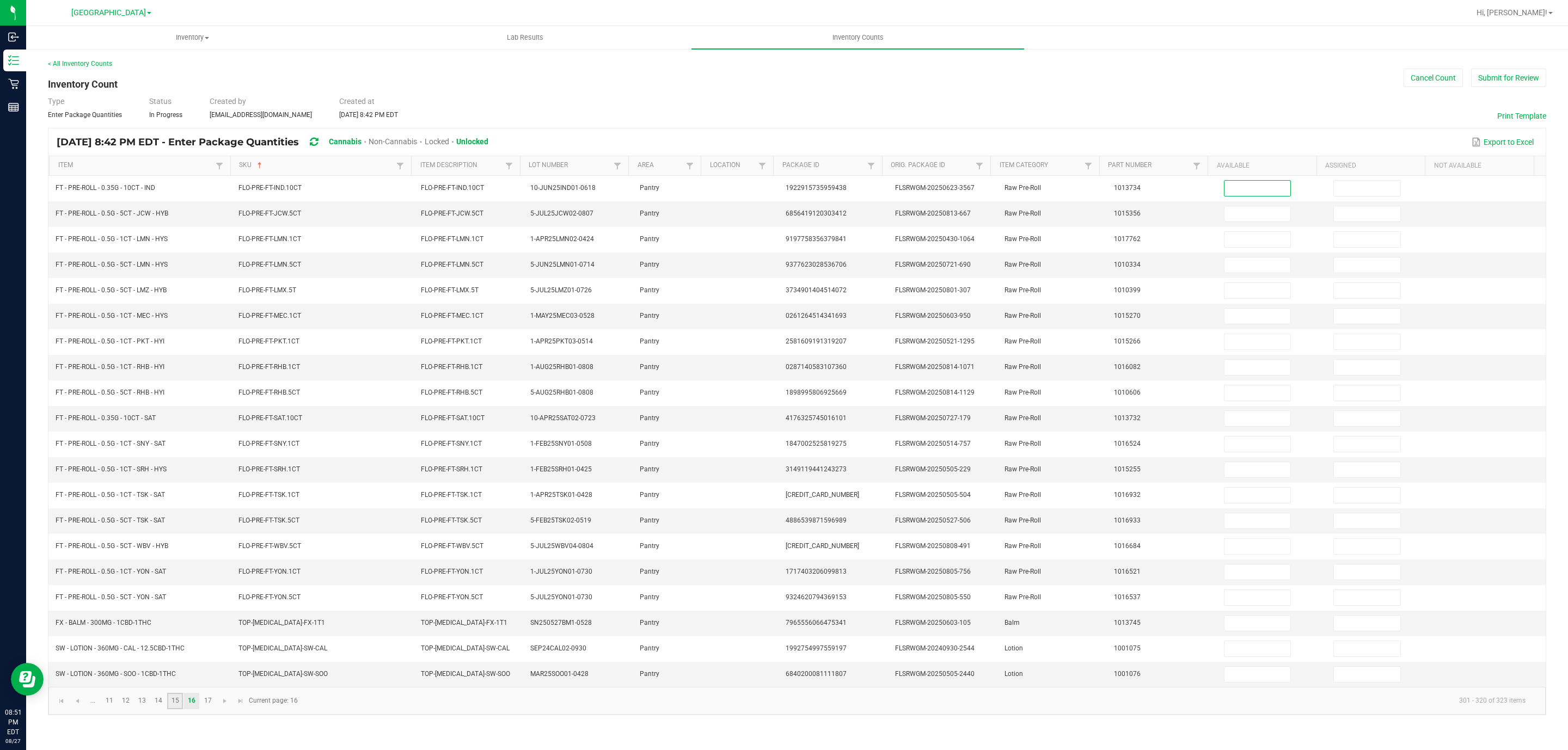
click at [173, 709] on link "15" at bounding box center [175, 701] width 15 height 16
click at [185, 709] on link "16" at bounding box center [191, 701] width 15 height 16
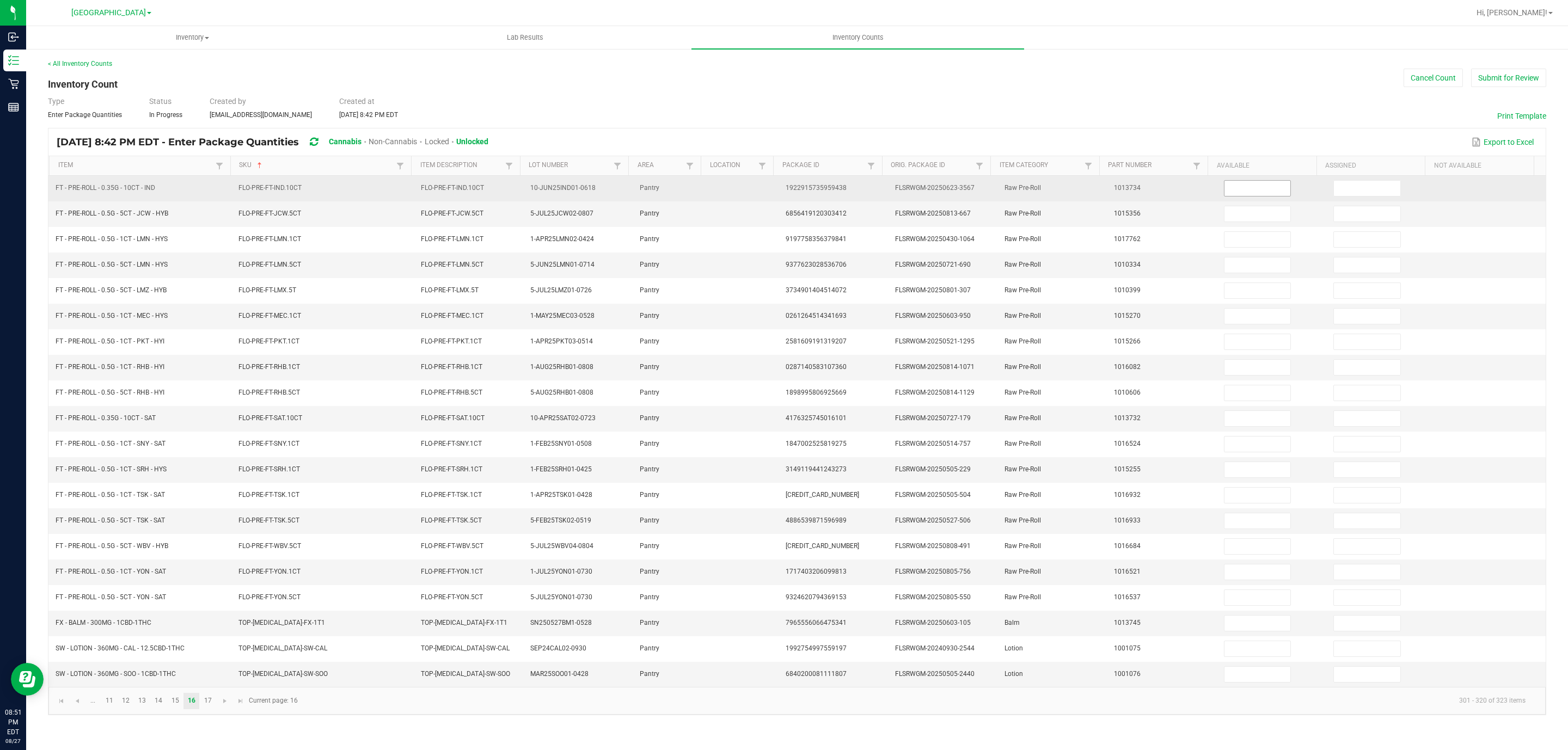
click at [1241, 189] on input at bounding box center [1258, 188] width 66 height 15
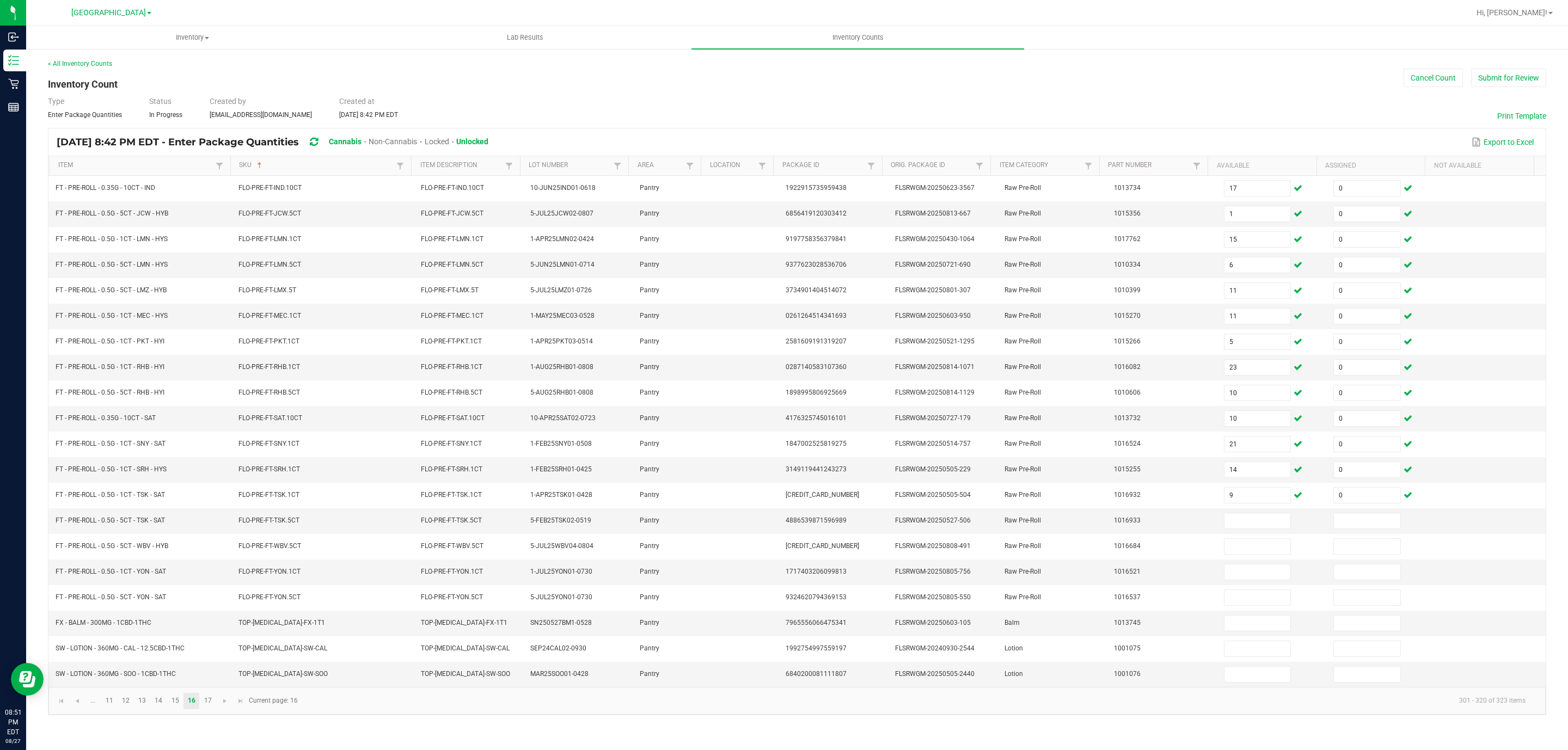
click at [875, 56] on div "< All Inventory Counts Inventory Count Cancel Count Submit for Review Type Ente…" at bounding box center [797, 387] width 1542 height 678
click at [1243, 528] on input at bounding box center [1258, 521] width 66 height 15
click at [214, 709] on link "17" at bounding box center [208, 701] width 15 height 16
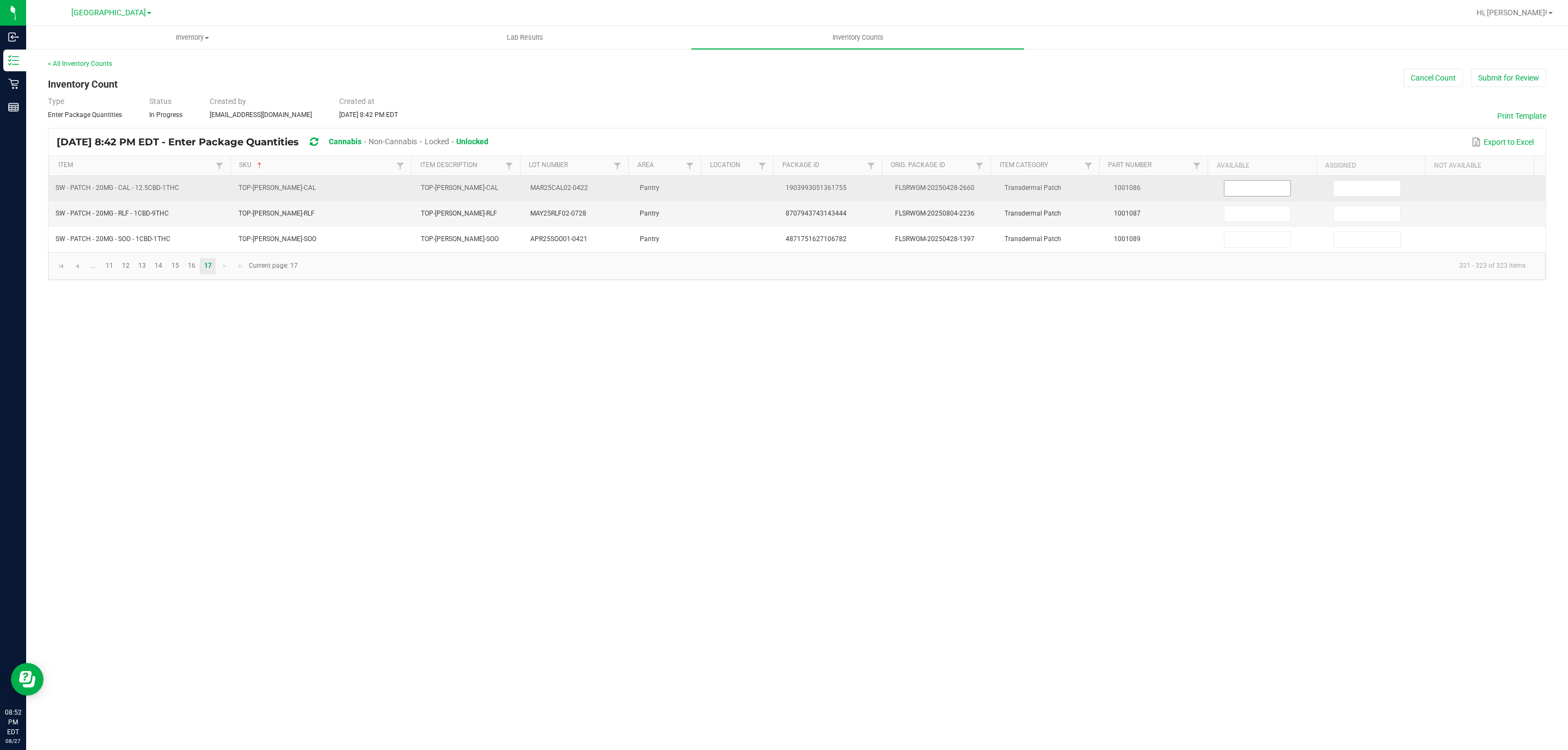
click at [1240, 186] on input at bounding box center [1258, 188] width 66 height 15
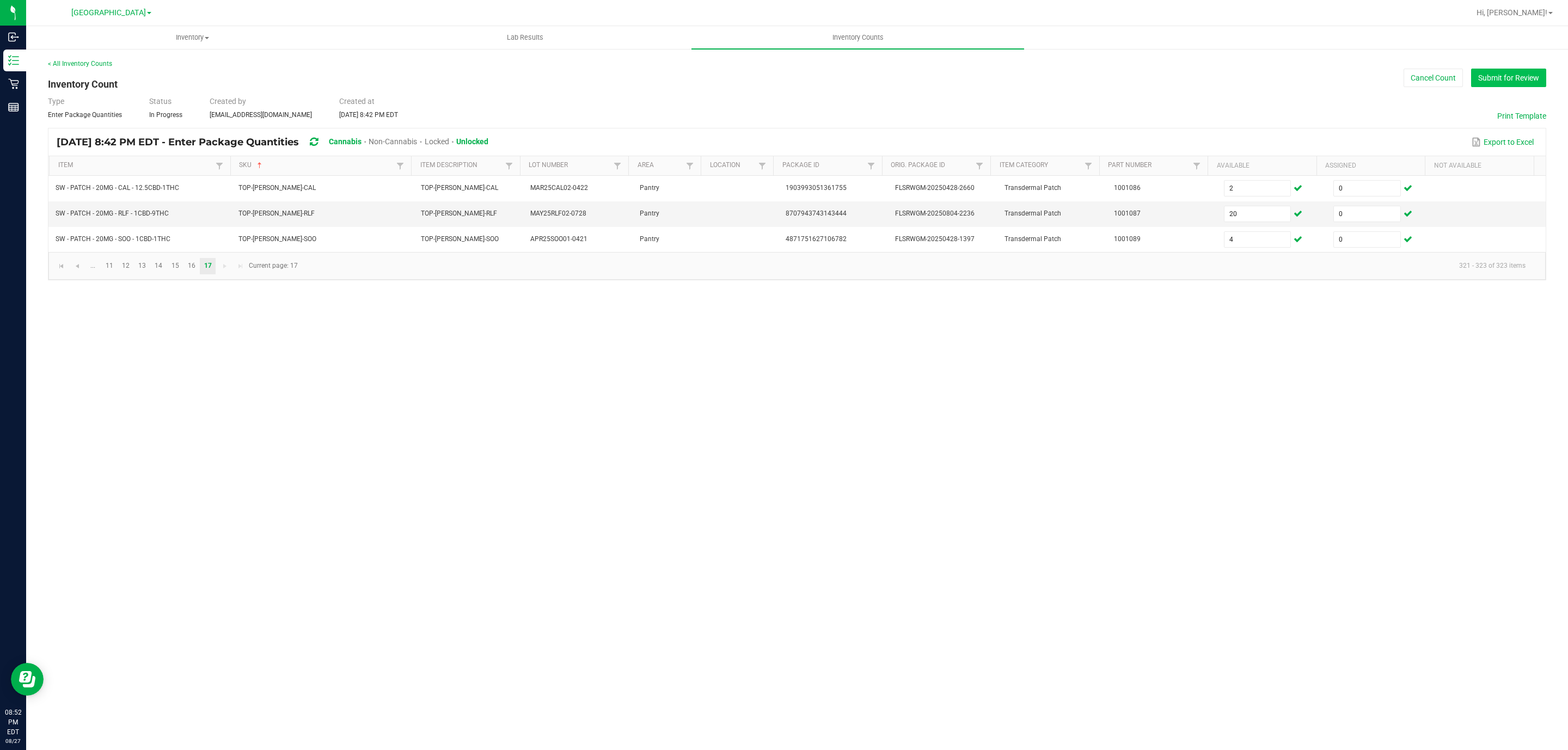
click at [1508, 72] on button "Submit for Review" at bounding box center [1508, 78] width 75 height 19
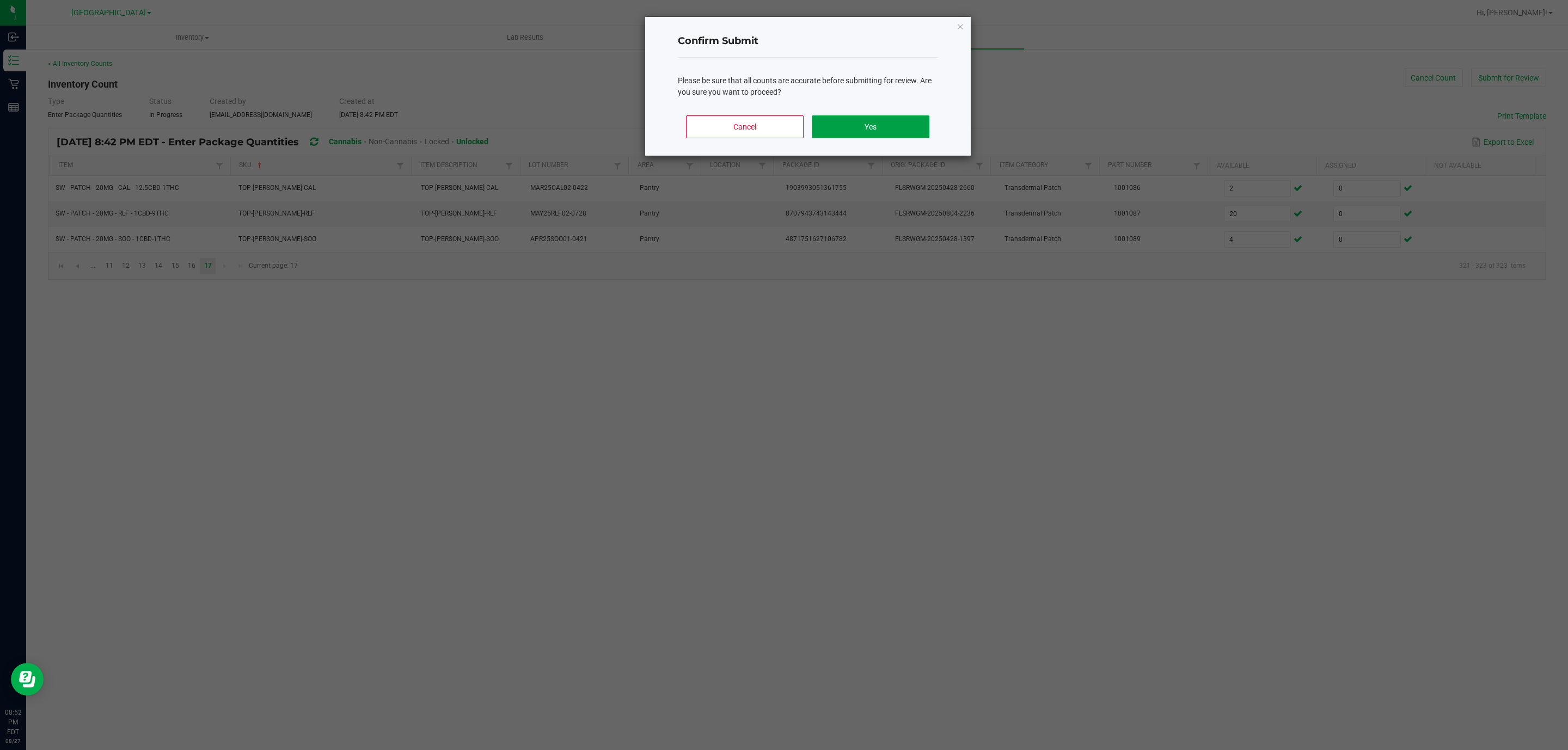
click at [852, 124] on button "Yes" at bounding box center [870, 127] width 117 height 23
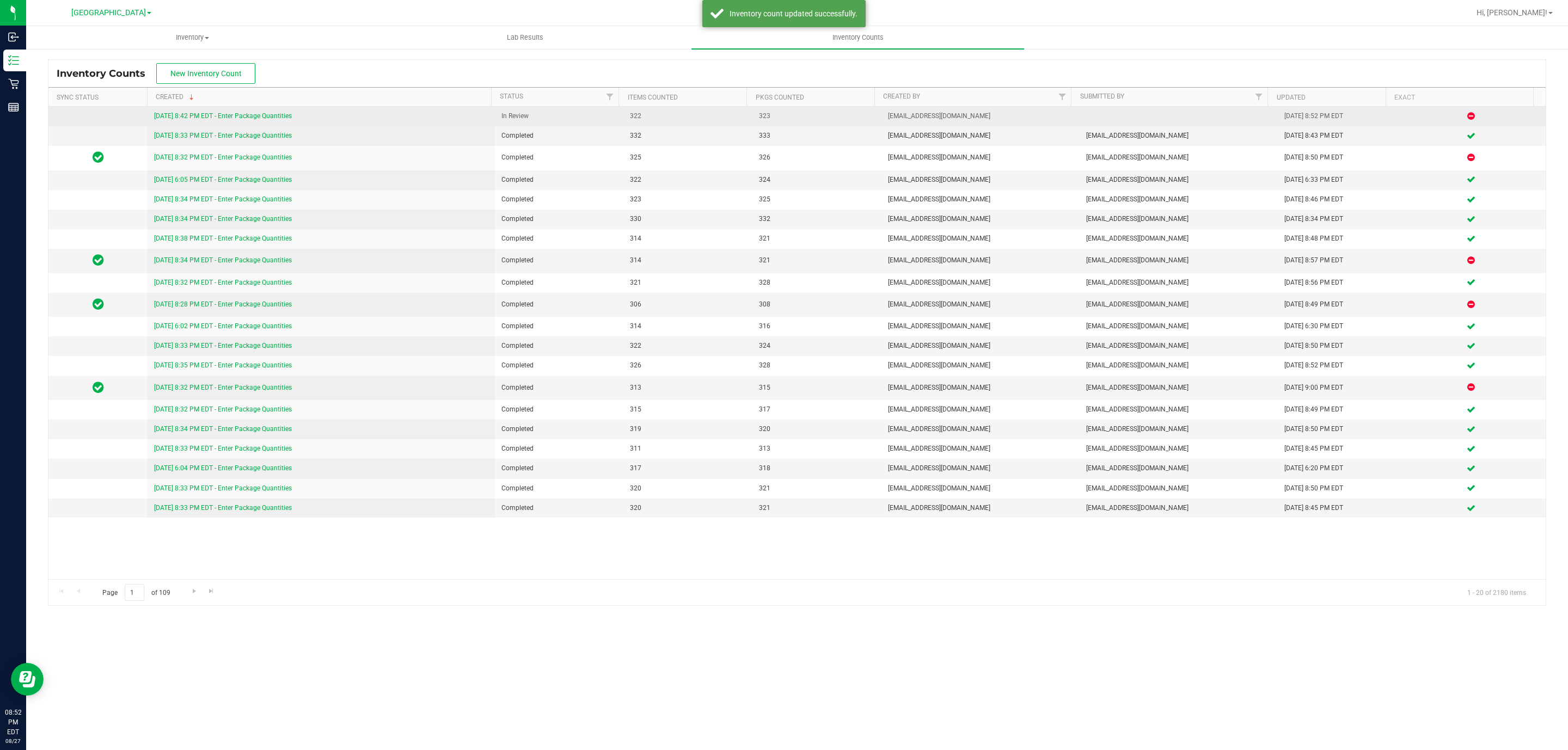
click at [274, 119] on link "[DATE] 8:42 PM EDT - Enter Package Quantities" at bounding box center [223, 116] width 138 height 8
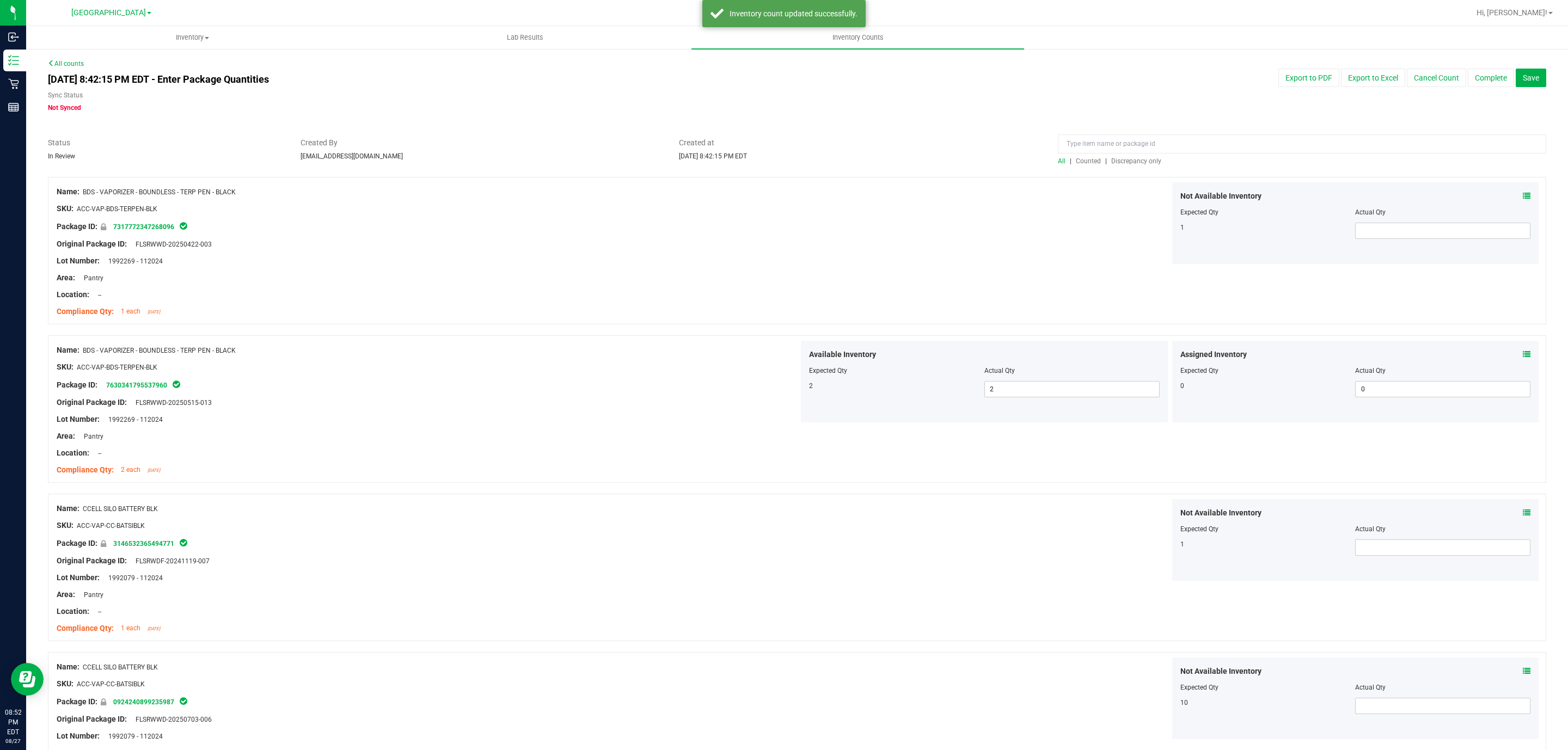
click at [1129, 158] on span "Discrepancy only" at bounding box center [1136, 161] width 50 height 8
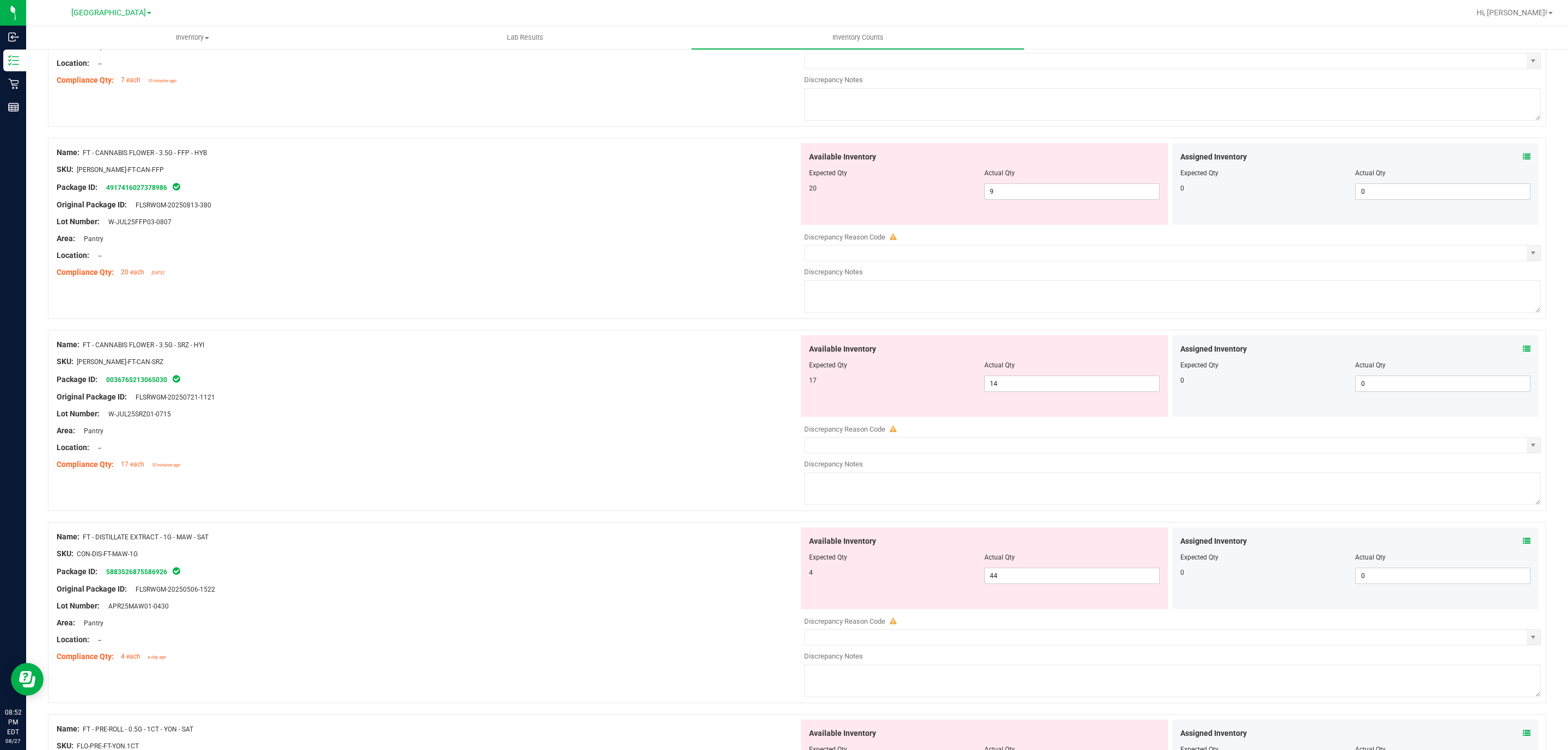
scroll to position [494, 0]
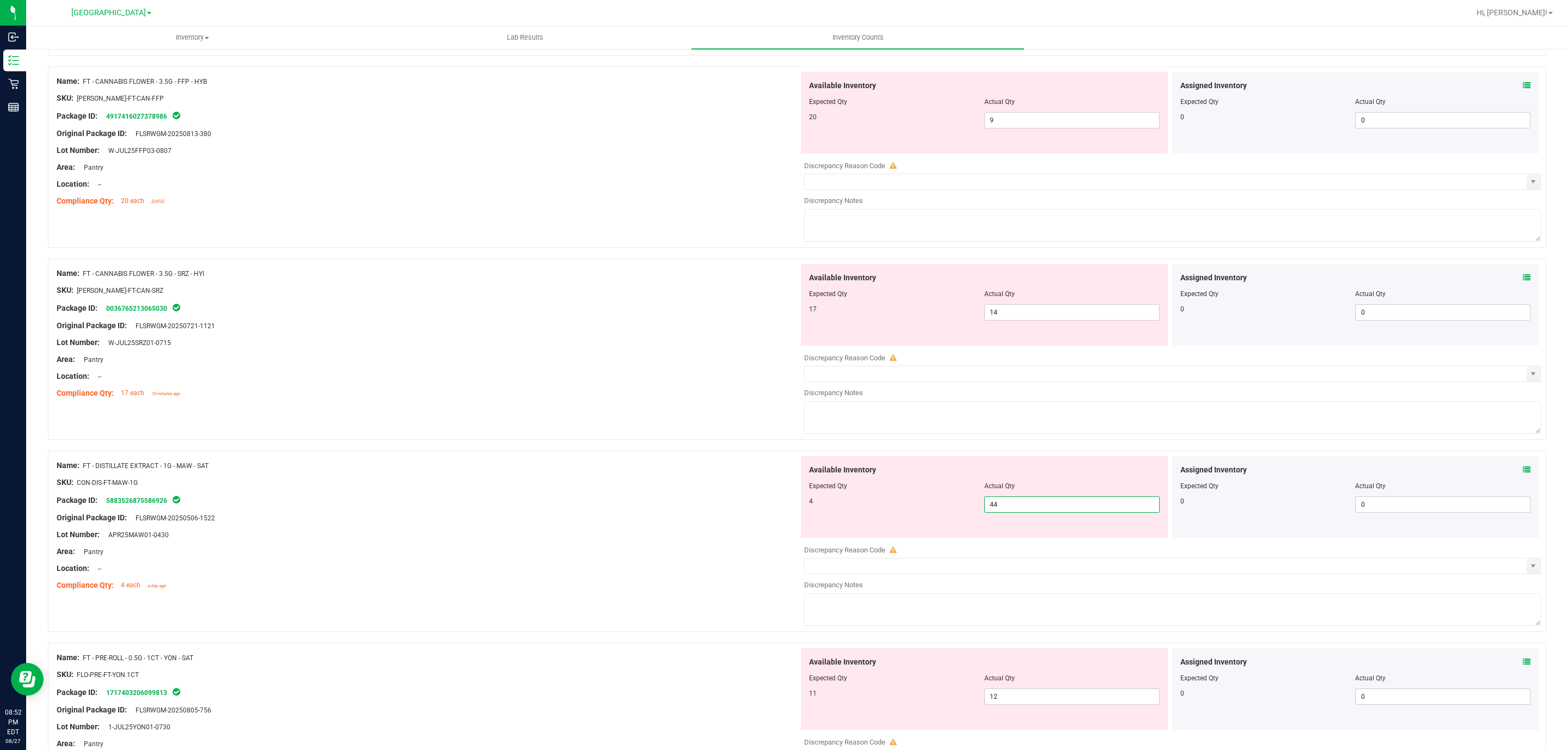
drag, startPoint x: 1005, startPoint y: 513, endPoint x: 923, endPoint y: 513, distance: 82.0
click at [923, 513] on div "4 44 44" at bounding box center [985, 504] width 351 height 16
click at [731, 395] on div "Compliance Qty: 17 each 10 minutes ago" at bounding box center [427, 393] width 742 height 12
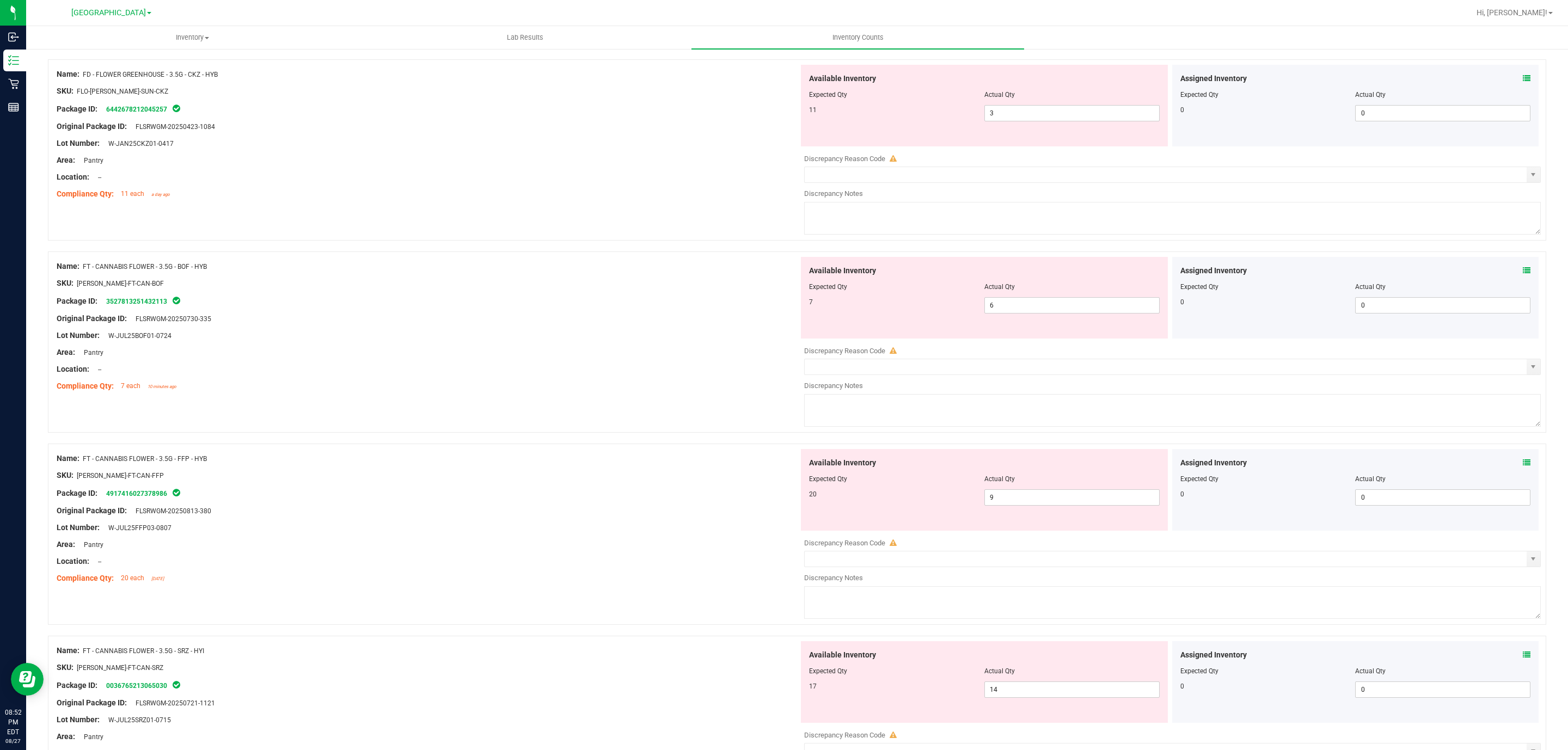
scroll to position [0, 0]
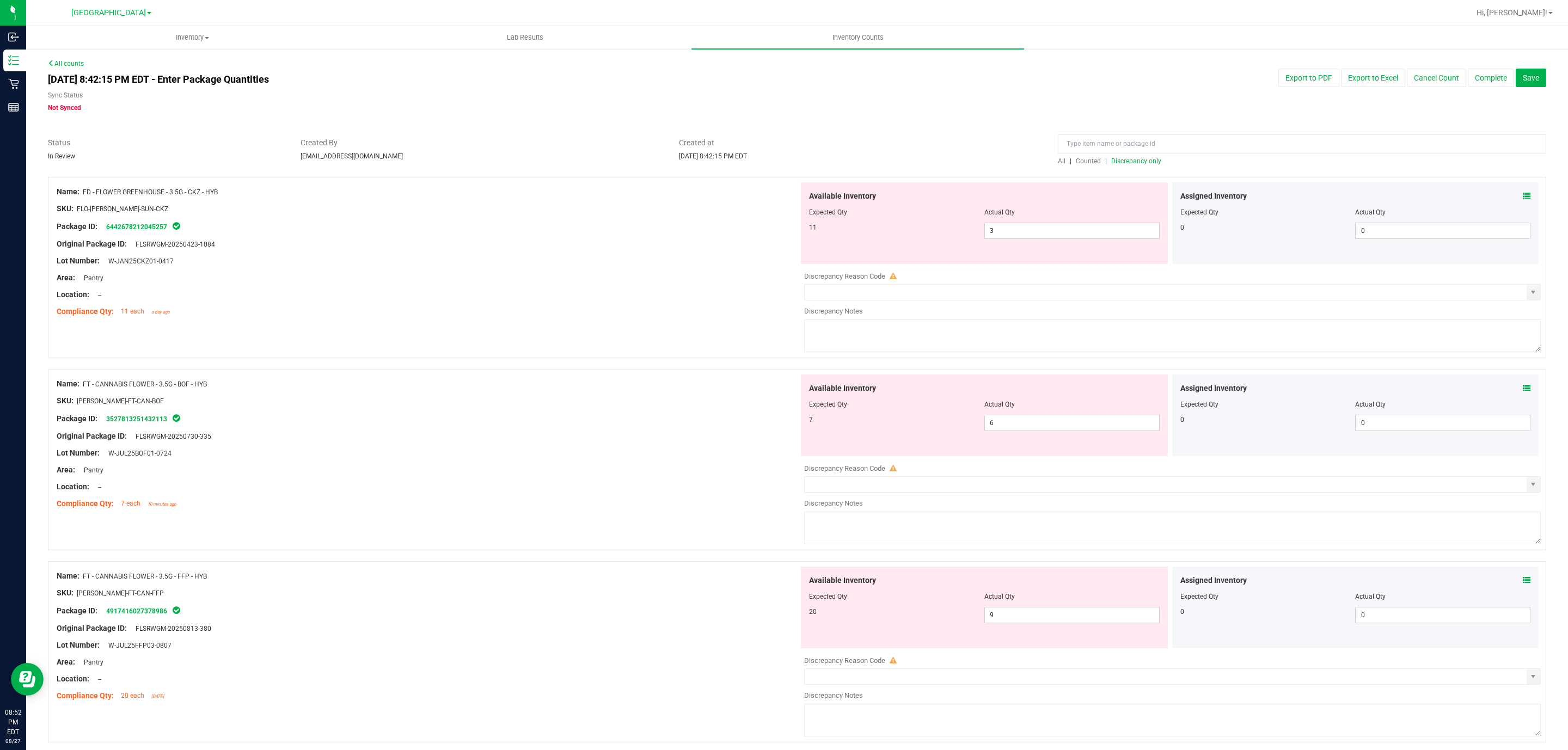
click at [1134, 159] on span "Discrepancy only" at bounding box center [1136, 161] width 50 height 8
drag, startPoint x: 993, startPoint y: 232, endPoint x: 867, endPoint y: 209, distance: 128.1
click at [867, 209] on div "Available Inventory Expected Qty Actual Qty 11 3 3" at bounding box center [984, 223] width 367 height 82
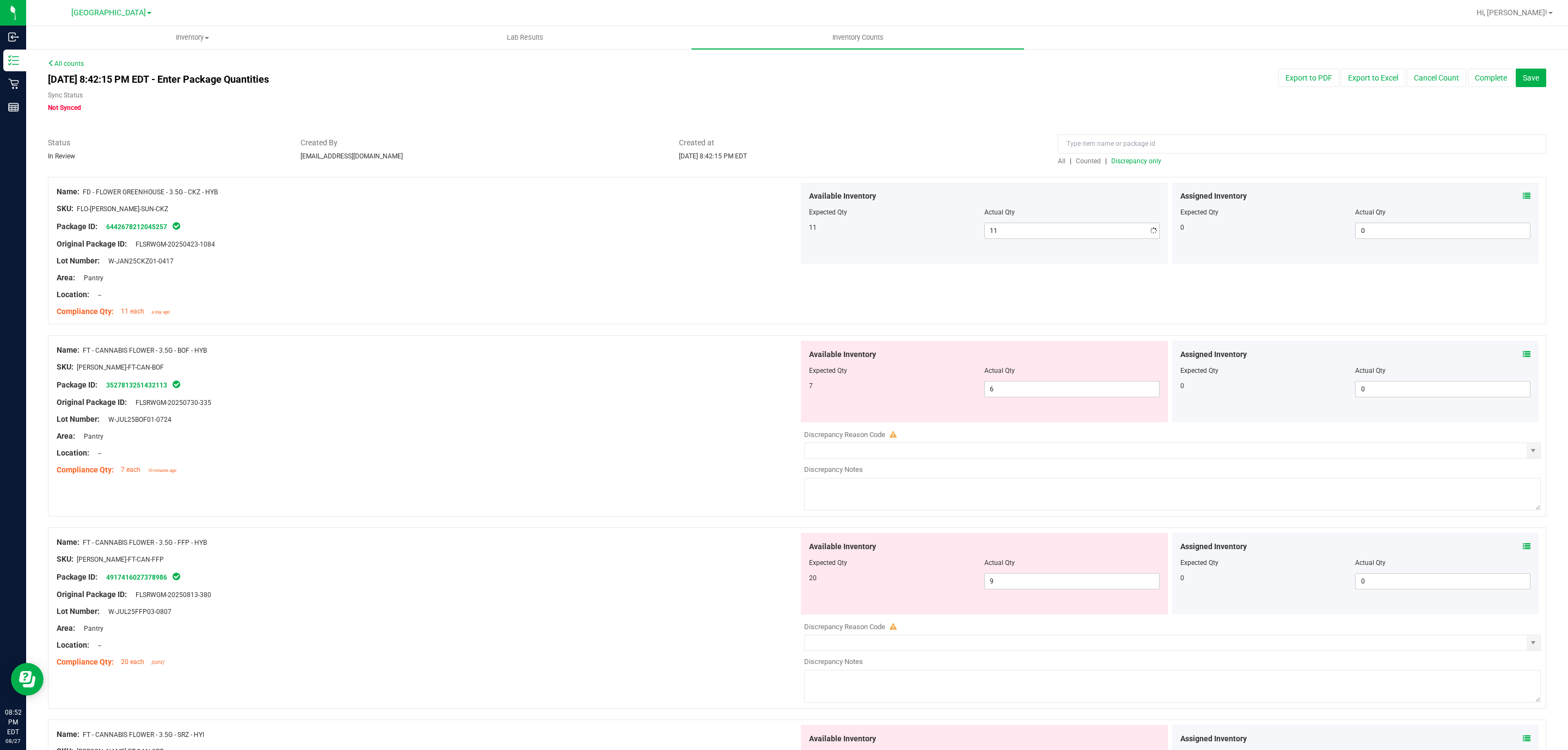
click at [657, 244] on div "Original Package ID: FLSRWGM-20250423-1084" at bounding box center [427, 244] width 742 height 12
drag, startPoint x: 1004, startPoint y: 384, endPoint x: 904, endPoint y: 384, distance: 100.0
click at [904, 384] on div "7 6 6" at bounding box center [985, 389] width 351 height 16
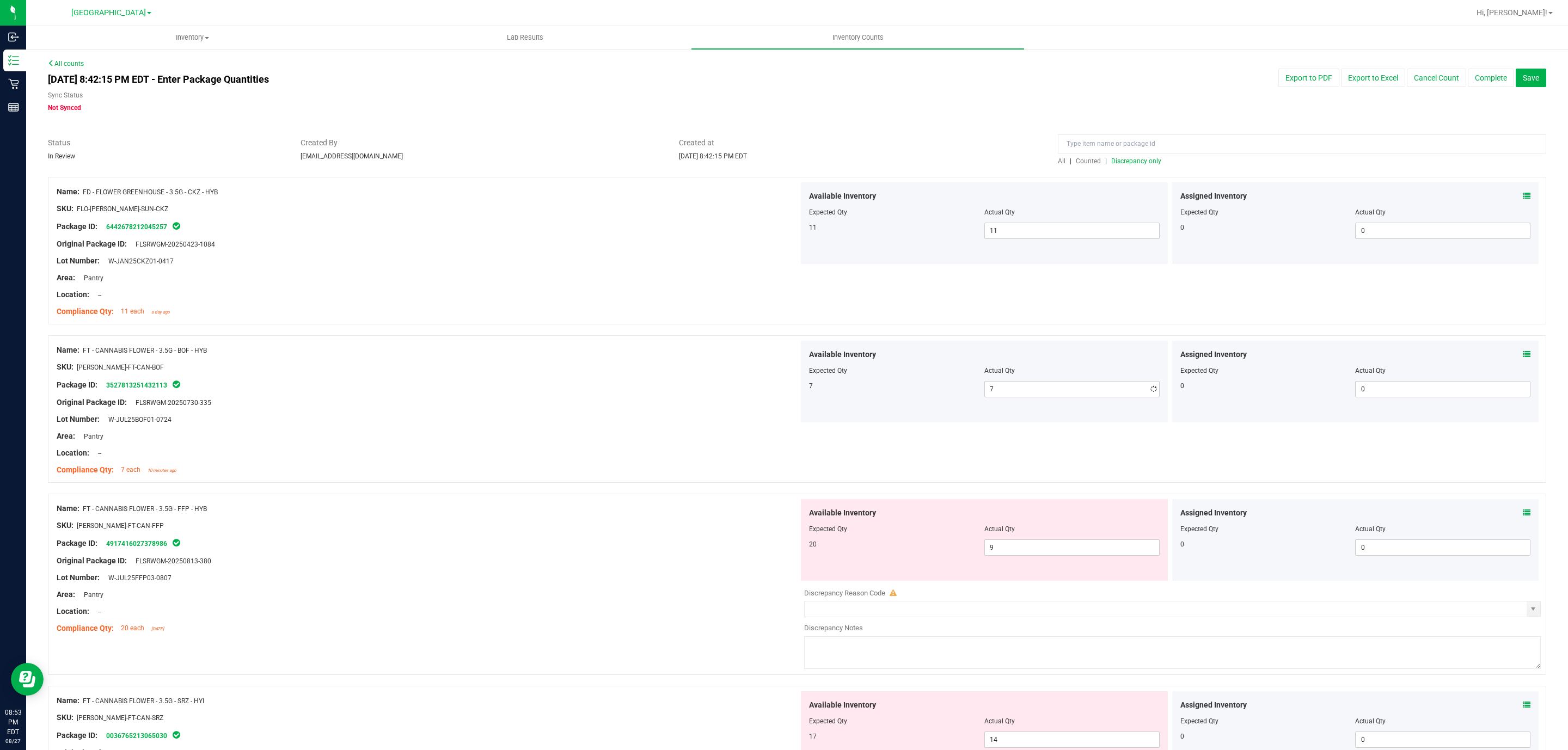
click at [662, 412] on div at bounding box center [427, 410] width 742 height 5
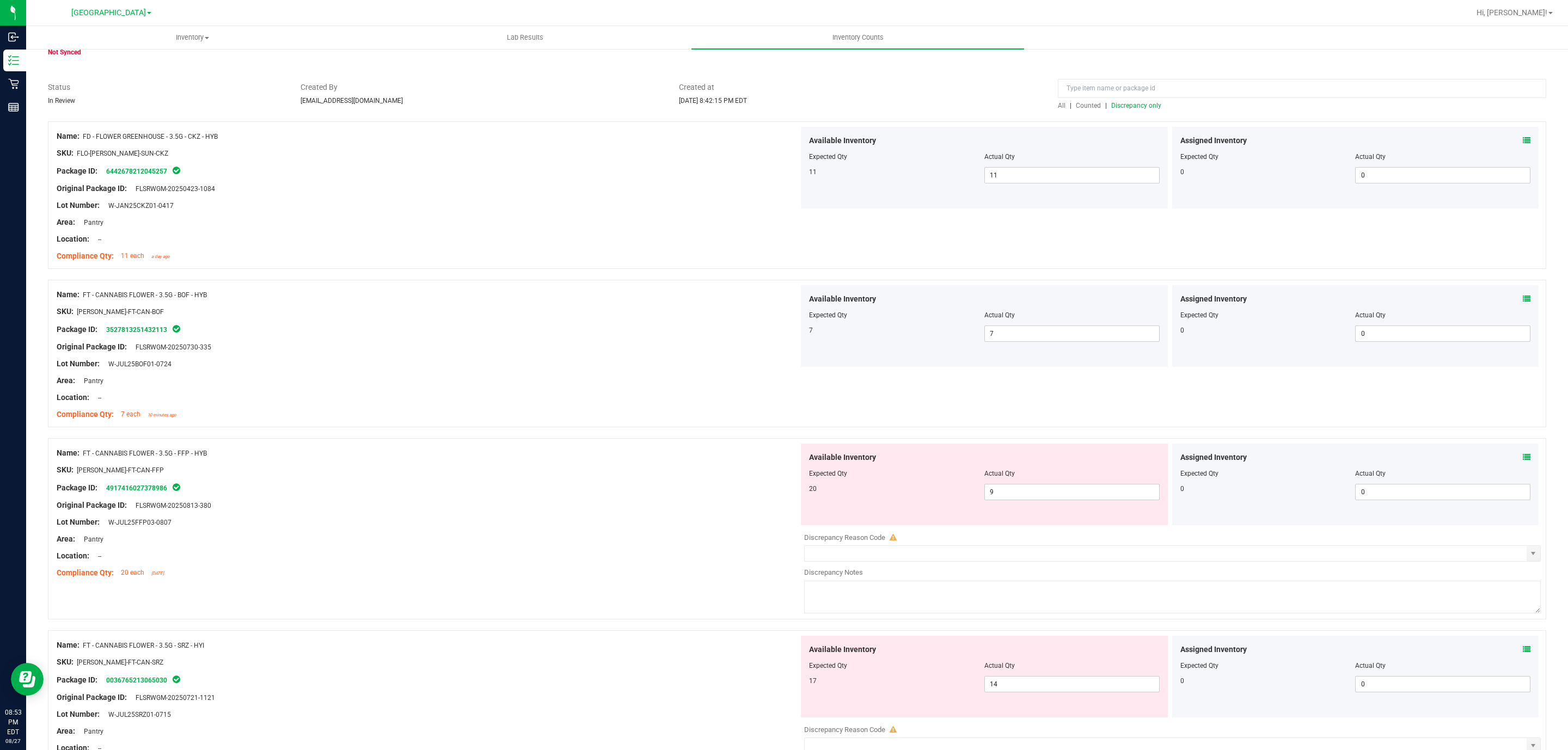
scroll to position [82, 0]
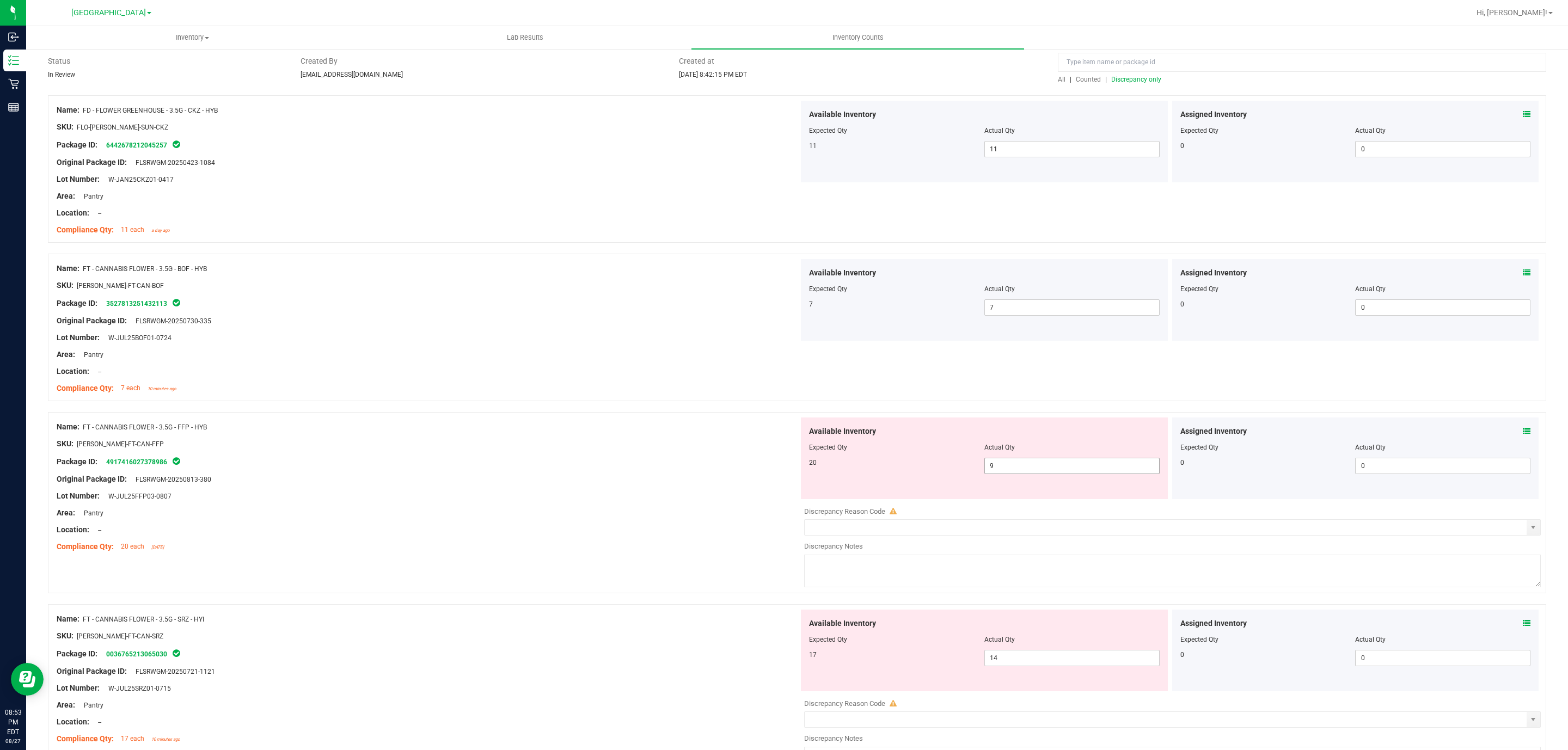
click at [1000, 463] on span "9 9" at bounding box center [1072, 466] width 175 height 16
click at [1000, 463] on input "9" at bounding box center [1072, 466] width 174 height 15
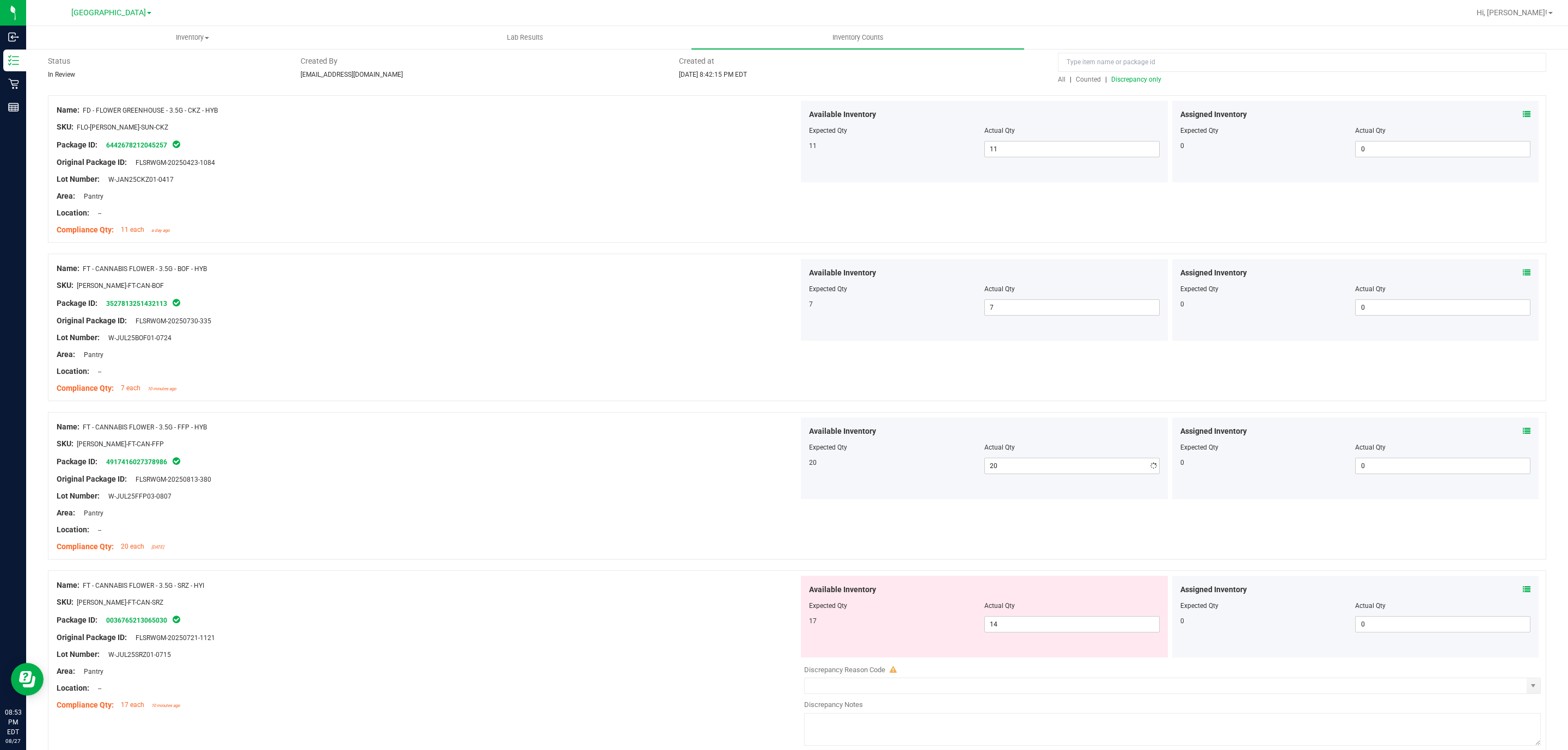
click at [463, 491] on div "Lot Number: W-JUL25FFP03-0807" at bounding box center [427, 496] width 742 height 12
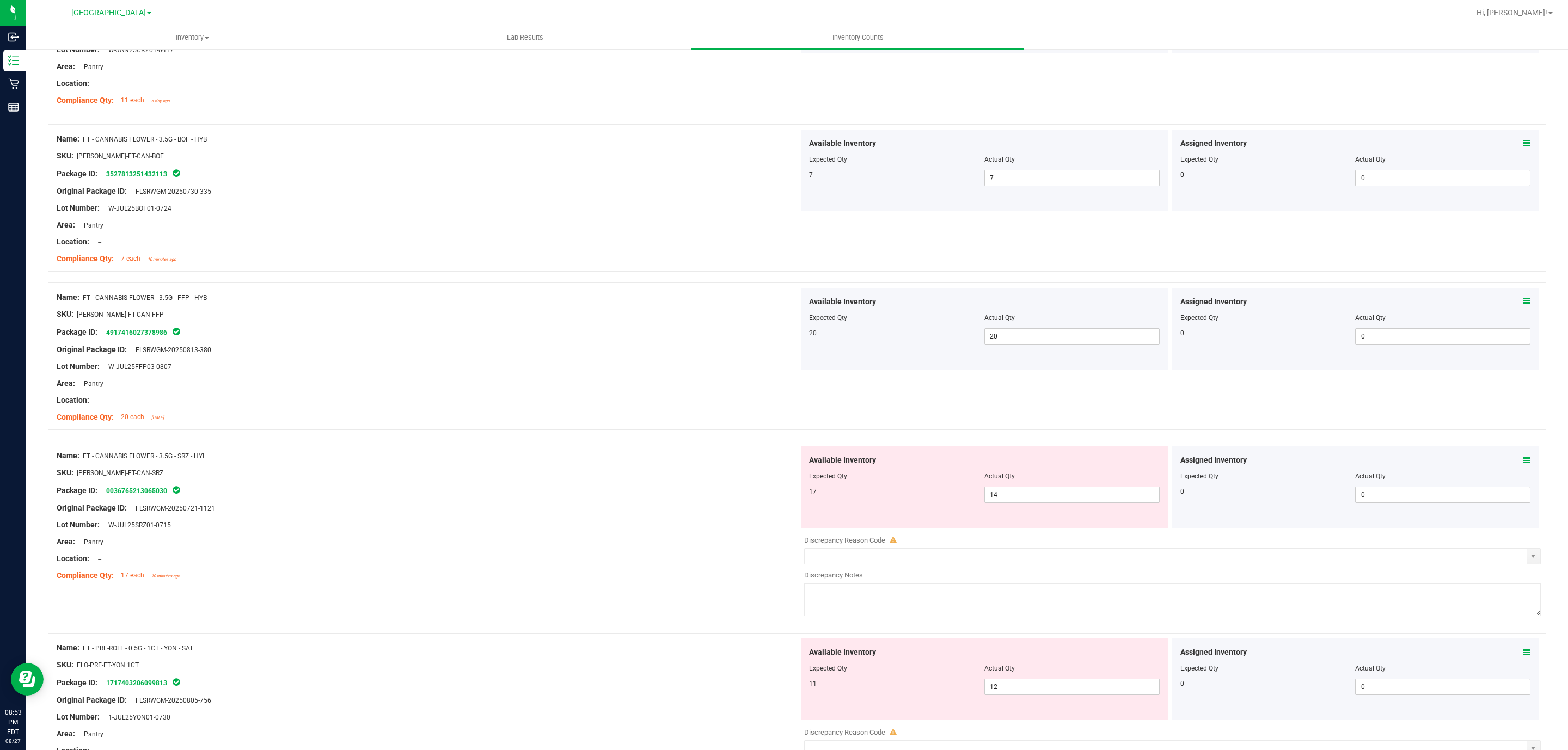
scroll to position [327, 0]
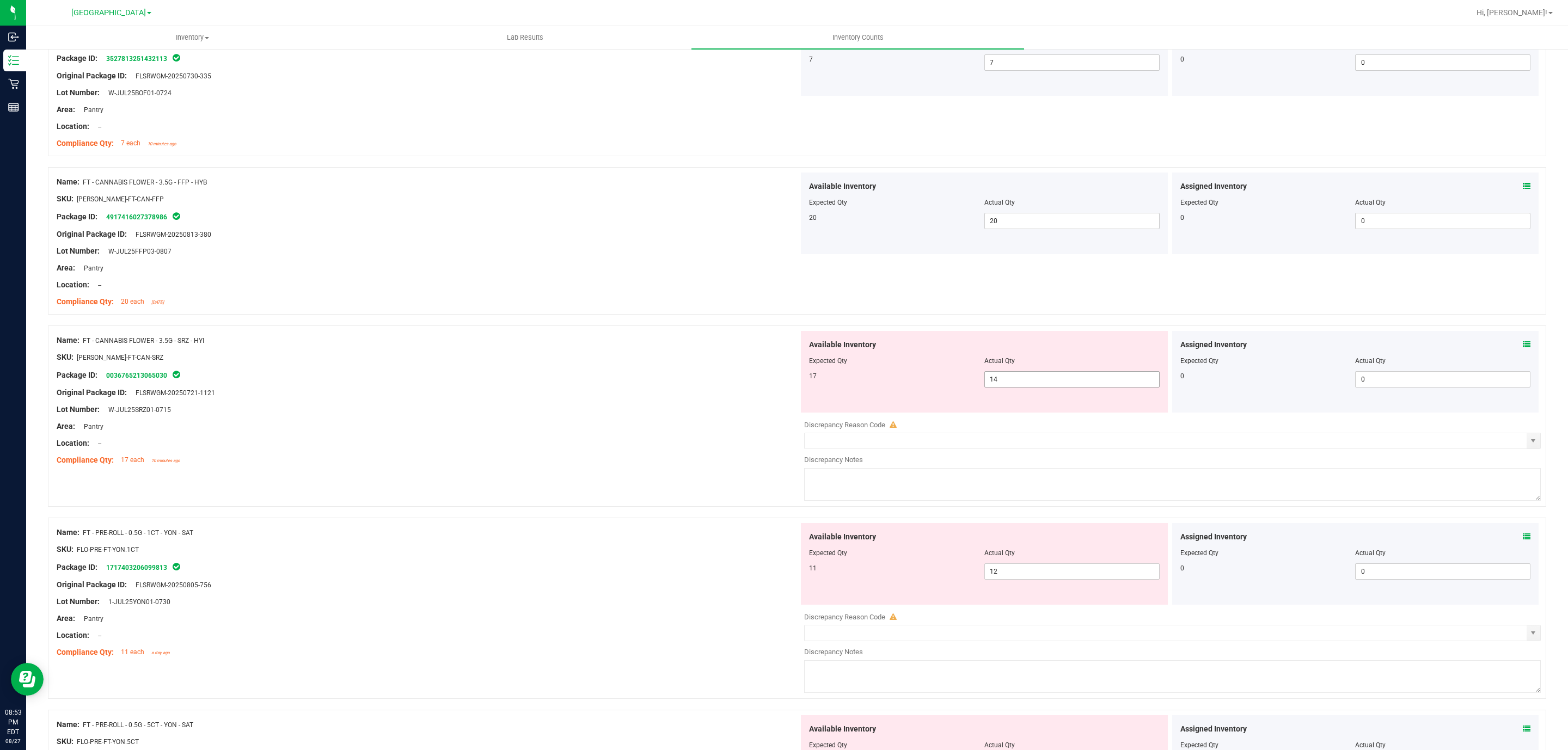
drag, startPoint x: 791, startPoint y: 400, endPoint x: 621, endPoint y: 395, distance: 170.1
click at [655, 400] on div "Name: FT - CANNABIS FLOWER - 3.5G - SRZ - HYI SKU: [PERSON_NAME]-FT-CAN-SRZ Pac…" at bounding box center [797, 416] width 1498 height 182
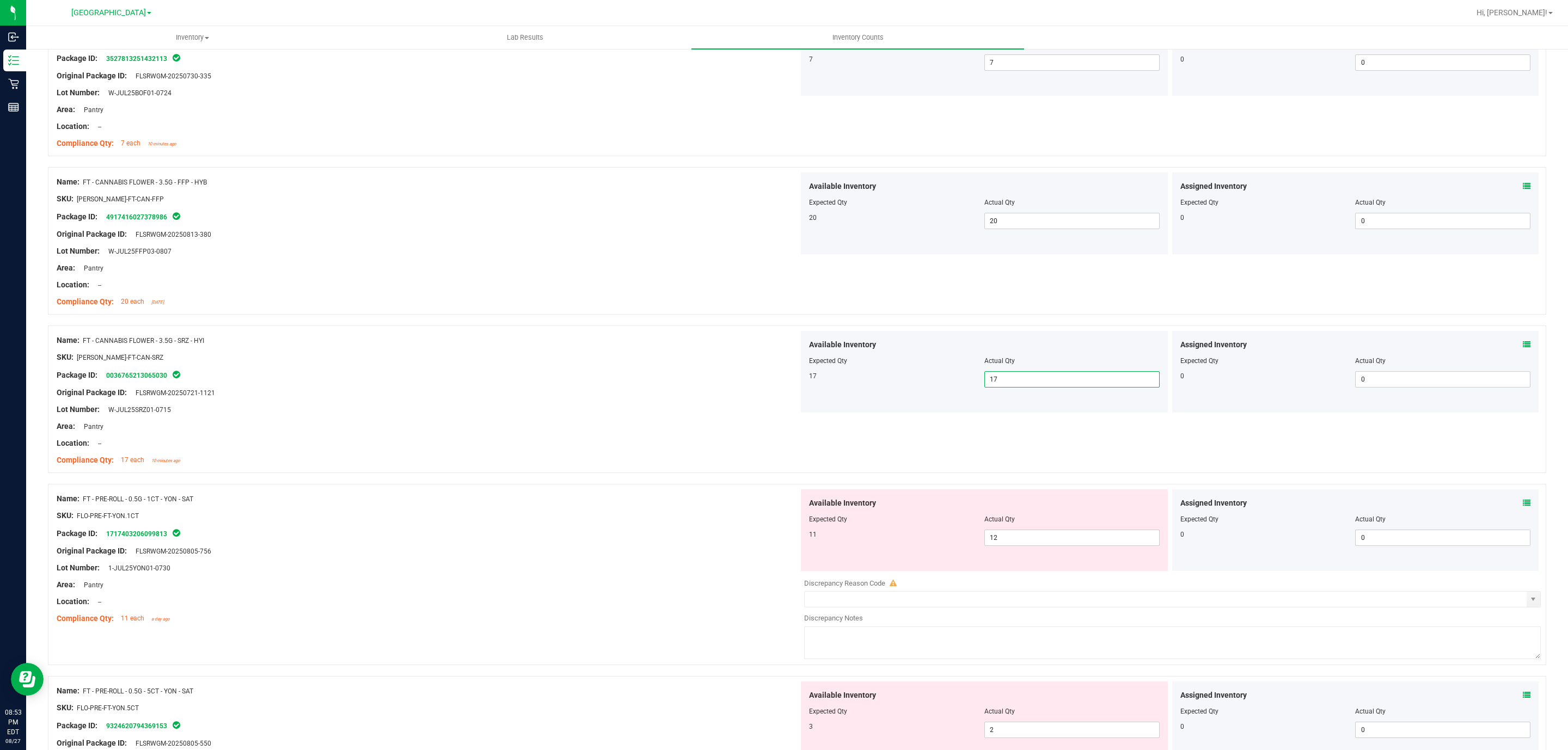
click at [592, 575] on div at bounding box center [427, 576] width 742 height 5
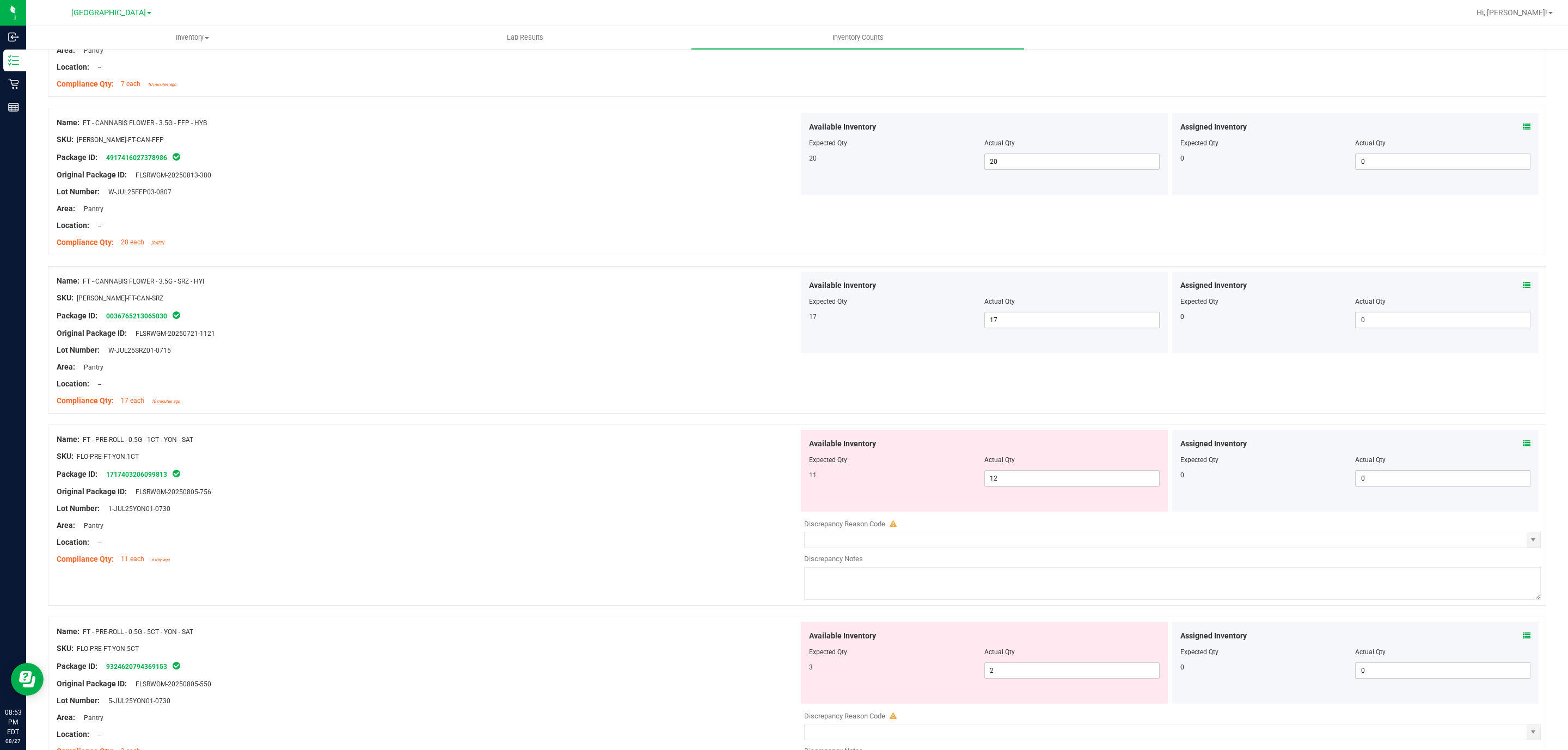
scroll to position [572, 0]
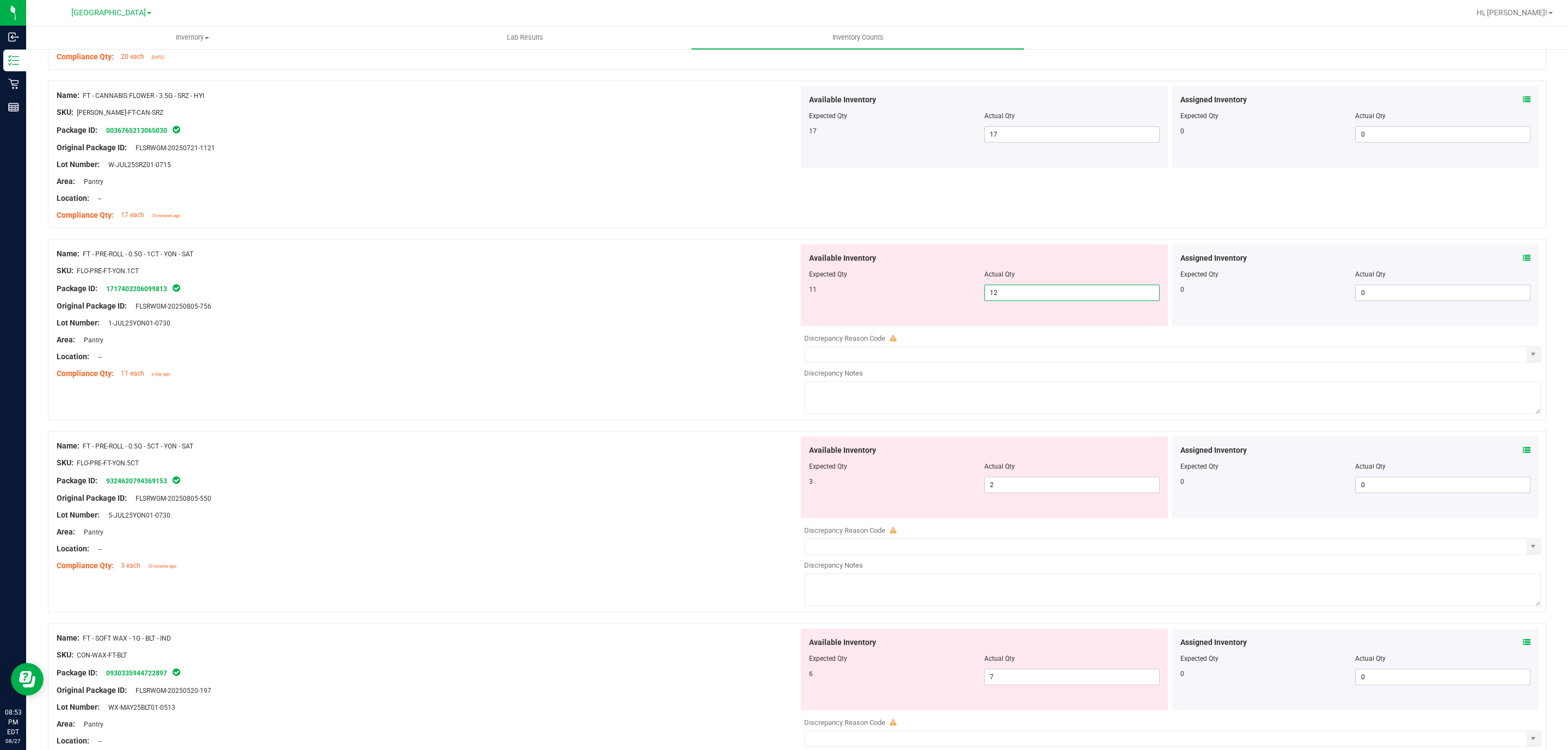
drag, startPoint x: 1013, startPoint y: 289, endPoint x: 695, endPoint y: 239, distance: 321.9
click at [802, 253] on div "Available Inventory Expected Qty Actual Qty 11 12 12" at bounding box center [984, 285] width 367 height 82
click at [617, 300] on div at bounding box center [427, 297] width 742 height 5
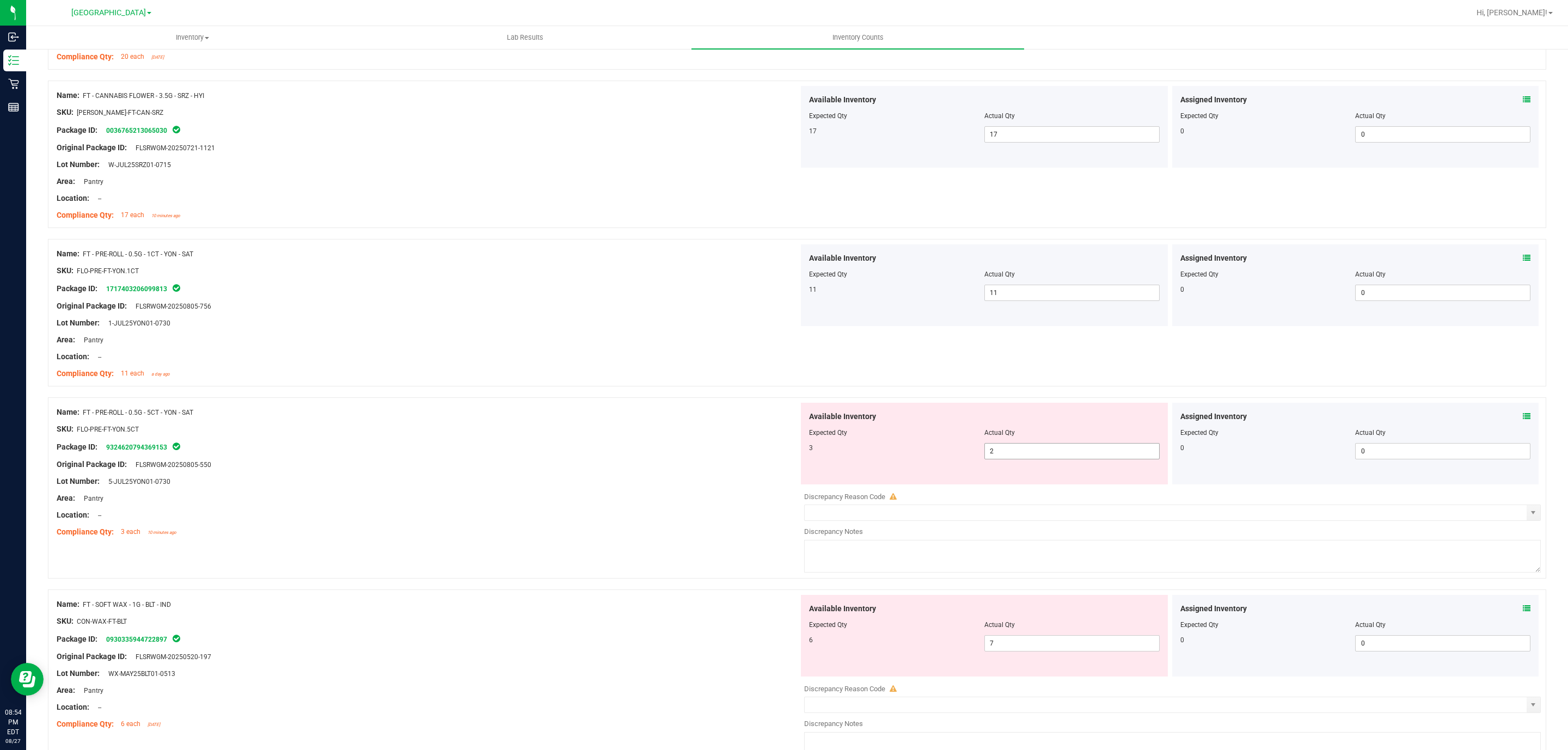
drag, startPoint x: 1034, startPoint y: 456, endPoint x: 807, endPoint y: 454, distance: 227.0
click at [815, 454] on div "3 2 2" at bounding box center [985, 451] width 351 height 16
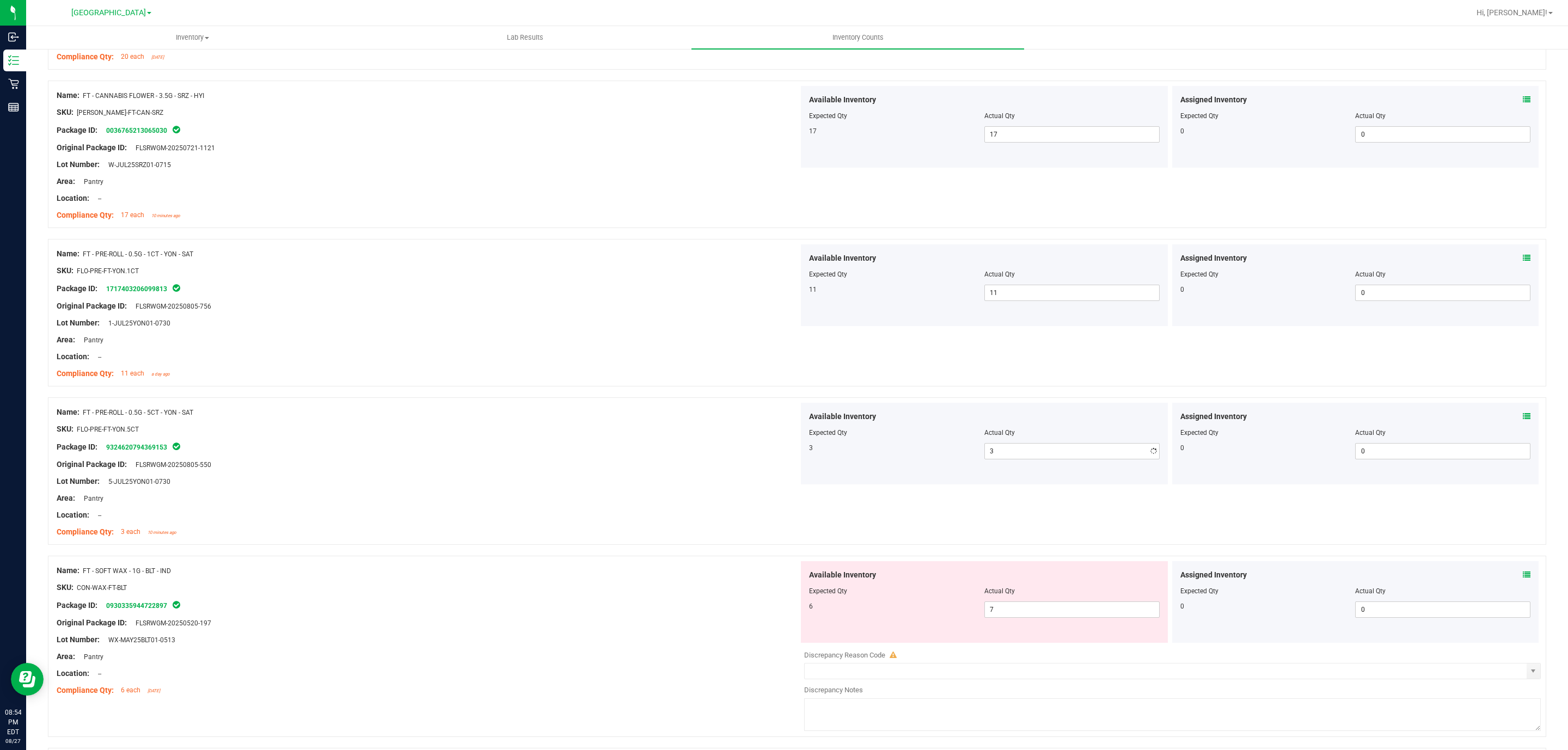
click at [680, 457] on div at bounding box center [427, 456] width 742 height 5
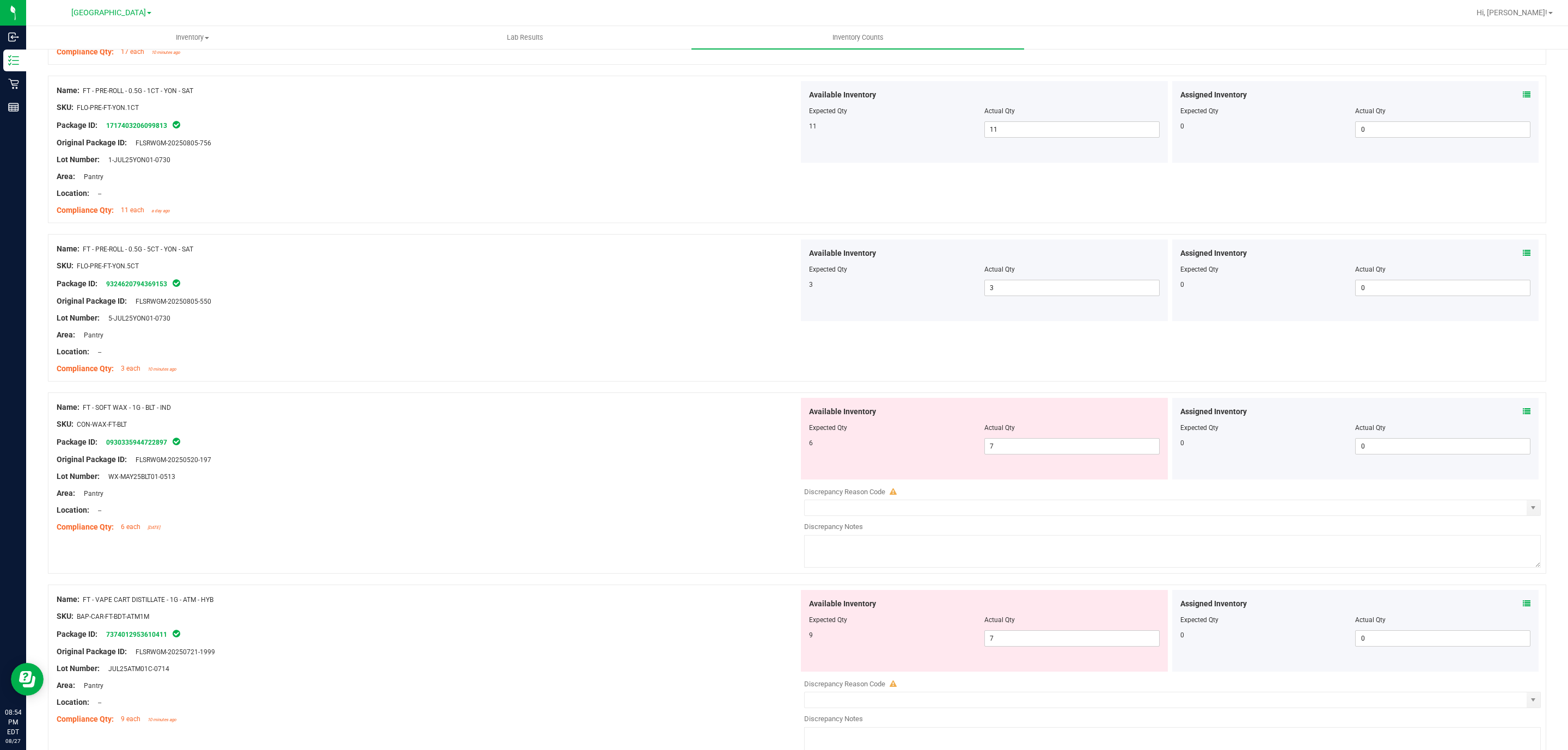
click at [487, 462] on div "Original Package ID: FLSRWGM-20250520-197" at bounding box center [427, 460] width 742 height 12
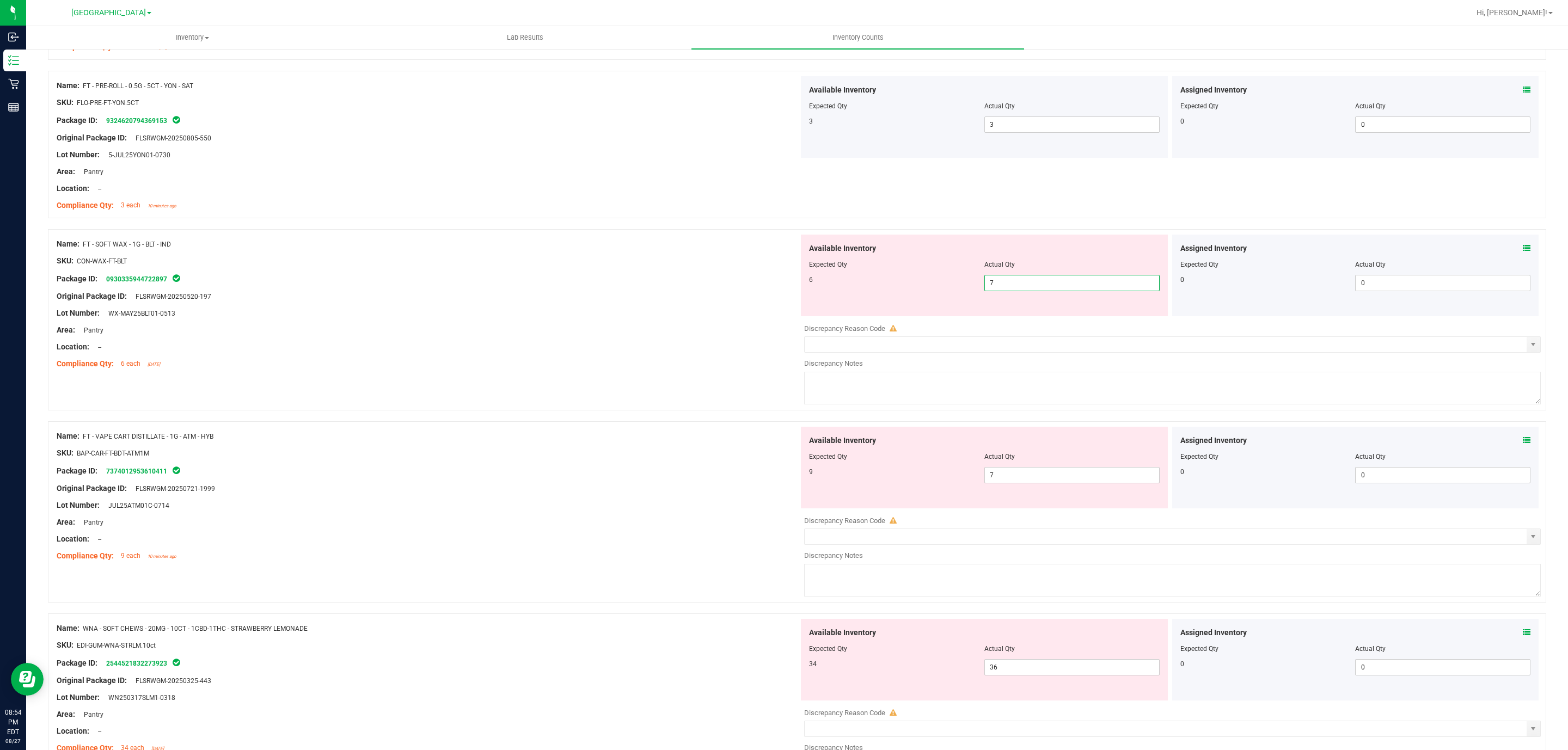
drag, startPoint x: 1009, startPoint y: 281, endPoint x: 742, endPoint y: 294, distance: 267.3
click at [755, 296] on div "Name: FT - SOFT WAX - 1G - BLT - IND SKU: CON-WAX-FT-BLT Package ID: 0930335944…" at bounding box center [797, 320] width 1498 height 182
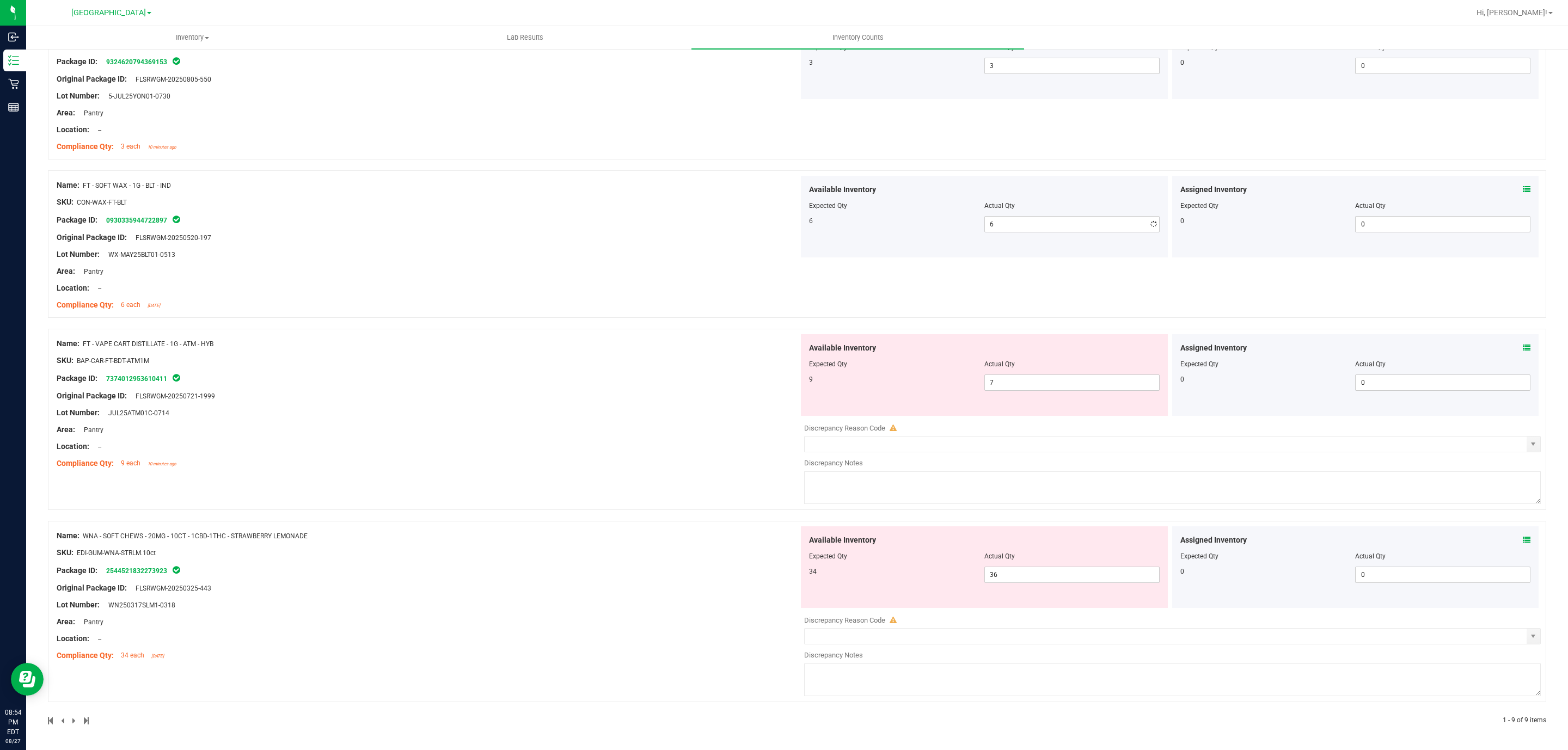
click at [427, 314] on div "Name: FT - SOFT WAX - 1G - BLT - IND SKU: CON-WAX-FT-BLT Package ID: 0930335944…" at bounding box center [797, 244] width 1498 height 148
drag, startPoint x: 981, startPoint y: 381, endPoint x: 404, endPoint y: 307, distance: 581.7
click at [350, 287] on div "Name: FT - SOFT WAX - 1G - BLT - IND SKU: CON-WAX-FT-BLT Package ID: 0930335944…" at bounding box center [427, 246] width 742 height 139
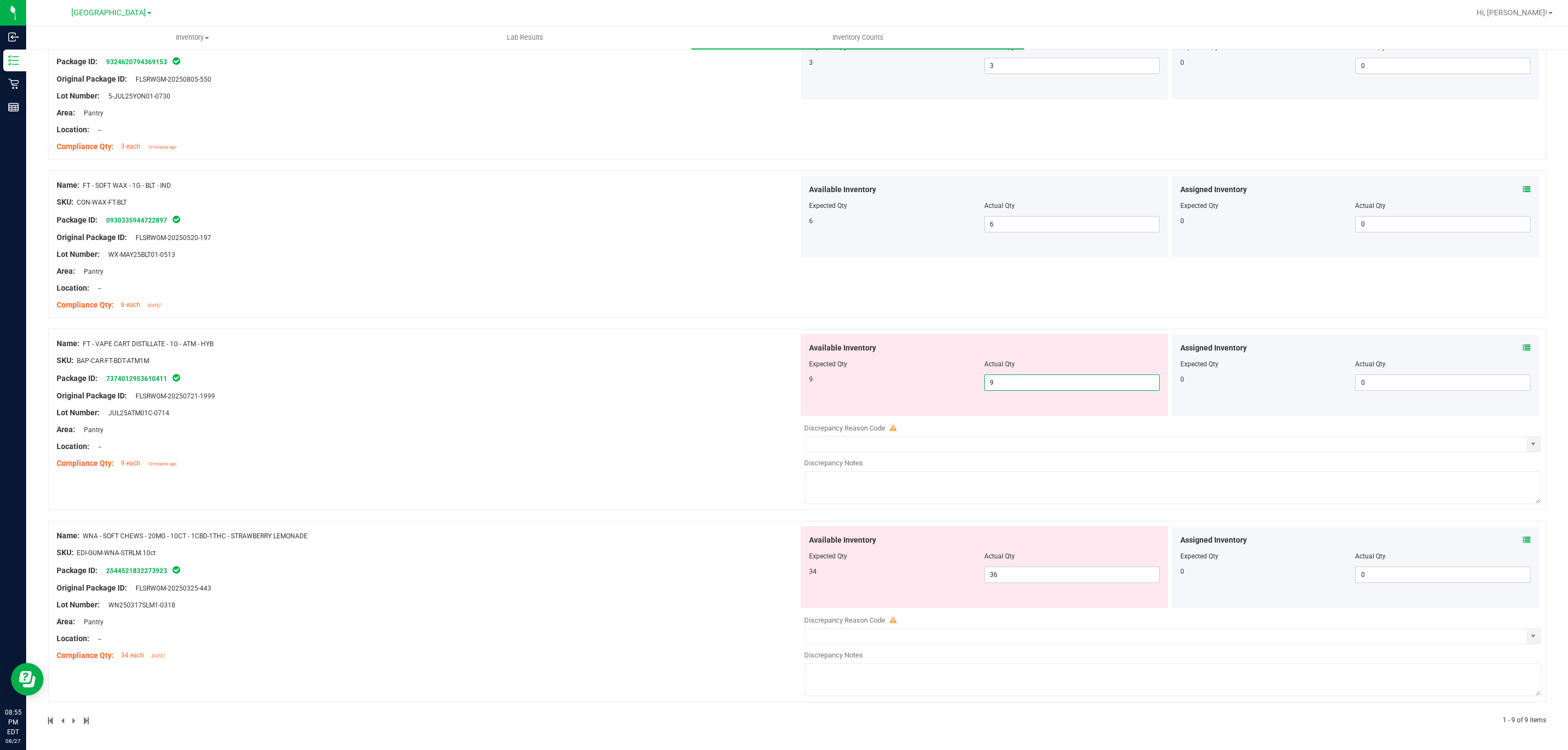
scroll to position [926, 0]
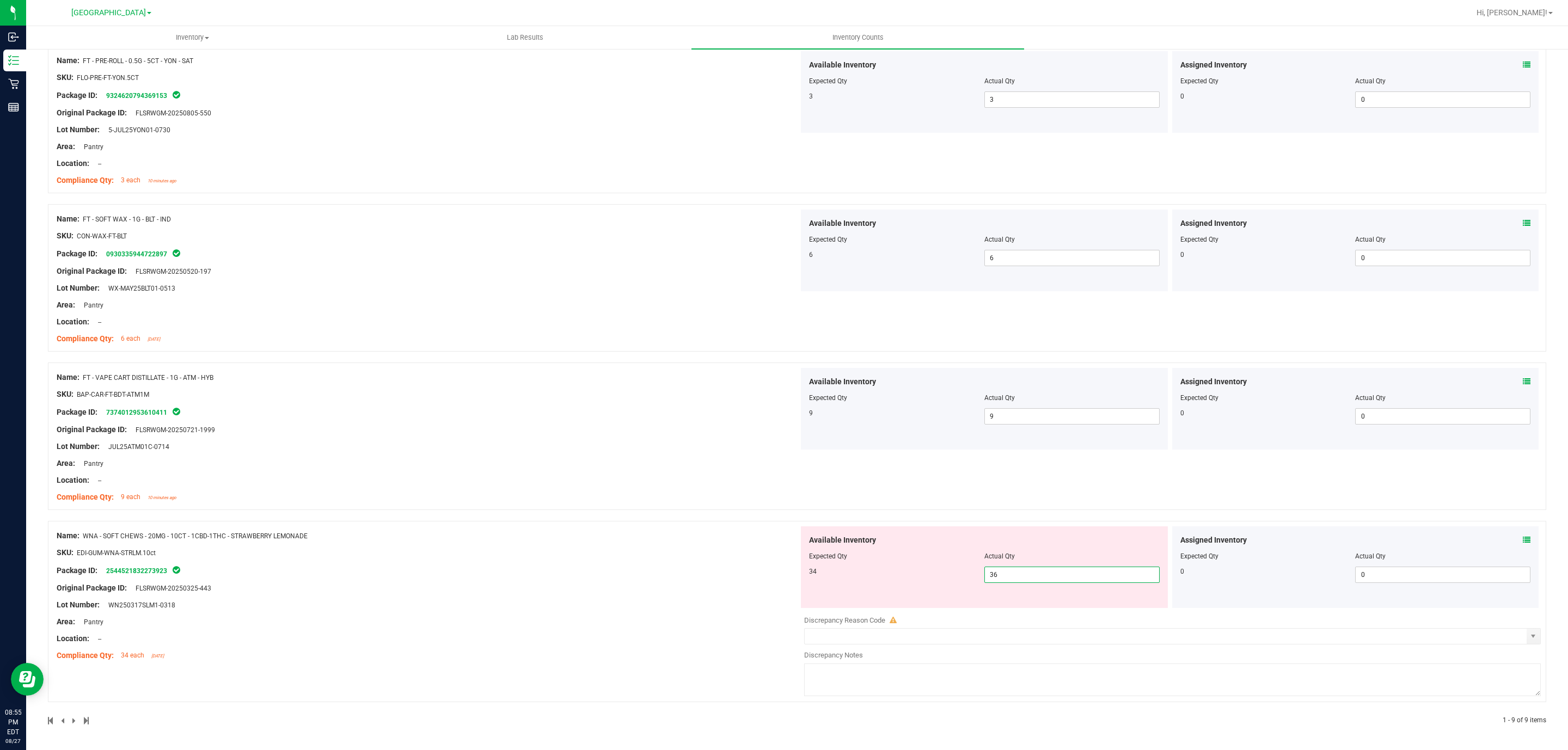
drag, startPoint x: 1002, startPoint y: 579, endPoint x: 752, endPoint y: 576, distance: 250.0
click at [758, 578] on div "Name: WNA - SOFT CHEWS - 20MG - 10CT - 1CBD-1THC - STRAWBERRY LEMONADE SKU: EDI…" at bounding box center [797, 611] width 1498 height 182
click at [498, 327] on div "Name: FT - SOFT WAX - 1G - BLT - IND SKU: CON-WAX-FT-BLT Package ID: 0930335944…" at bounding box center [427, 279] width 742 height 139
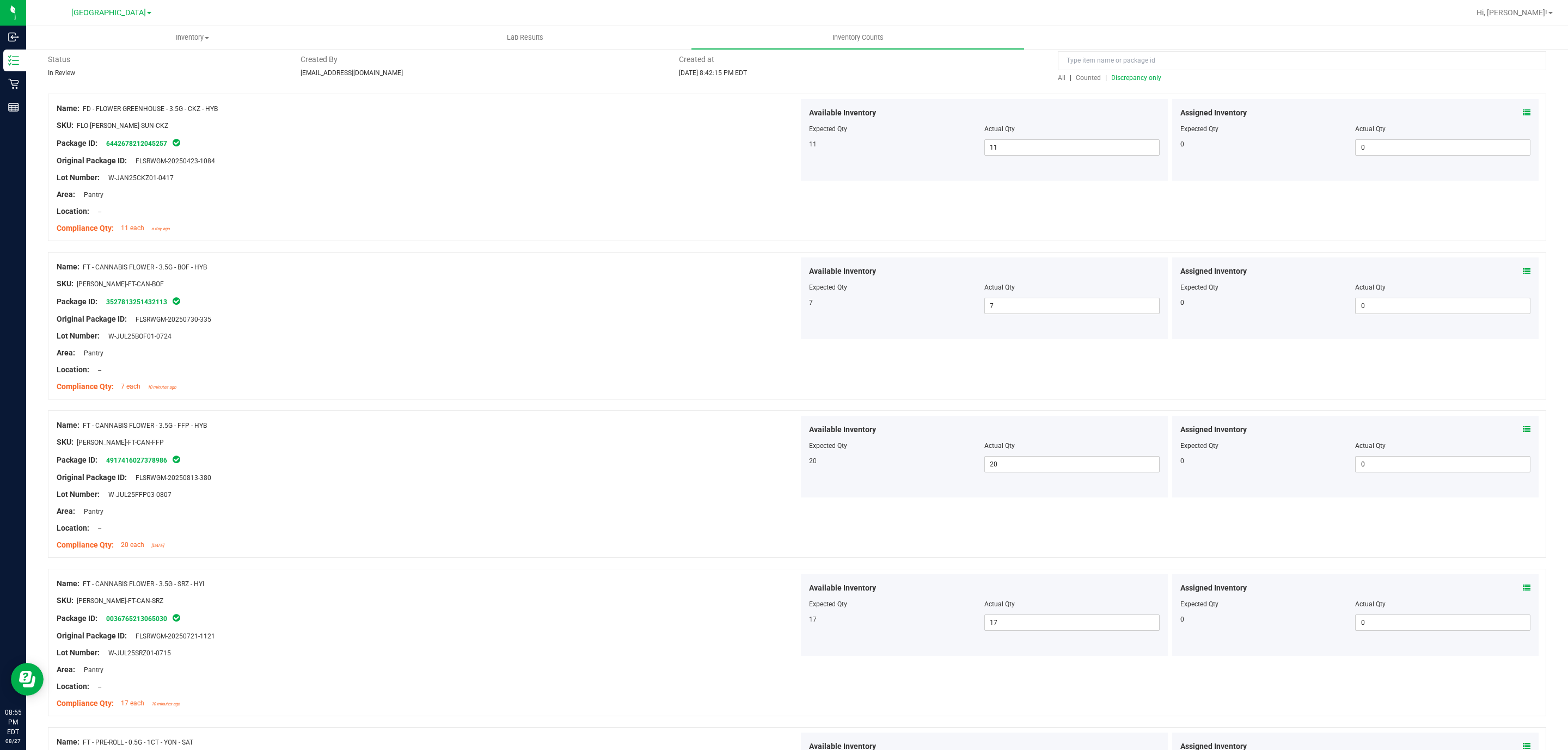
scroll to position [0, 0]
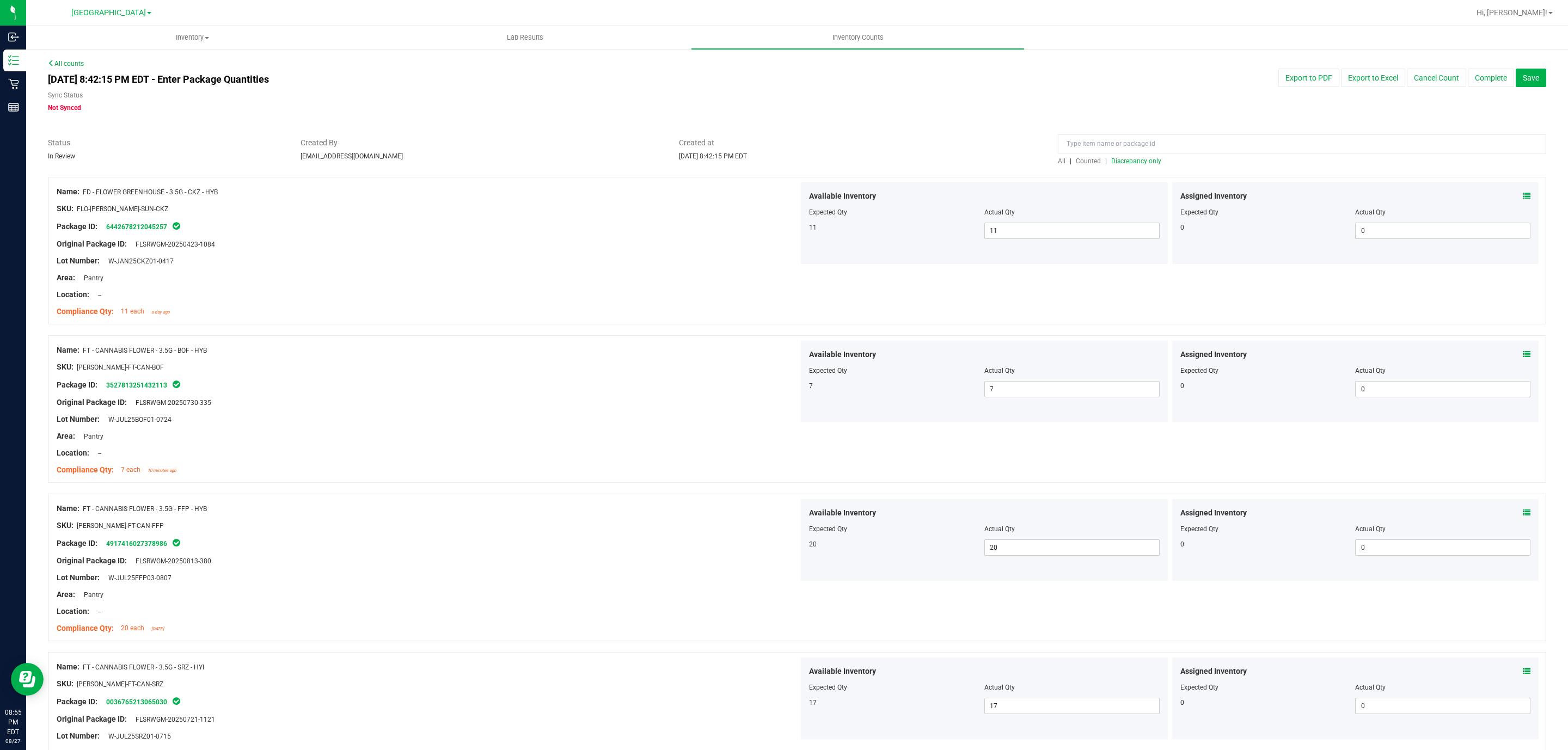
click at [1144, 156] on div "All | Counted | Discrepancy only" at bounding box center [1302, 161] width 488 height 10
click at [1142, 158] on span "Discrepancy only" at bounding box center [1136, 161] width 50 height 8
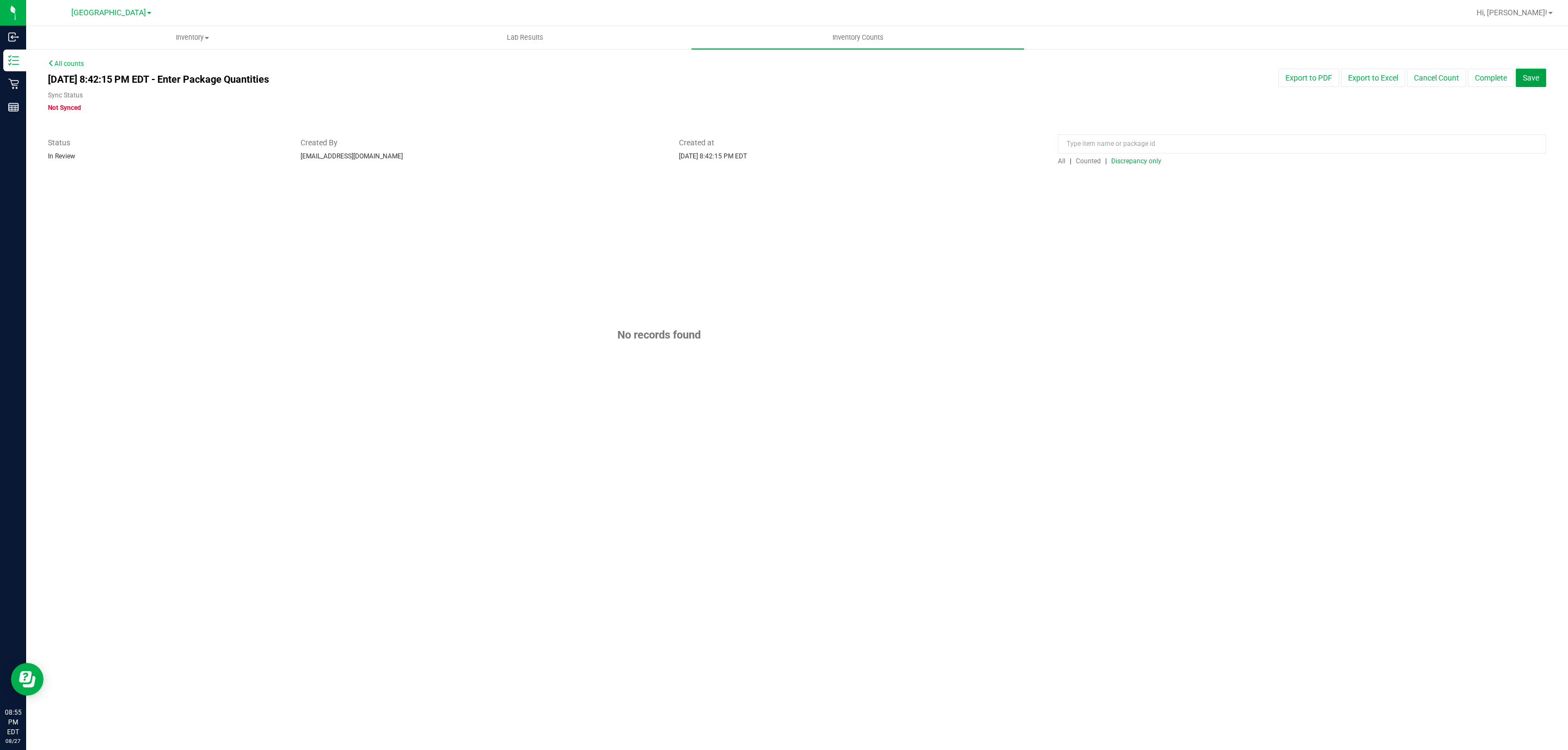
click at [1529, 70] on button "Save" at bounding box center [1531, 78] width 30 height 19
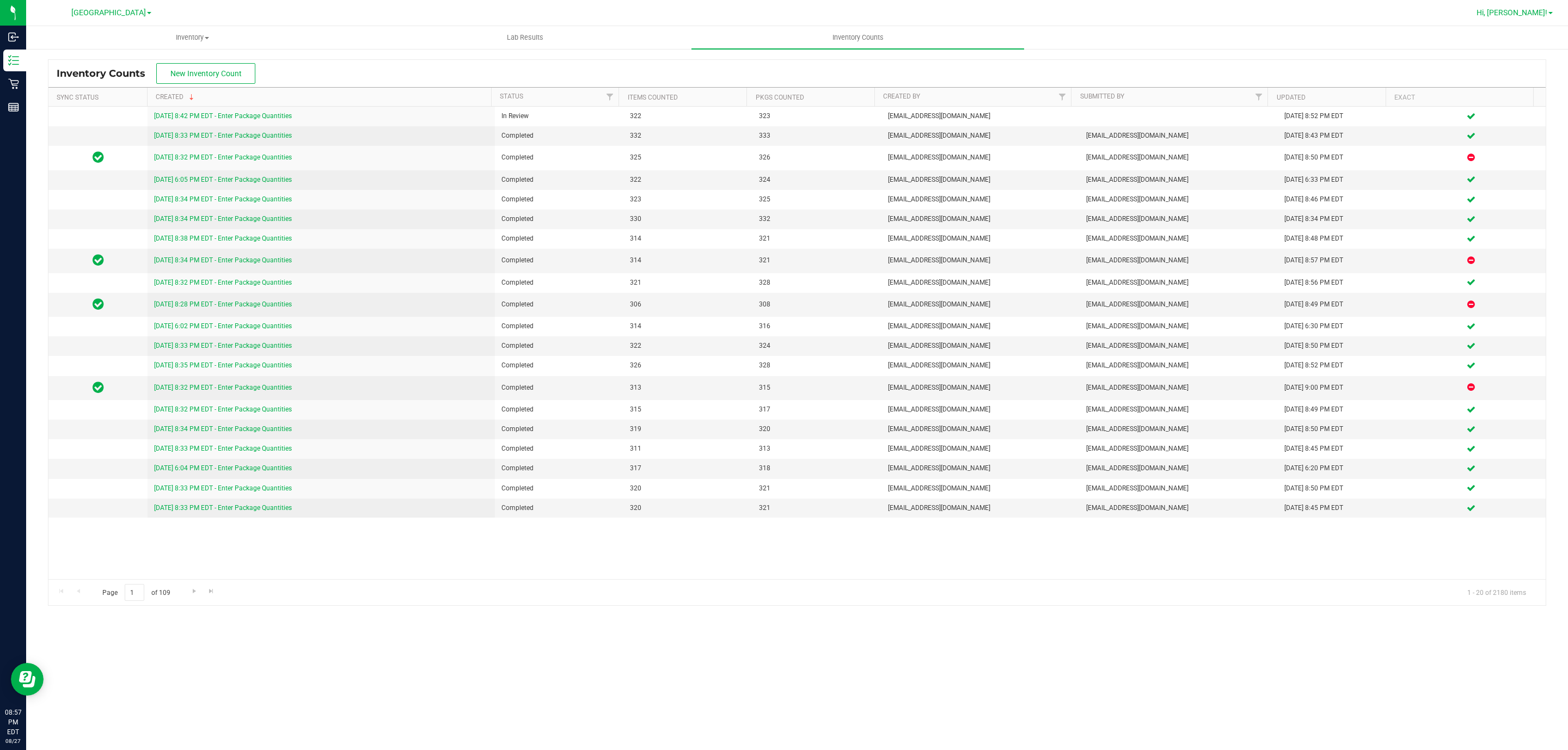
click at [1550, 13] on span at bounding box center [1551, 13] width 5 height 2
click at [1505, 103] on li "Sign Out" at bounding box center [1519, 96] width 82 height 19
